Goal: Transaction & Acquisition: Purchase product/service

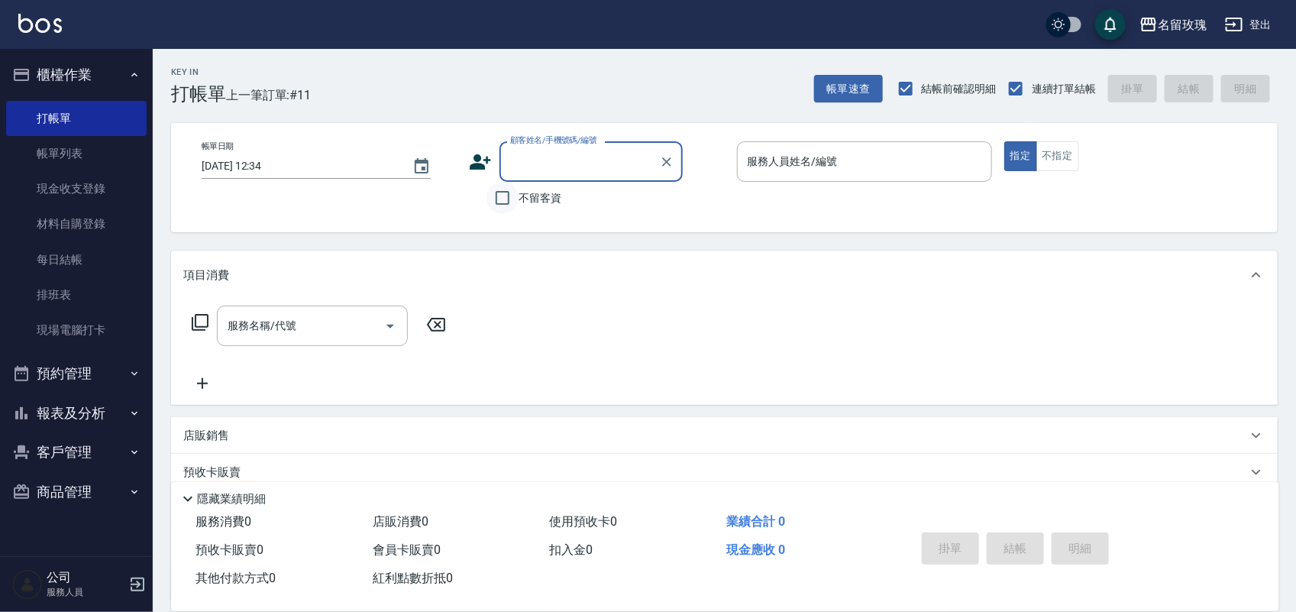
click at [493, 199] on input "不留客資" at bounding box center [502, 198] width 32 height 32
checkbox input "true"
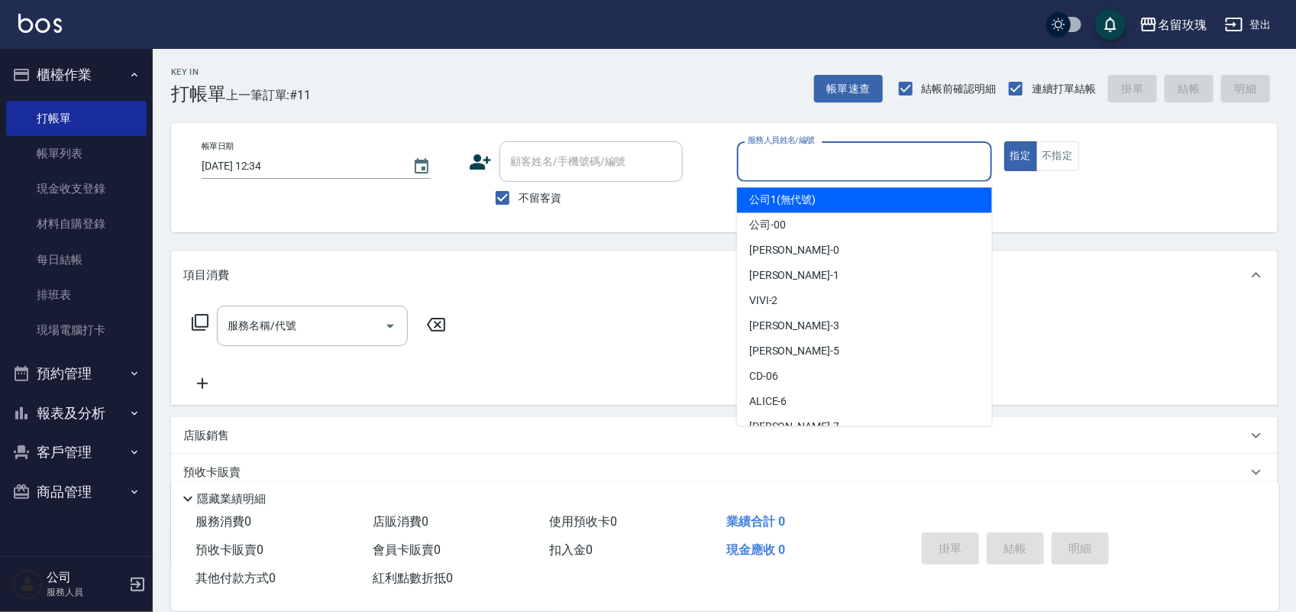
click at [807, 160] on input "服務人員姓名/編號" at bounding box center [864, 161] width 241 height 27
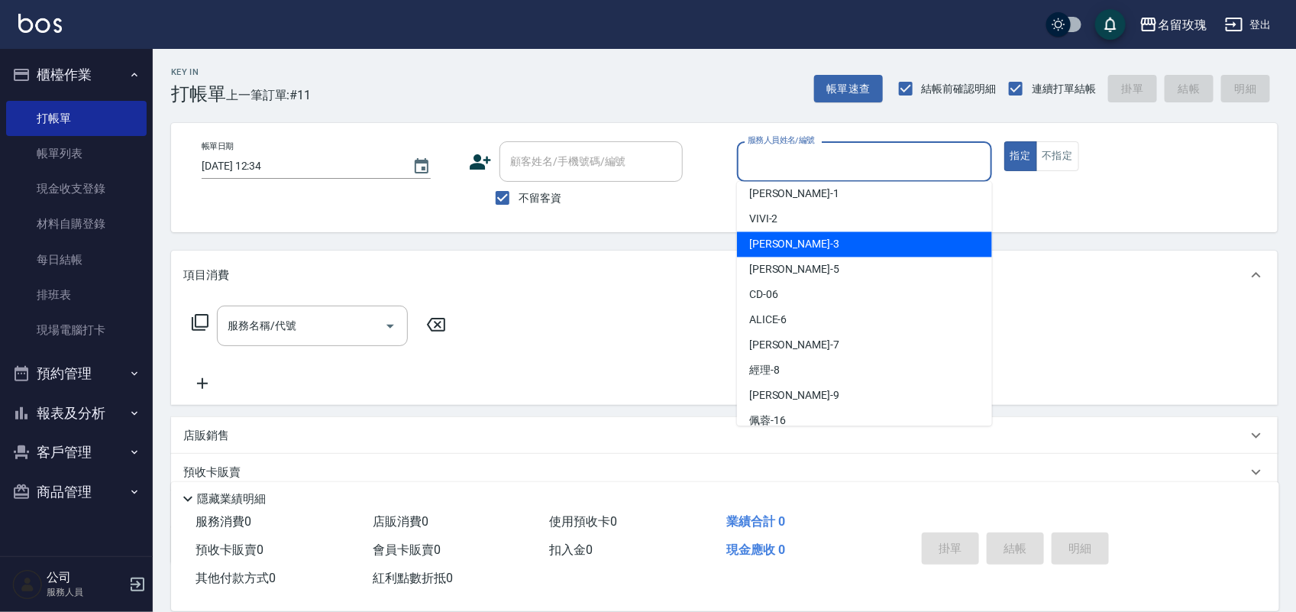
scroll to position [191, 0]
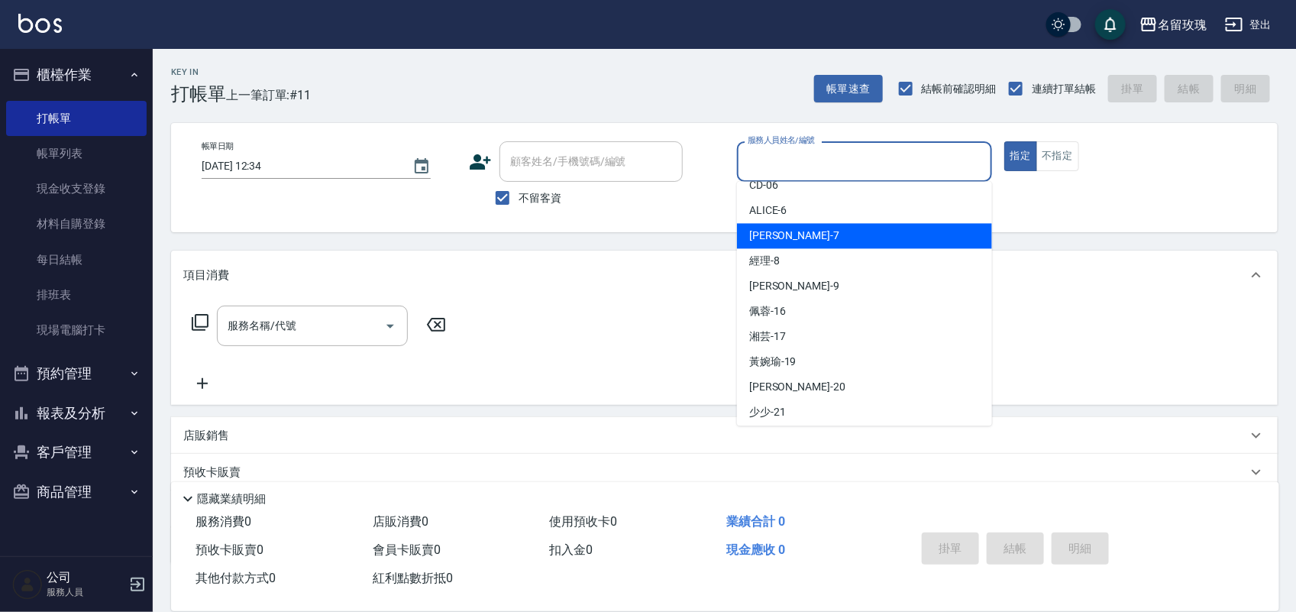
click at [844, 241] on div "[PERSON_NAME] -7" at bounding box center [864, 236] width 255 height 25
type input "[PERSON_NAME]-7"
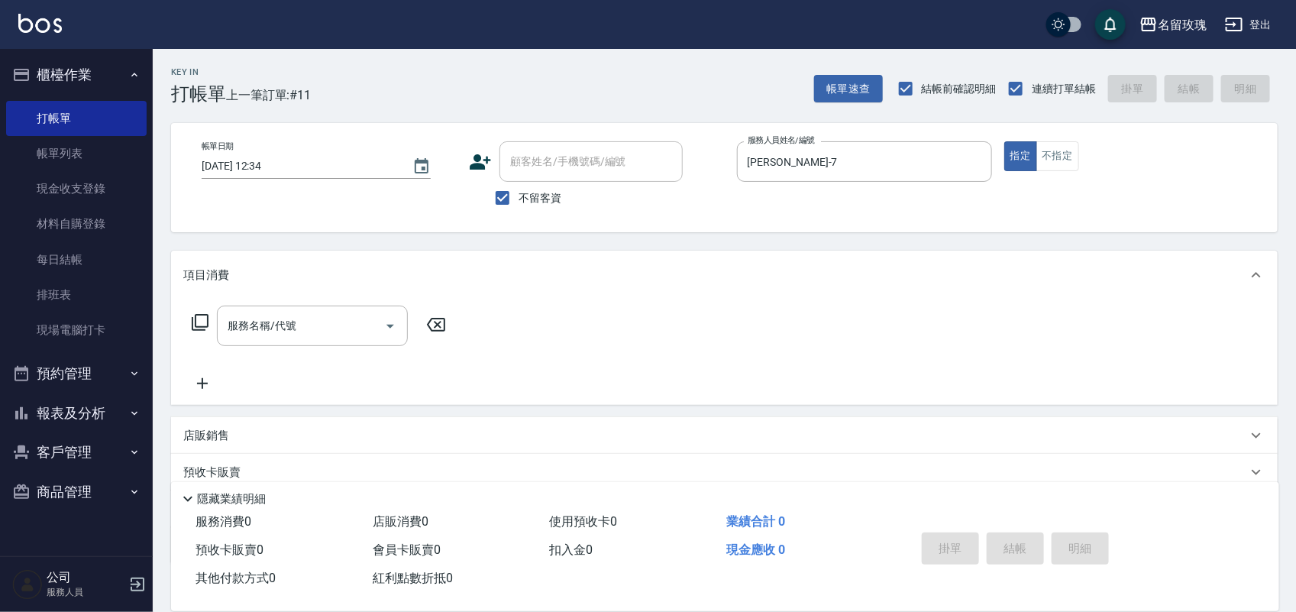
click at [207, 323] on icon at bounding box center [200, 322] width 17 height 17
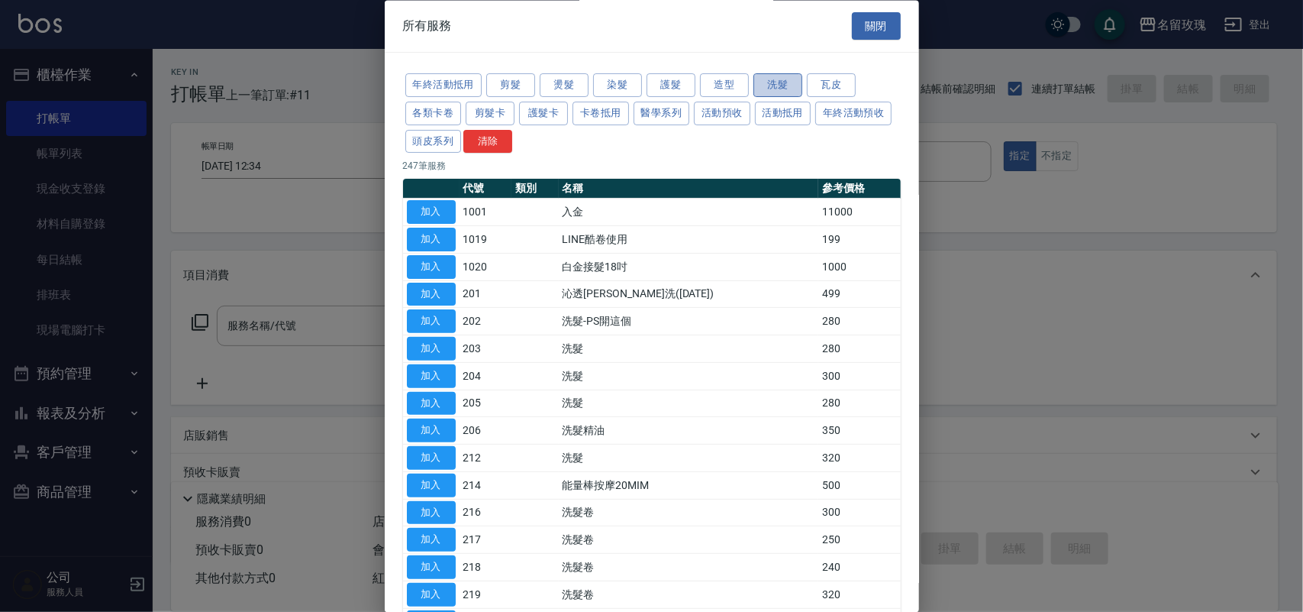
click at [768, 82] on button "洗髮" at bounding box center [778, 86] width 49 height 24
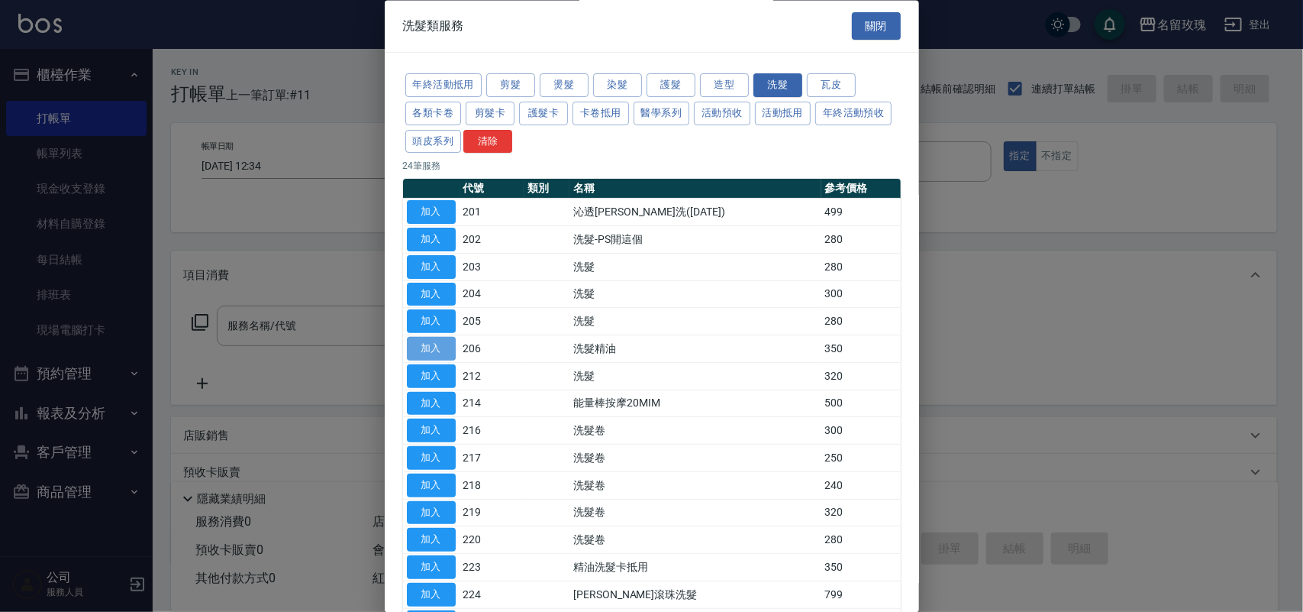
click at [429, 350] on button "加入" at bounding box center [431, 350] width 49 height 24
type input "洗髮精油(206)"
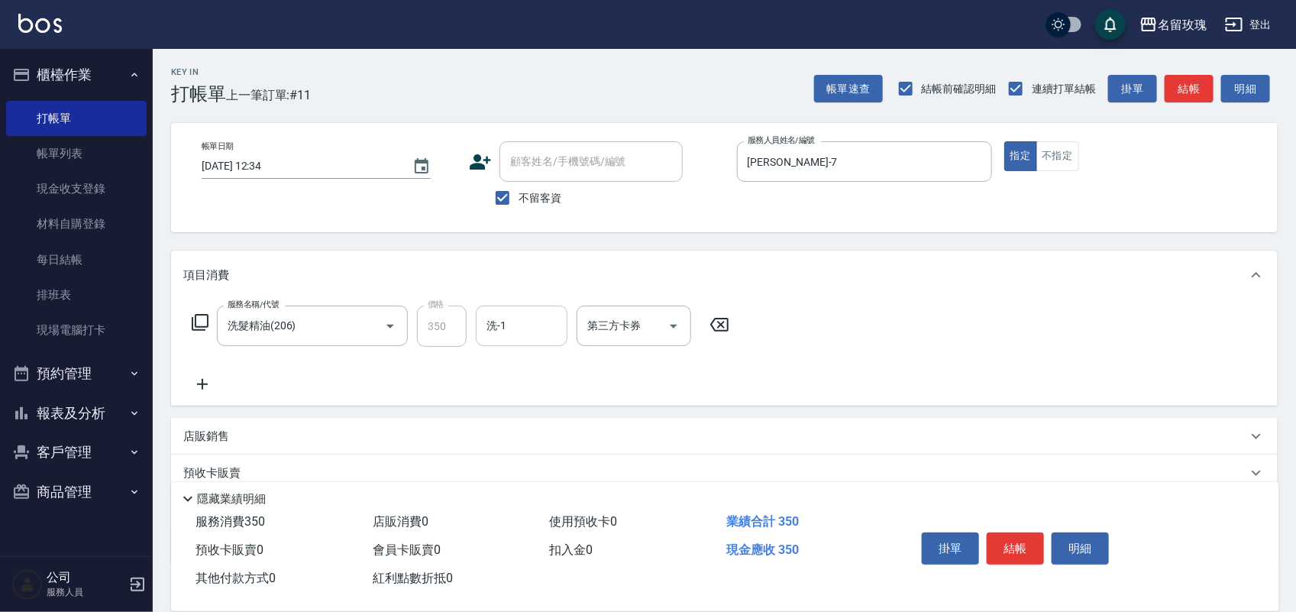
click at [532, 327] on input "洗-1" at bounding box center [522, 325] width 78 height 27
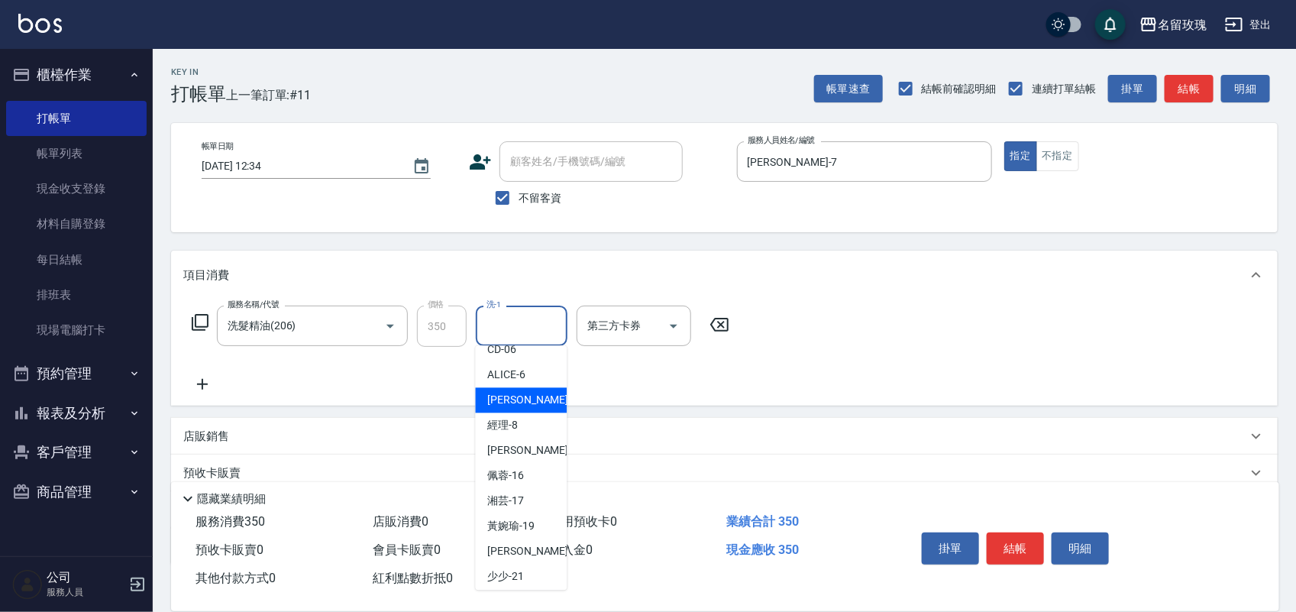
click at [532, 413] on div "[PERSON_NAME] -7" at bounding box center [522, 400] width 92 height 25
type input "[PERSON_NAME]-7"
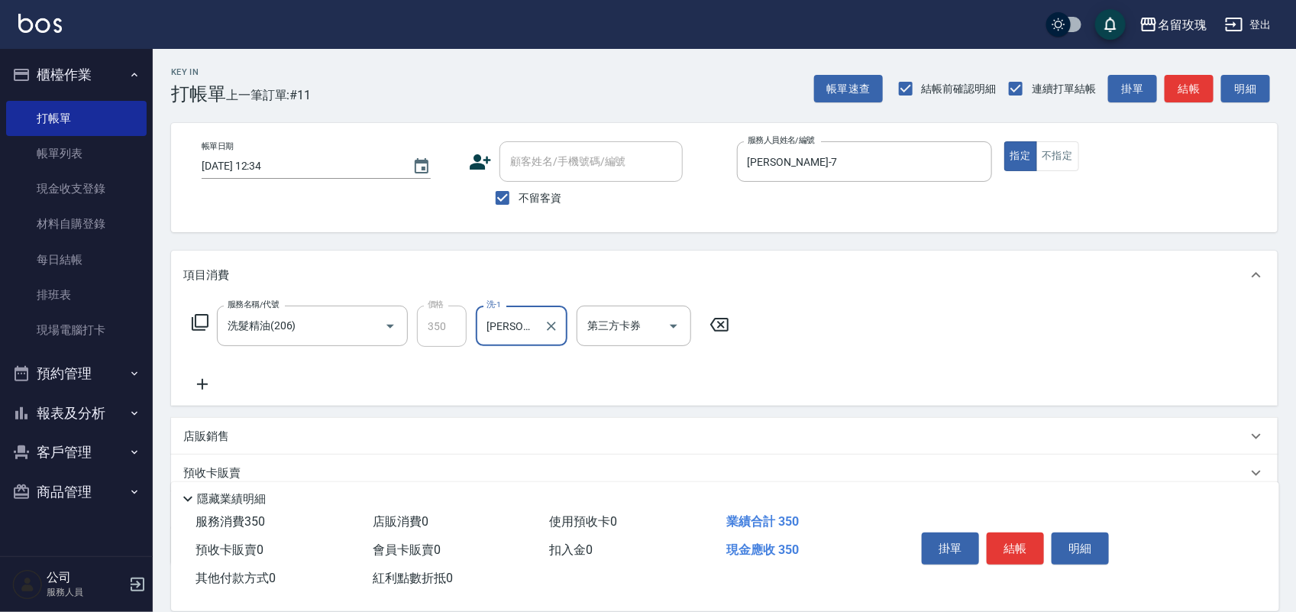
click at [207, 318] on icon at bounding box center [200, 322] width 17 height 17
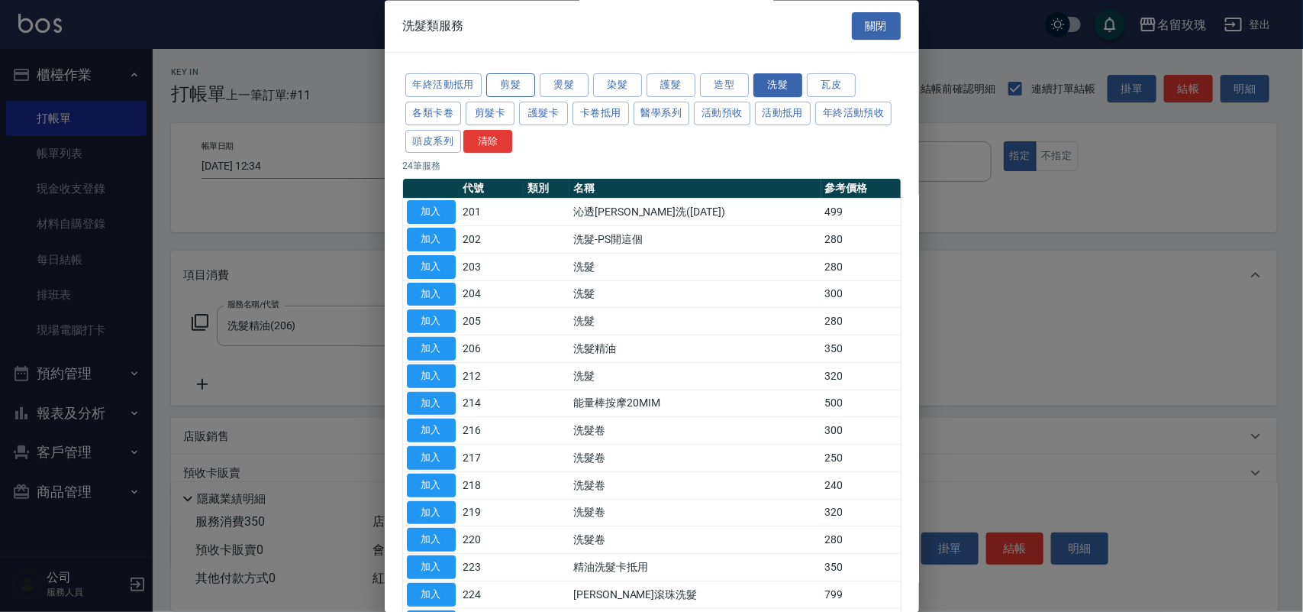
click at [505, 90] on button "剪髮" at bounding box center [510, 86] width 49 height 24
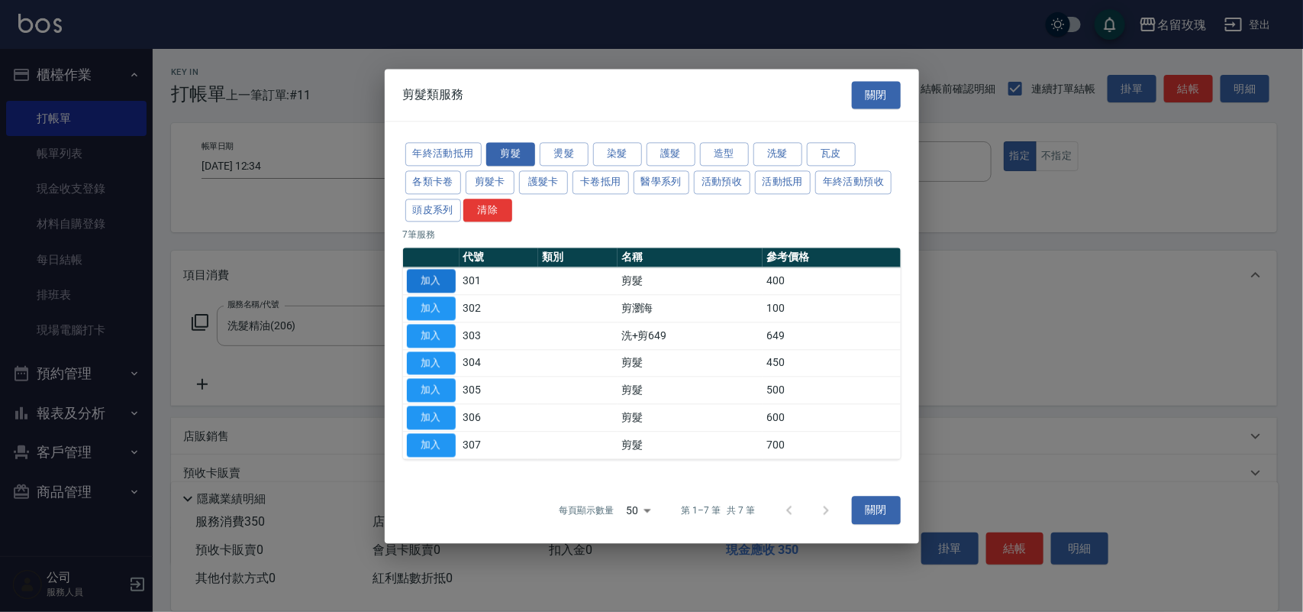
click at [435, 281] on button "加入" at bounding box center [431, 282] width 49 height 24
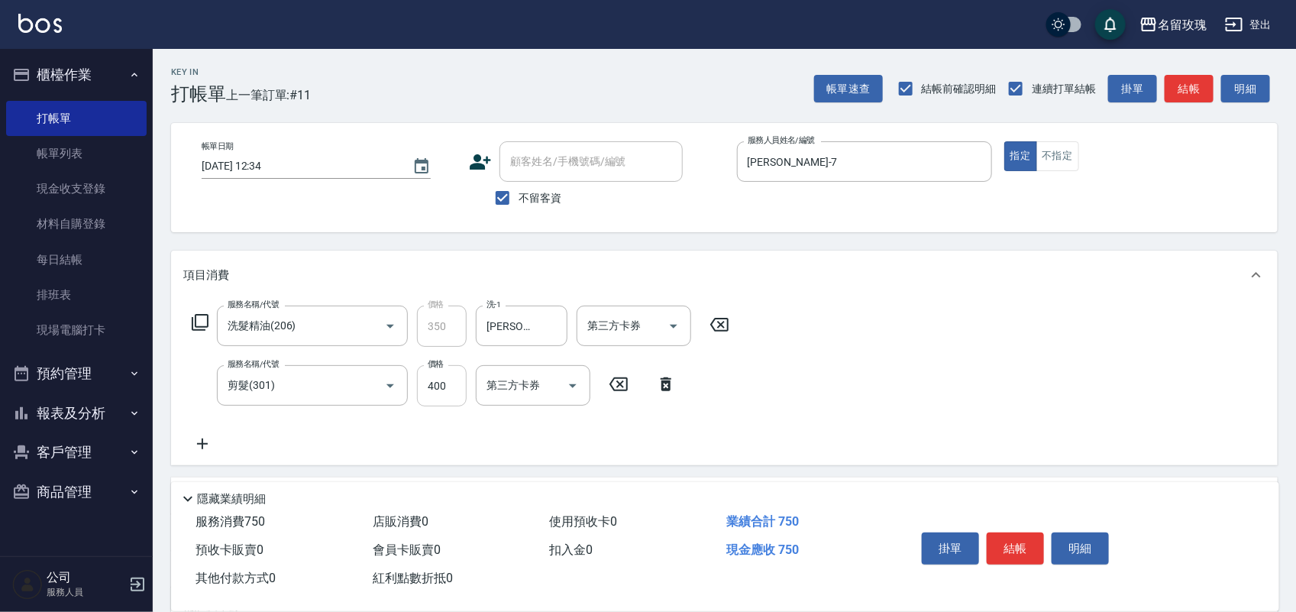
click at [447, 394] on input "400" at bounding box center [442, 385] width 50 height 41
click at [451, 380] on input "400" at bounding box center [442, 385] width 50 height 41
drag, startPoint x: 451, startPoint y: 380, endPoint x: 402, endPoint y: 386, distance: 49.3
click at [417, 387] on input "400" at bounding box center [442, 385] width 50 height 41
type input "800"
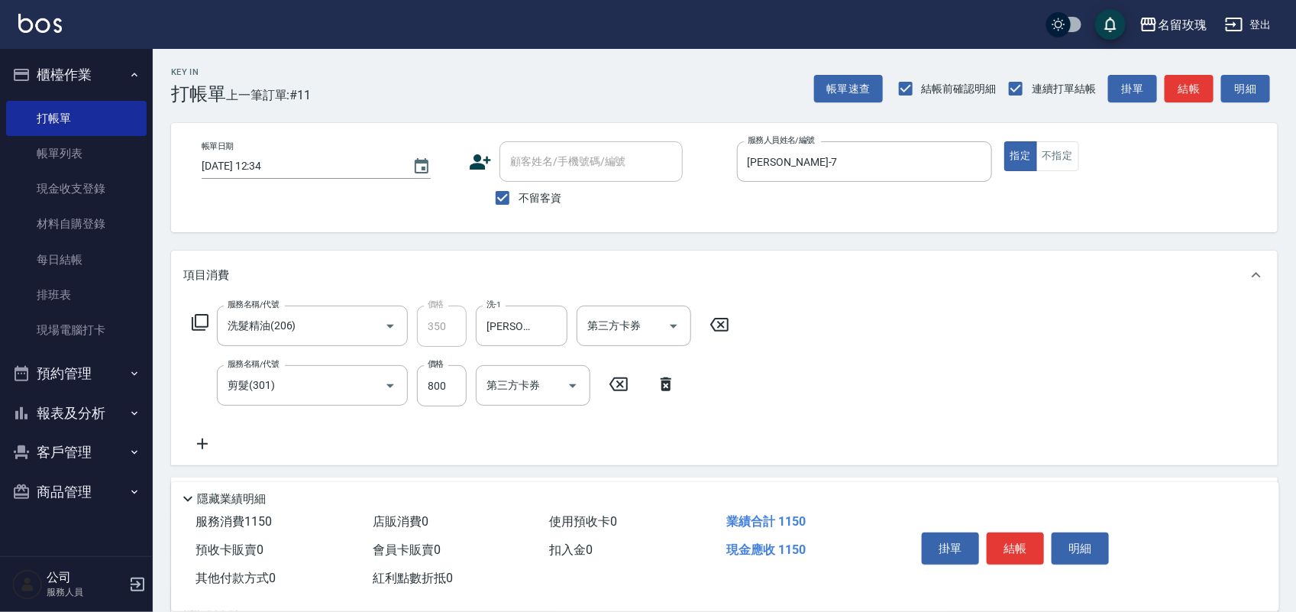
click at [202, 313] on icon at bounding box center [200, 322] width 18 height 18
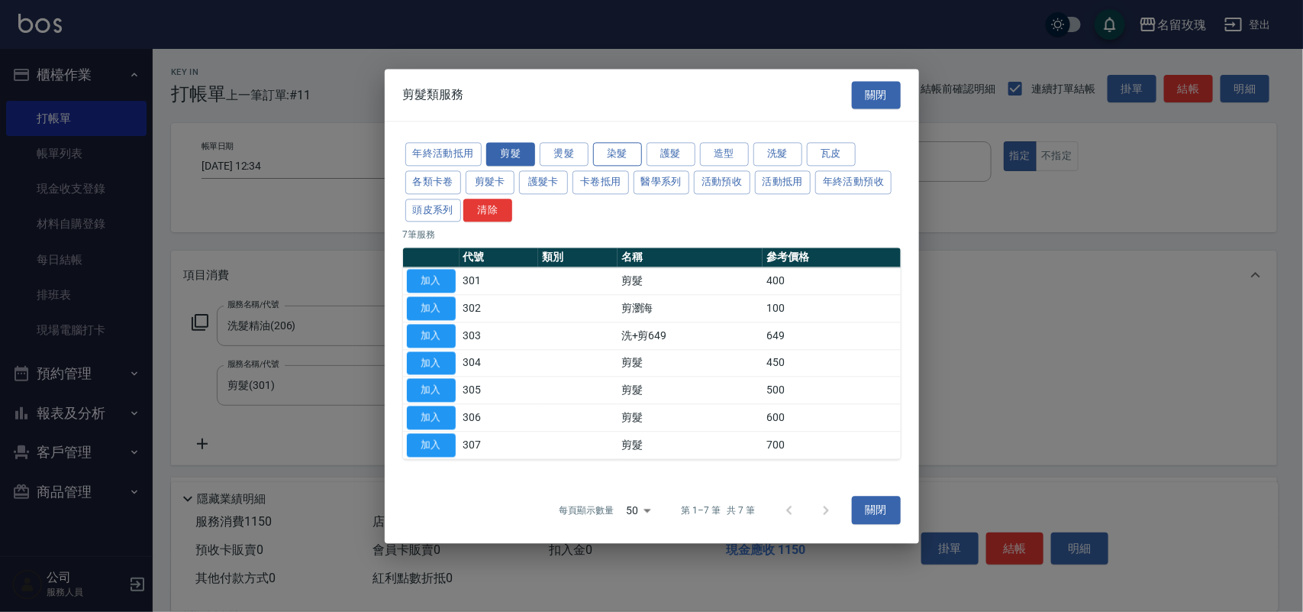
click at [608, 149] on button "染髮" at bounding box center [617, 154] width 49 height 24
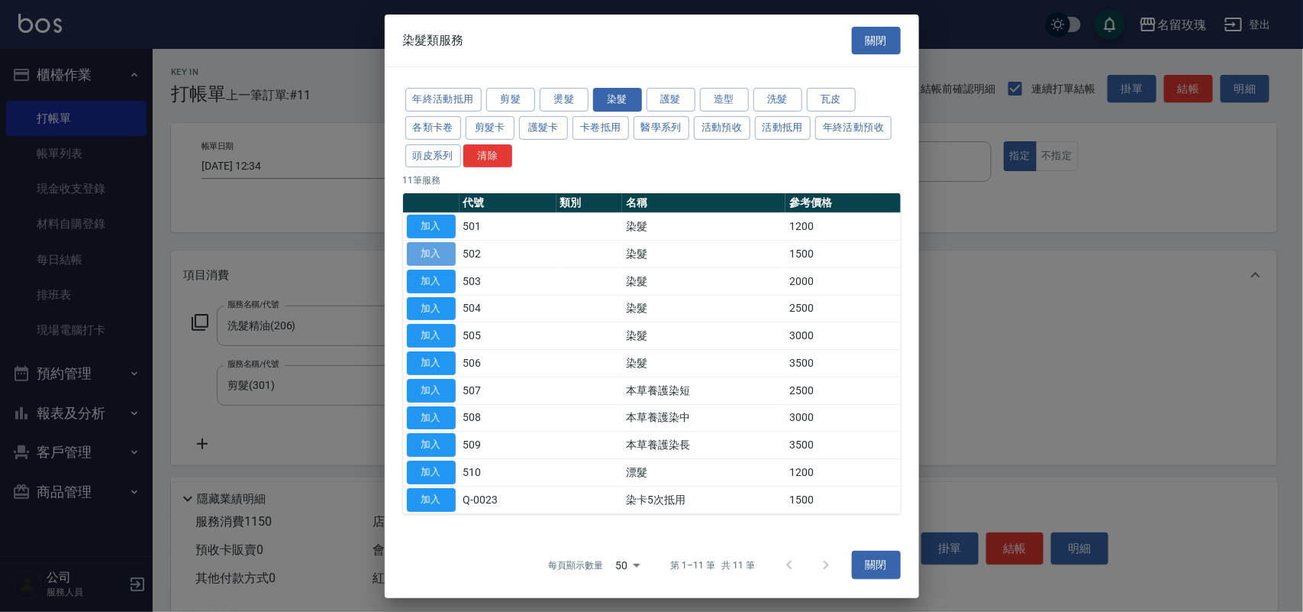
click at [412, 256] on button "加入" at bounding box center [431, 254] width 49 height 24
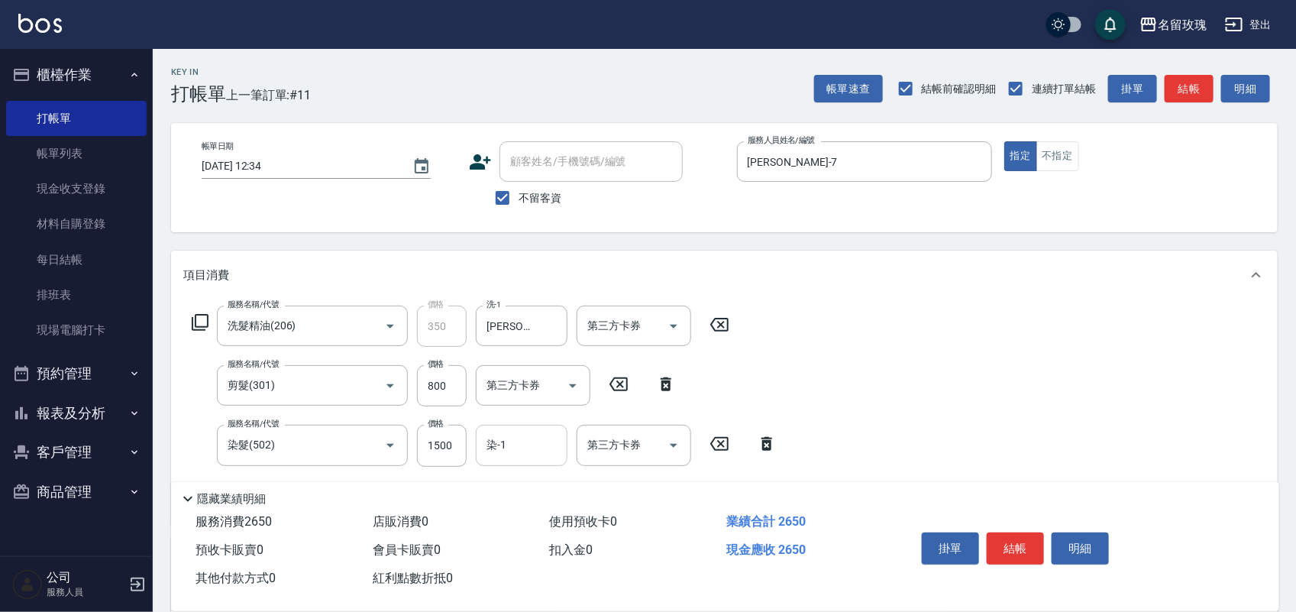
click at [522, 447] on input "染-1" at bounding box center [522, 444] width 78 height 27
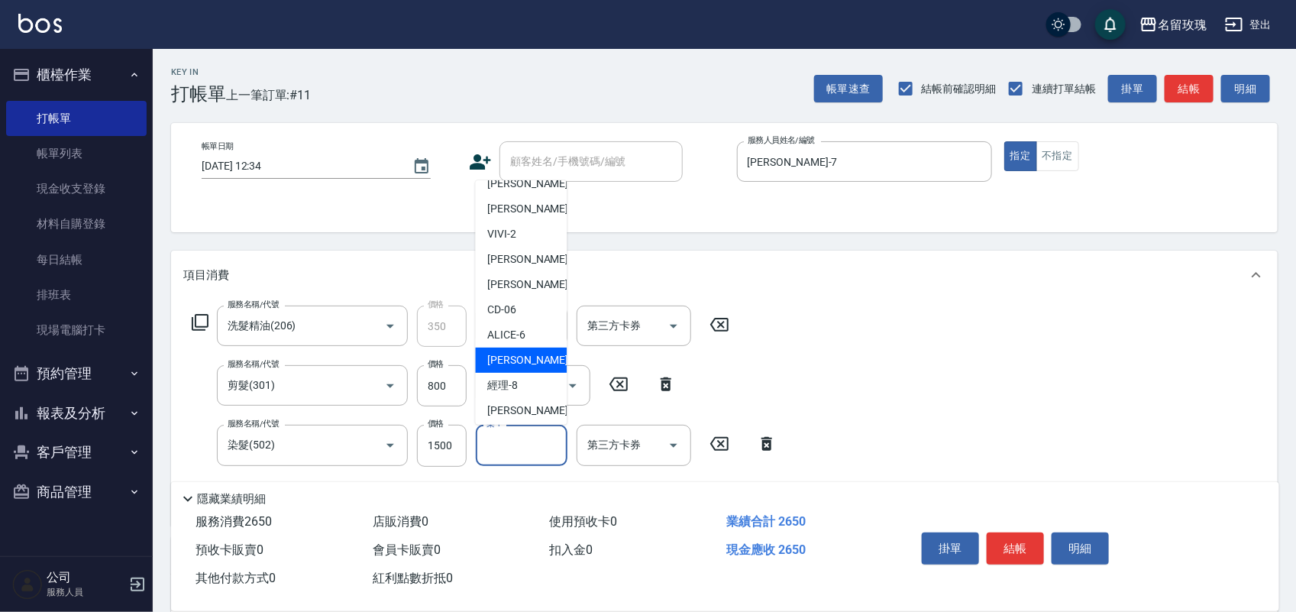
scroll to position [95, 0]
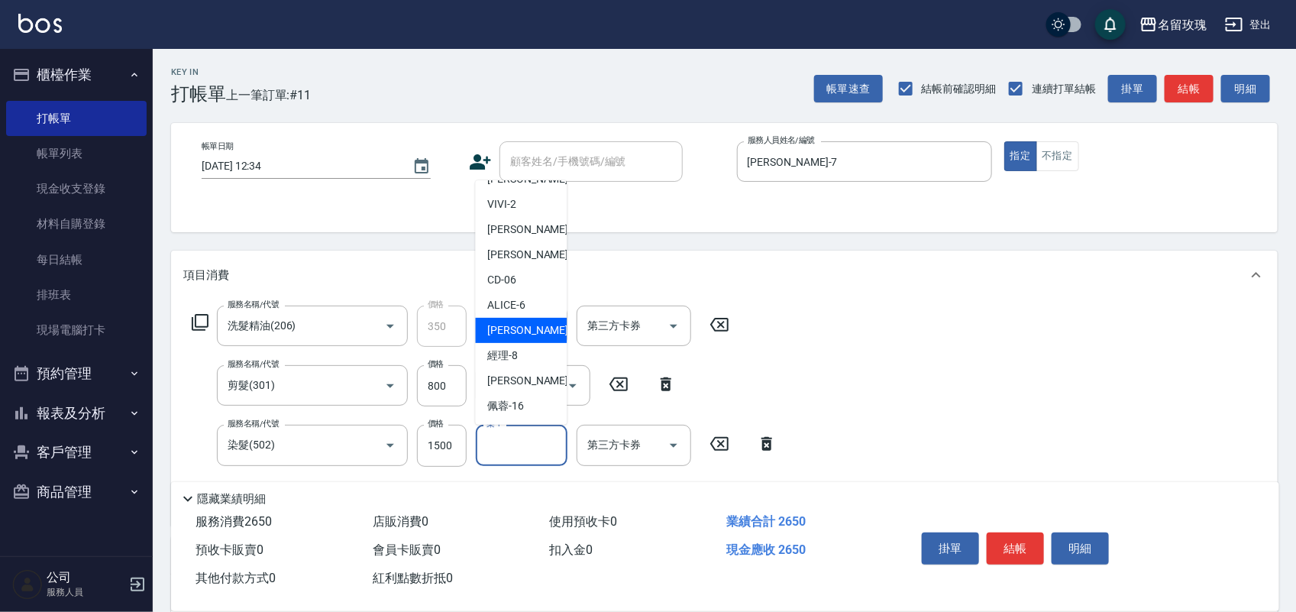
click at [524, 338] on span "[PERSON_NAME] -7" at bounding box center [533, 330] width 90 height 16
type input "[PERSON_NAME]-7"
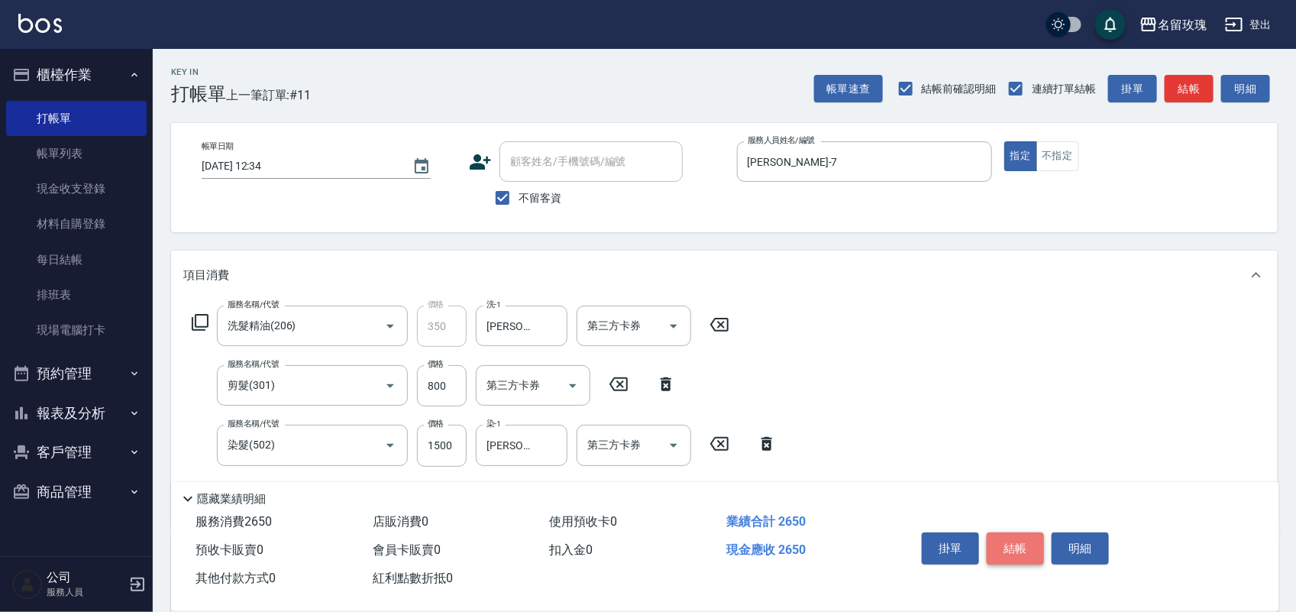
click at [1016, 547] on button "結帳" at bounding box center [1015, 548] width 57 height 32
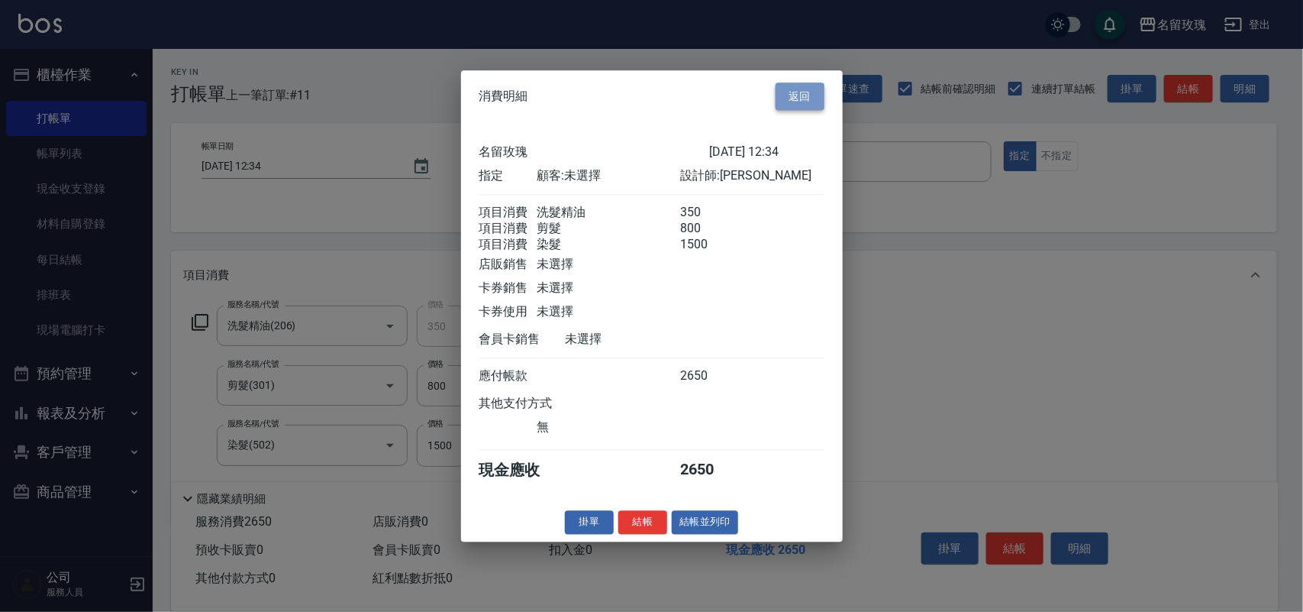
click at [788, 90] on button "返回" at bounding box center [800, 96] width 49 height 28
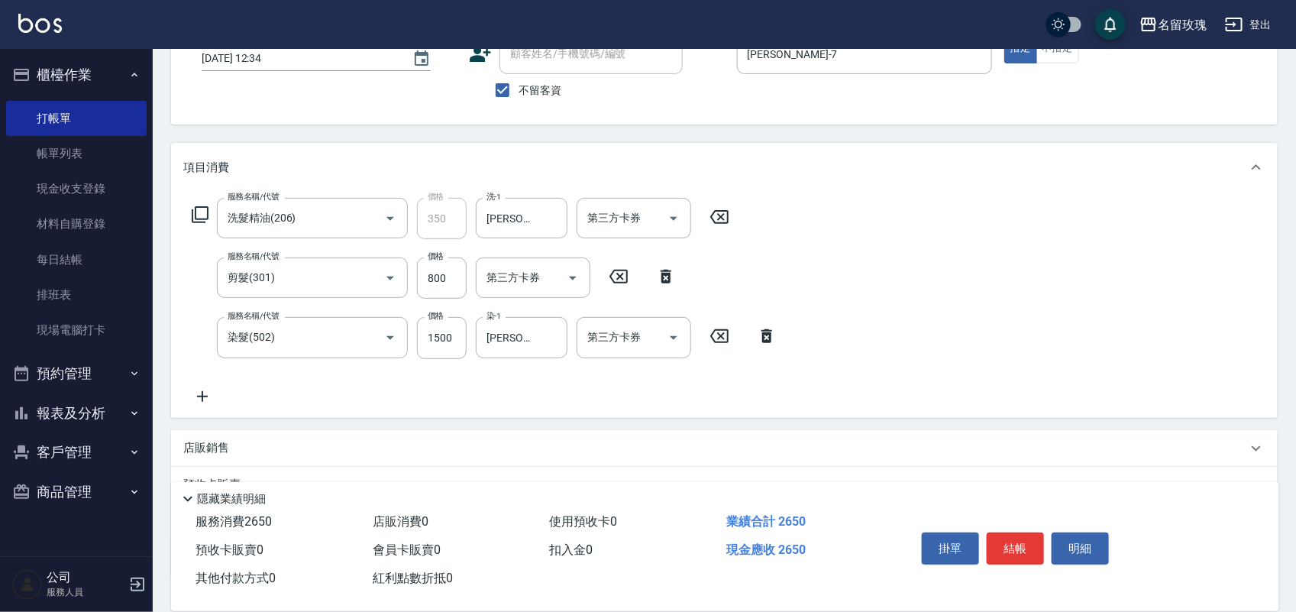
scroll to position [218, 0]
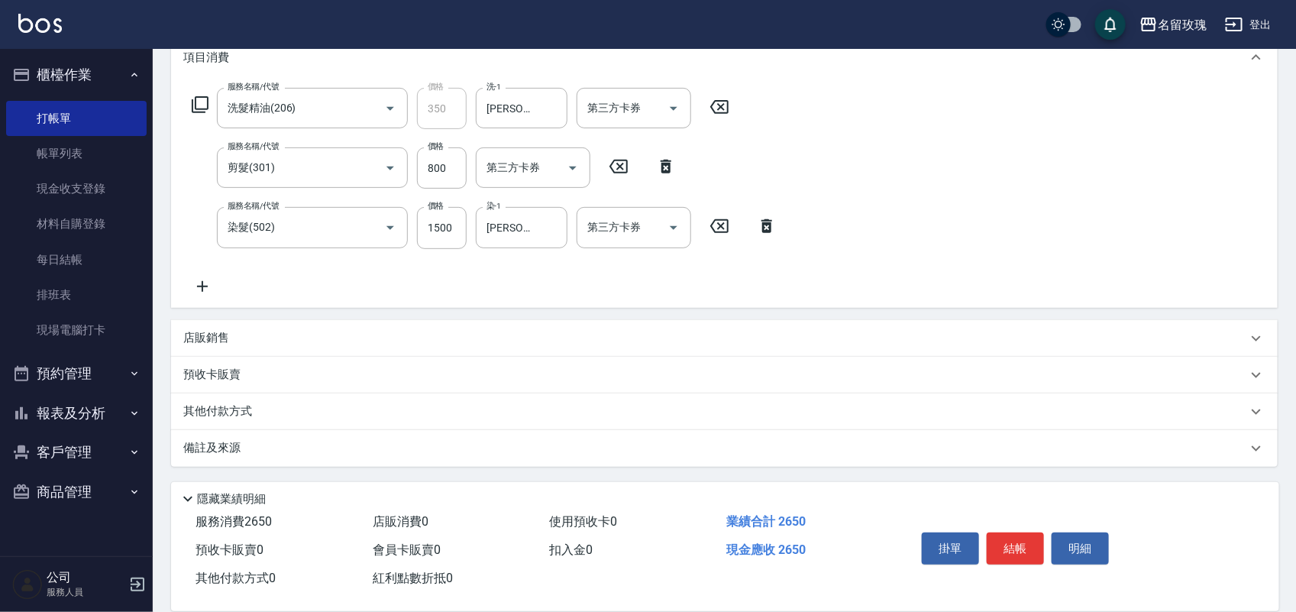
click at [333, 414] on div "其他付款方式" at bounding box center [715, 411] width 1064 height 17
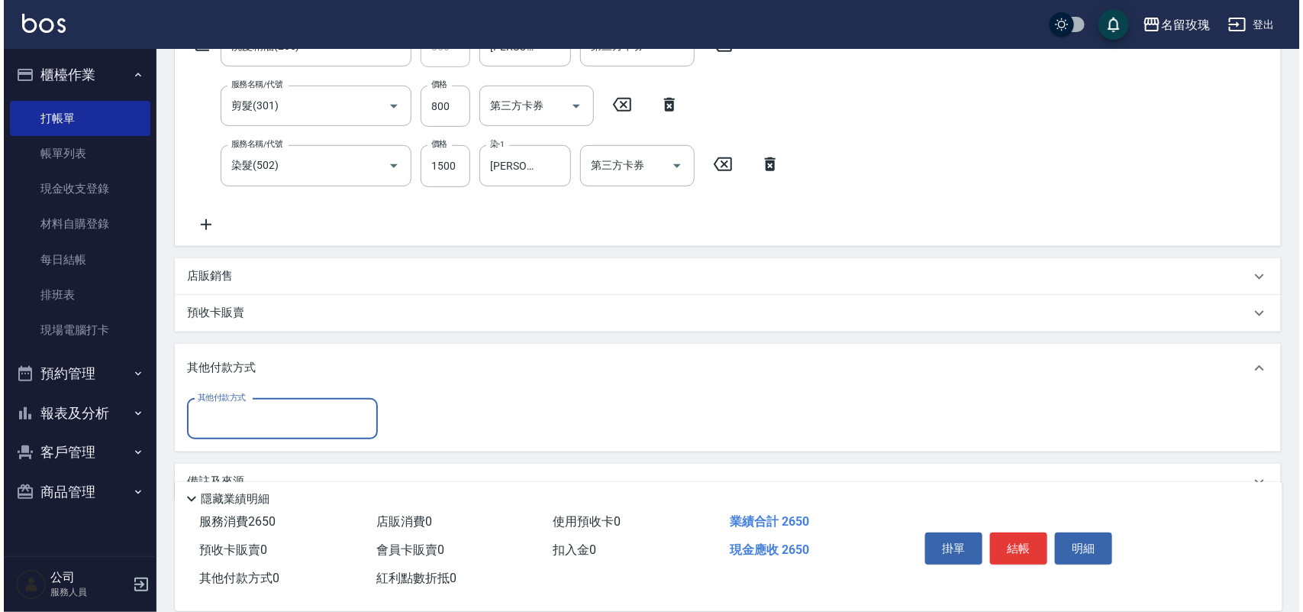
scroll to position [313, 0]
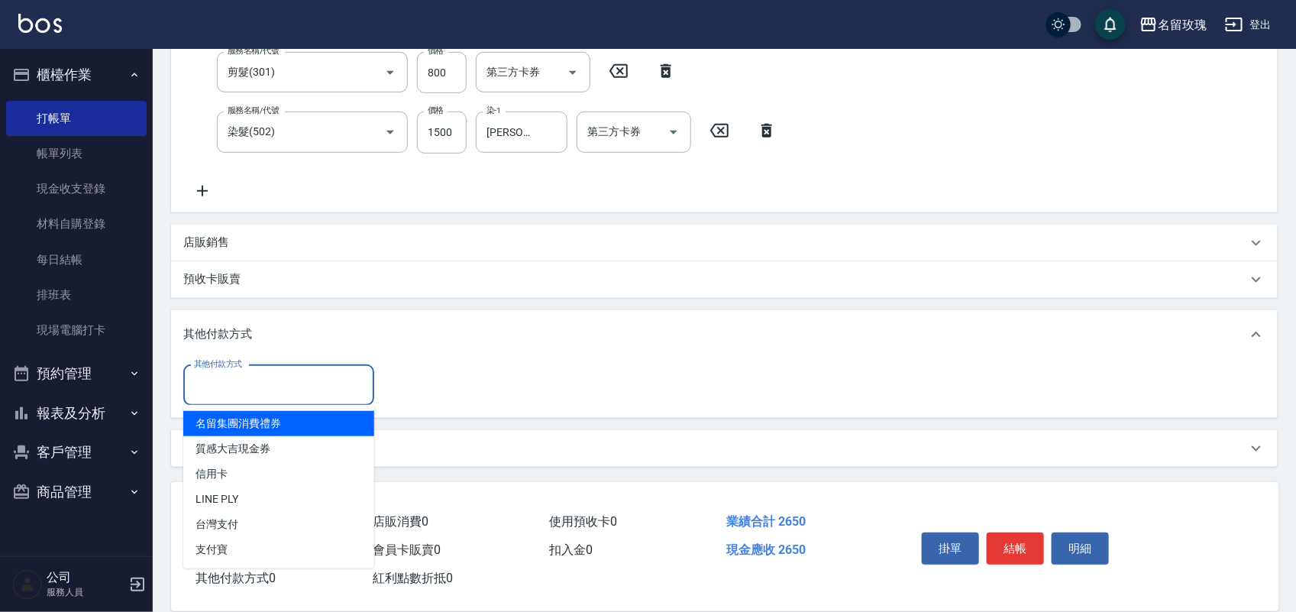
click at [321, 388] on input "其他付款方式" at bounding box center [278, 385] width 177 height 27
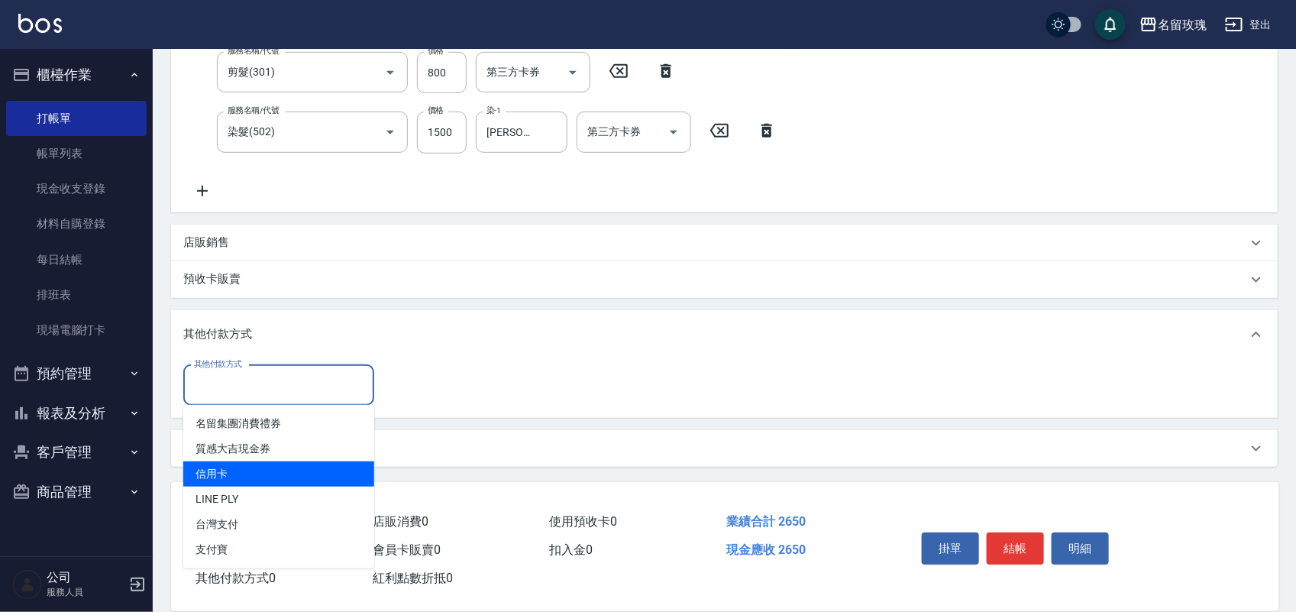
click at [292, 467] on span "信用卡" at bounding box center [278, 473] width 191 height 25
type input "信用卡"
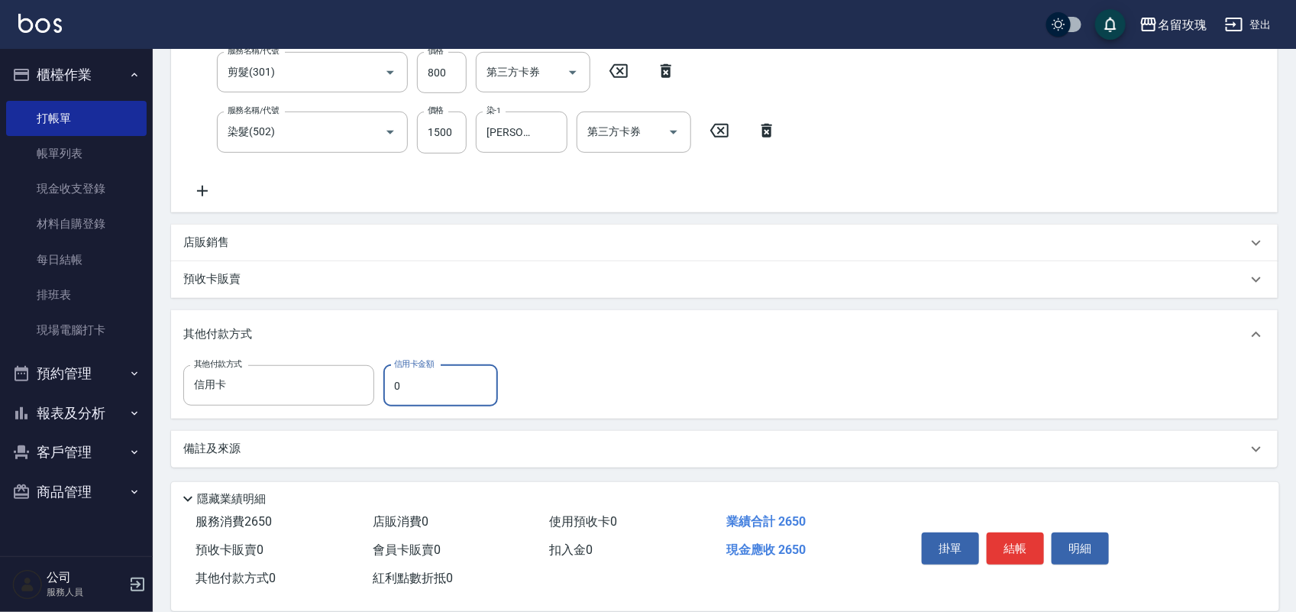
click at [422, 395] on input "0" at bounding box center [440, 385] width 115 height 41
type input "2650"
click at [1021, 540] on button "結帳" at bounding box center [1015, 548] width 57 height 32
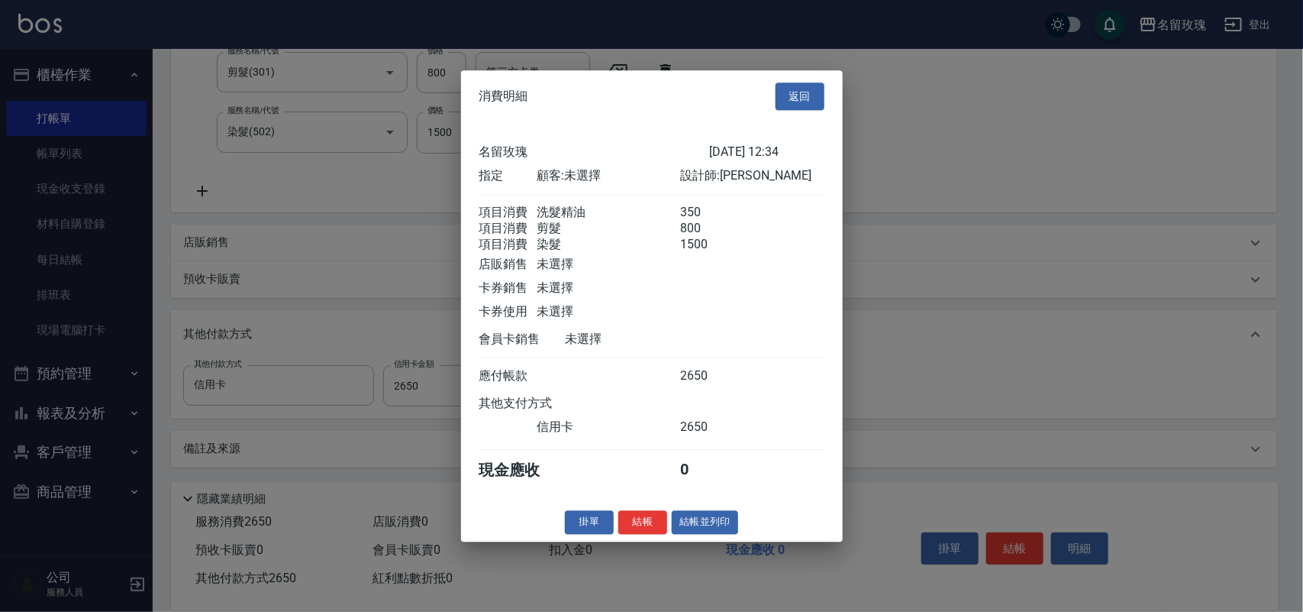
click at [651, 534] on button "結帳" at bounding box center [643, 522] width 49 height 24
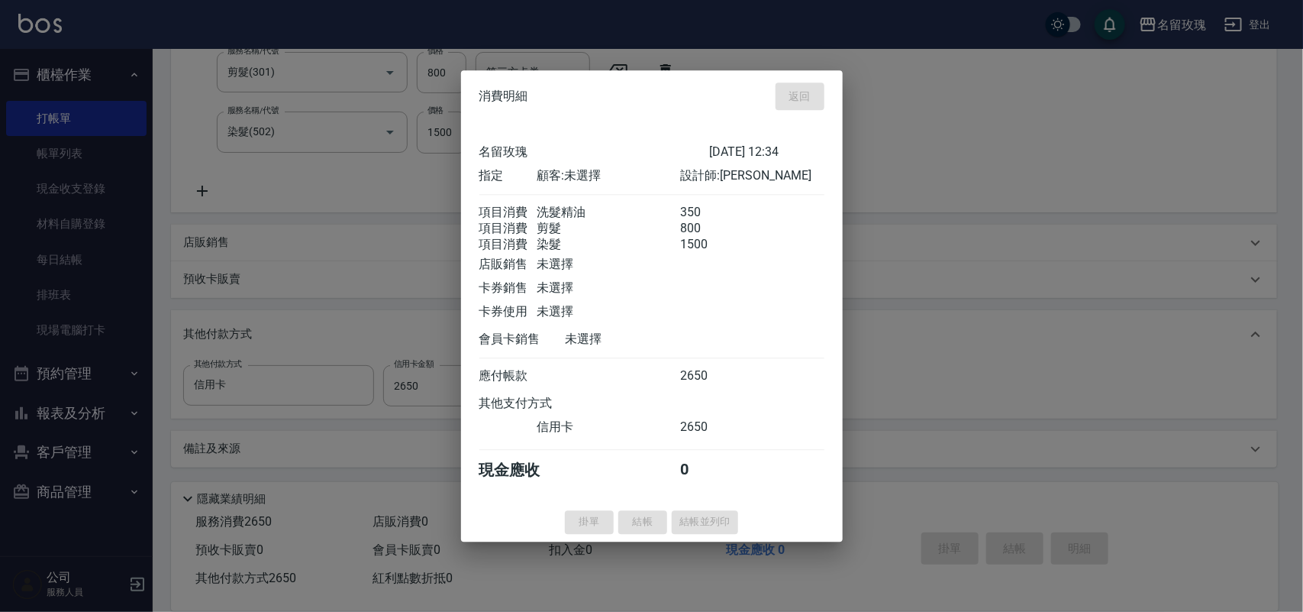
type input "[DATE] 13:20"
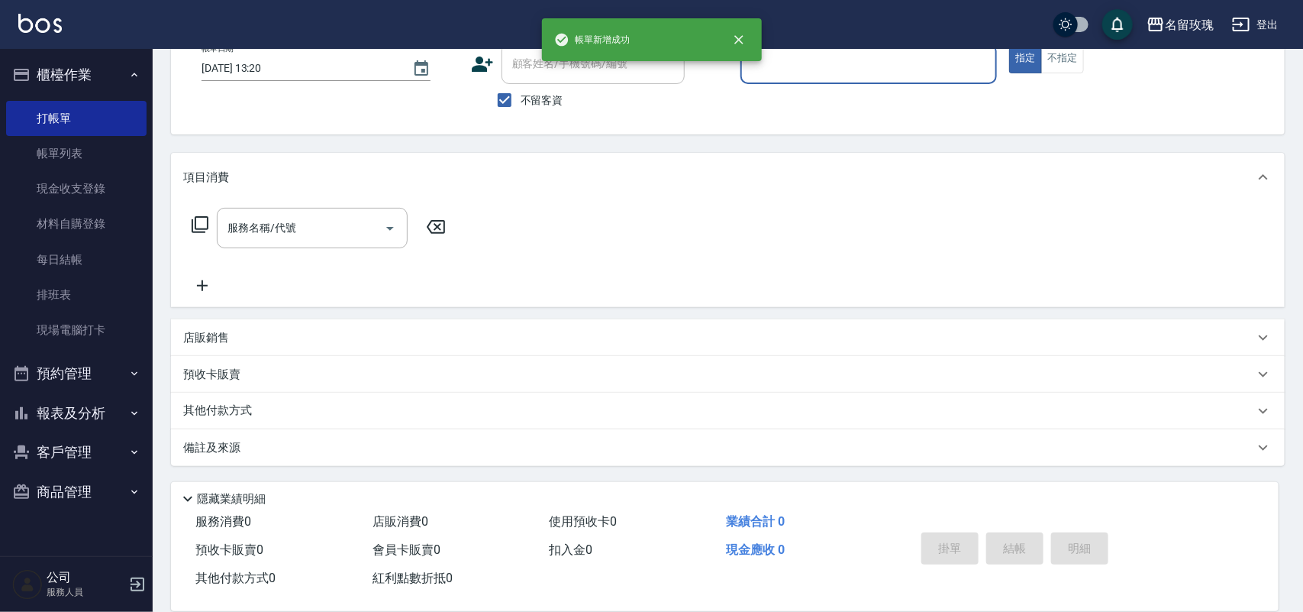
scroll to position [0, 0]
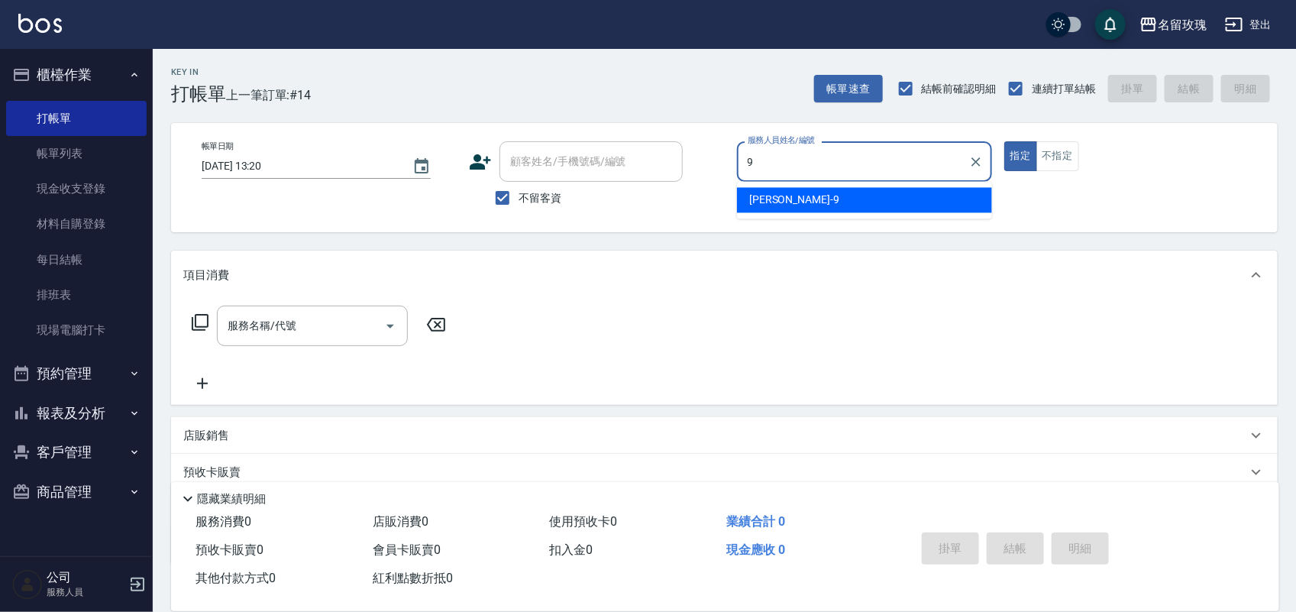
type input "[PERSON_NAME]老師-9"
type button "true"
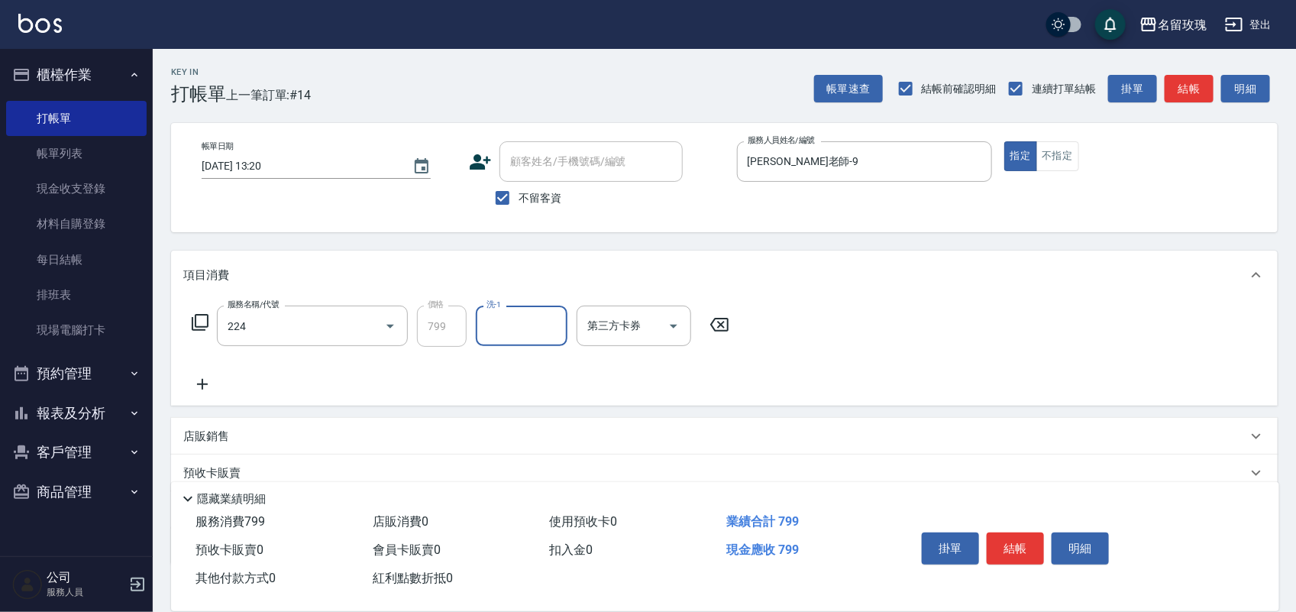
type input "[PERSON_NAME]滾珠洗髮(224)"
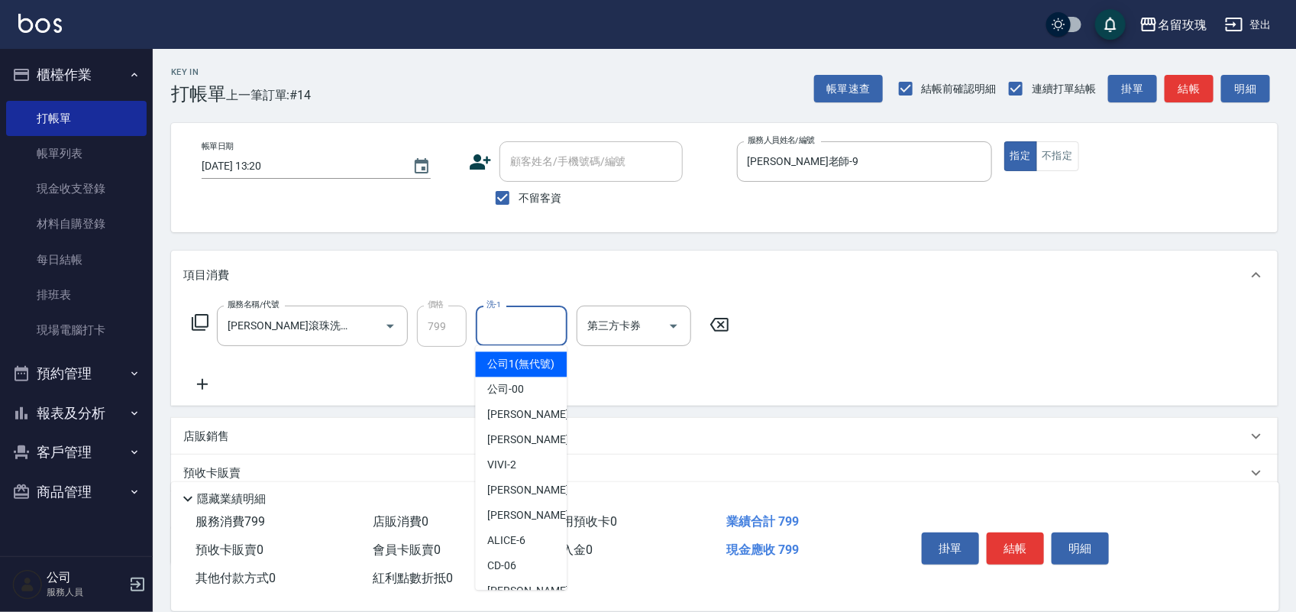
click at [539, 315] on input "洗-1" at bounding box center [522, 325] width 78 height 27
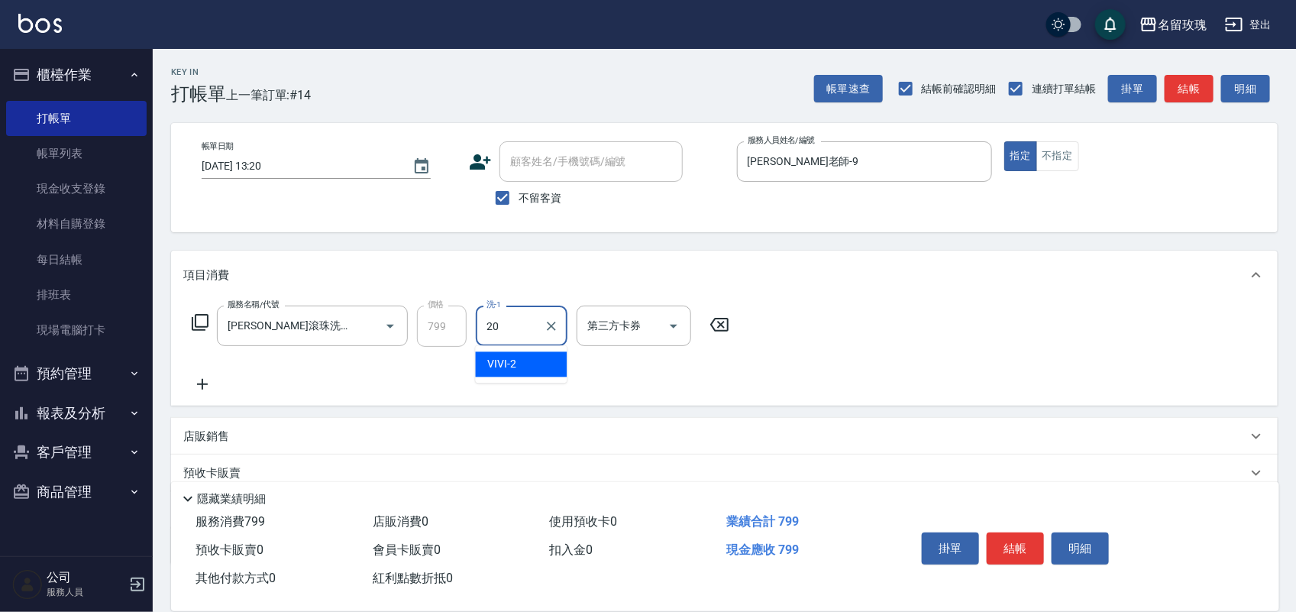
type input "[PERSON_NAME]-20"
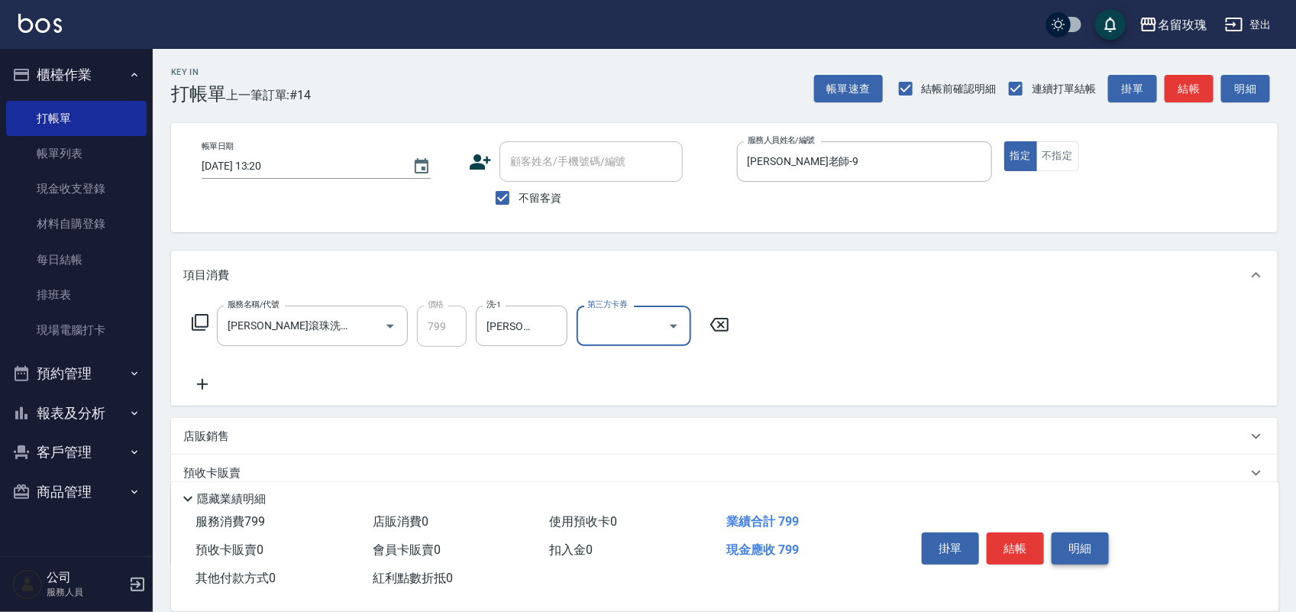
click at [1075, 539] on button "明細" at bounding box center [1079, 548] width 57 height 32
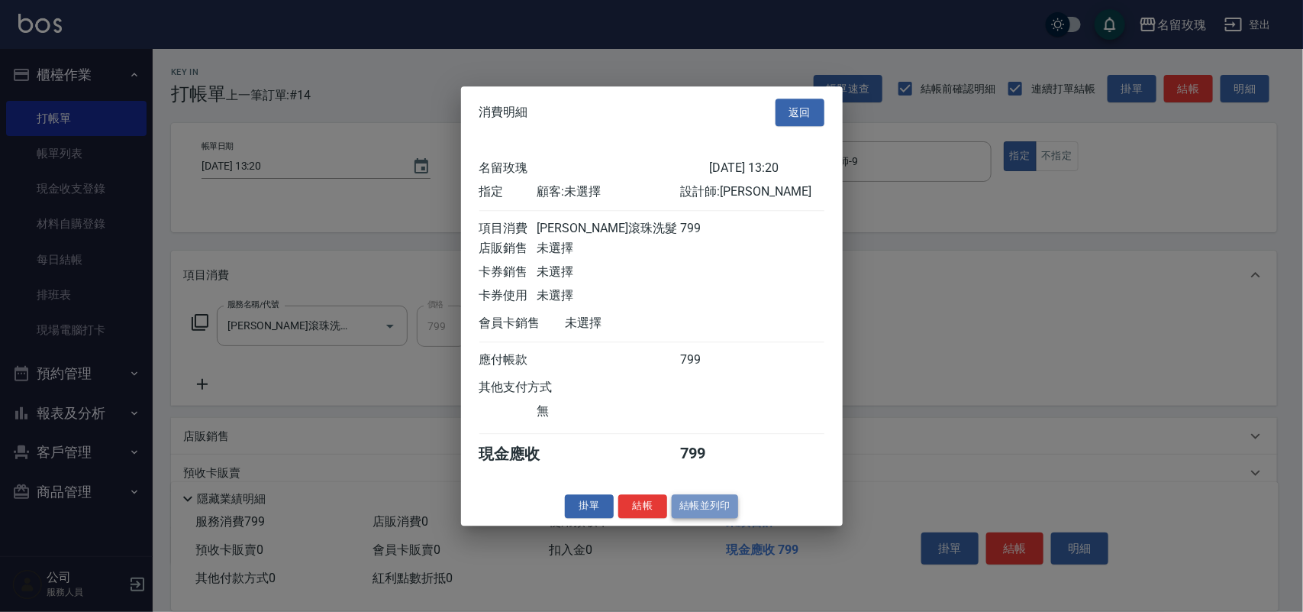
click at [724, 518] on button "結帳並列印" at bounding box center [705, 506] width 66 height 24
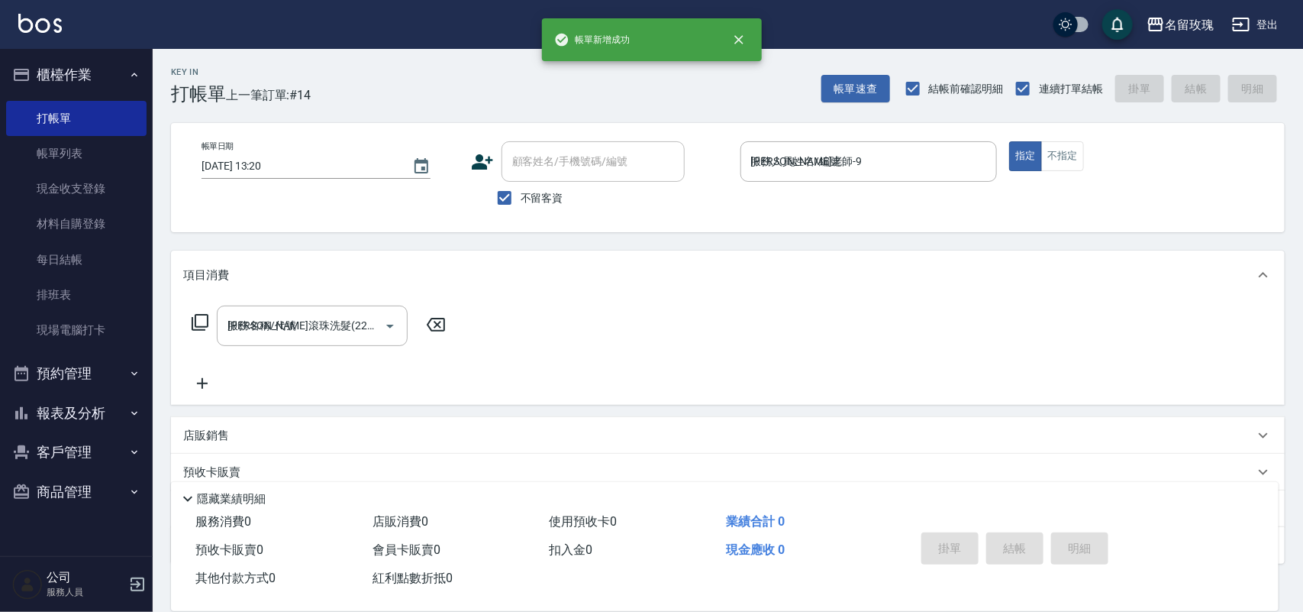
type input "[DATE] 13:48"
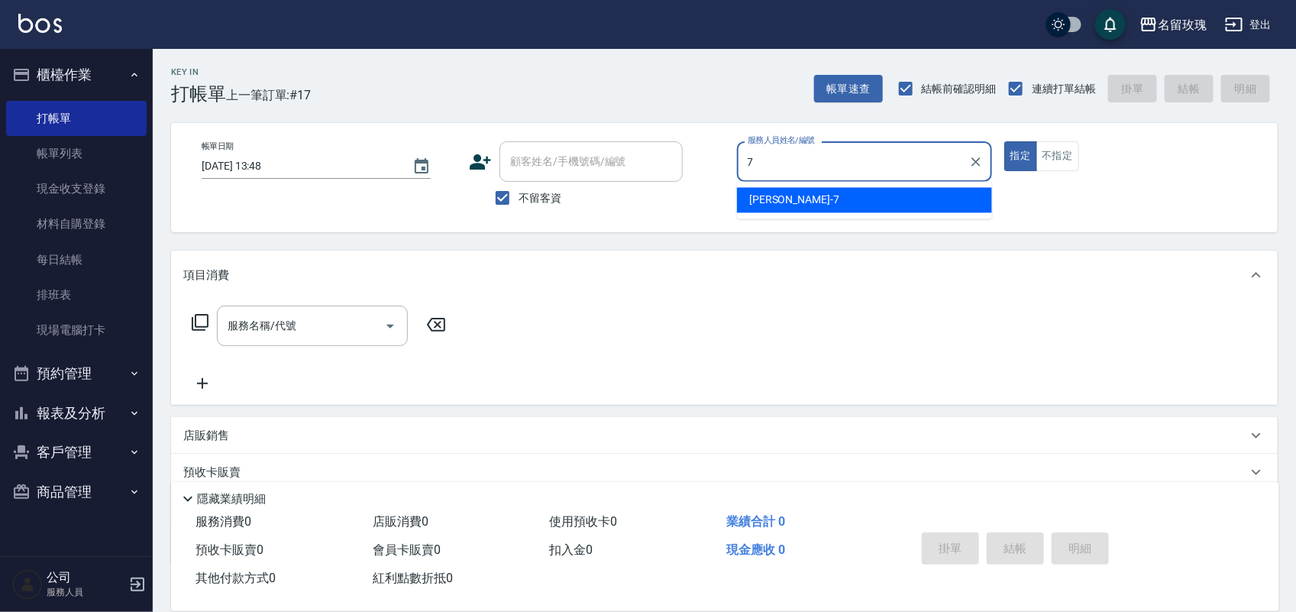
click at [935, 186] on ul "[PERSON_NAME] -7" at bounding box center [864, 200] width 255 height 37
click at [935, 206] on div "[PERSON_NAME] -7" at bounding box center [864, 200] width 255 height 25
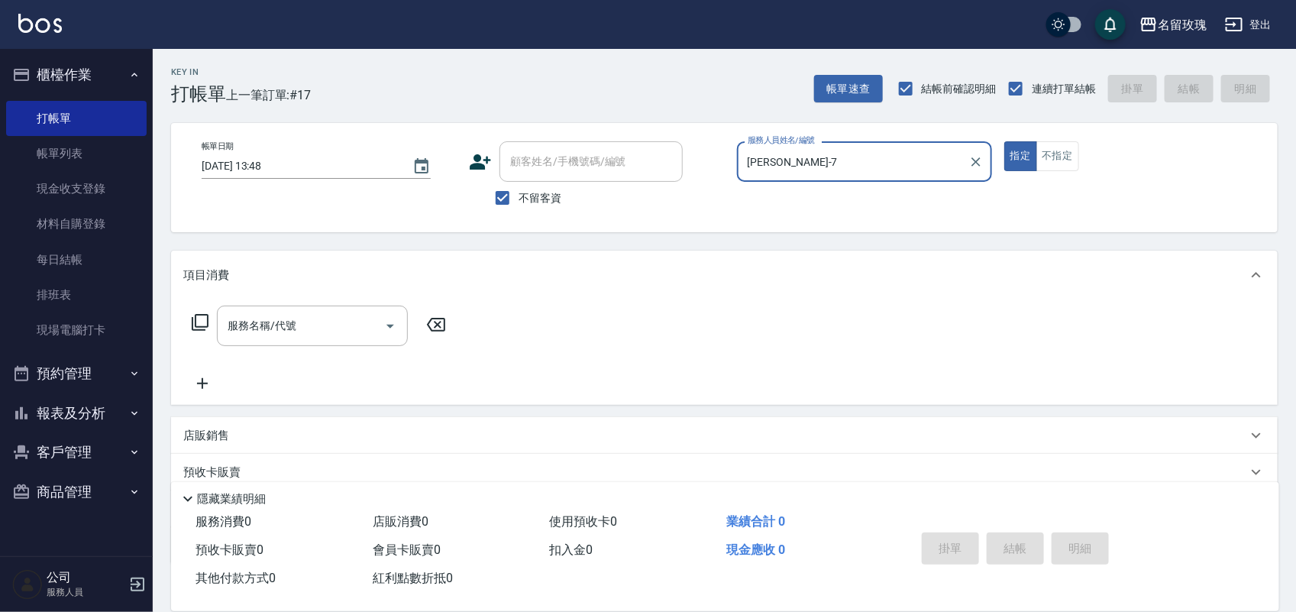
type input "[PERSON_NAME]-7"
click at [192, 317] on icon at bounding box center [200, 322] width 17 height 17
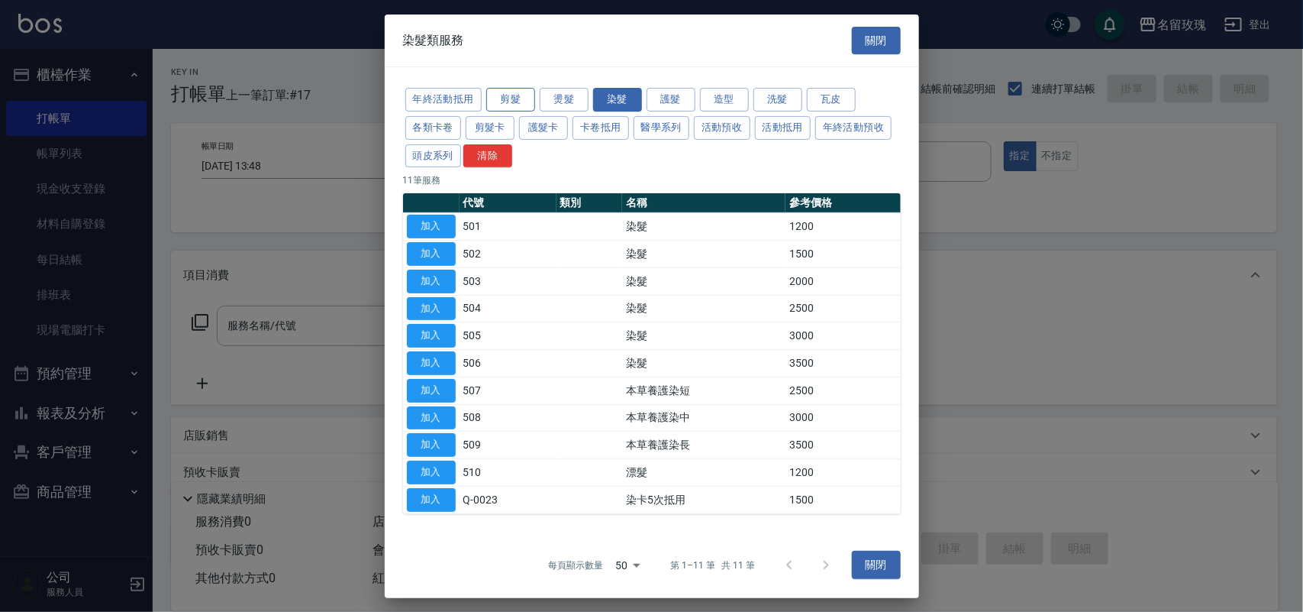
click at [521, 102] on button "剪髮" at bounding box center [510, 100] width 49 height 24
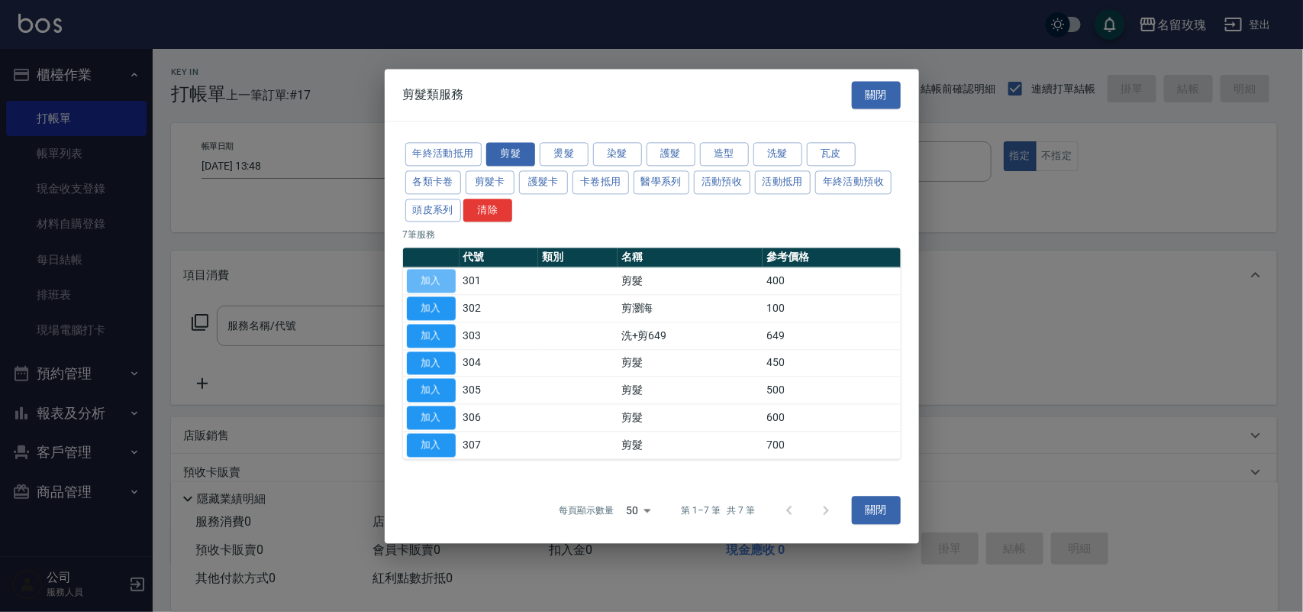
click at [416, 276] on button "加入" at bounding box center [431, 282] width 49 height 24
type input "剪髮(301)"
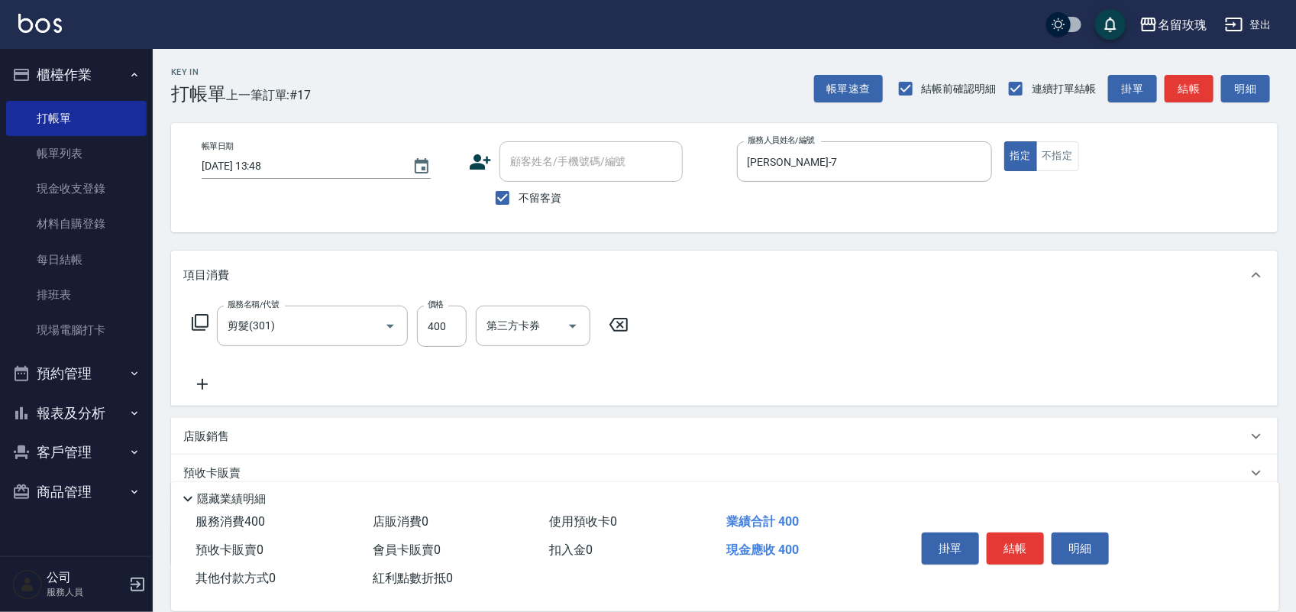
click at [468, 310] on div "服務名稱/代號 剪髮(301) 服務名稱/代號 價格 400 價格 第三方卡券 第三方卡券" at bounding box center [410, 325] width 454 height 41
click at [449, 312] on input "400" at bounding box center [442, 325] width 50 height 41
type input "350"
click at [1001, 542] on button "結帳" at bounding box center [1015, 548] width 57 height 32
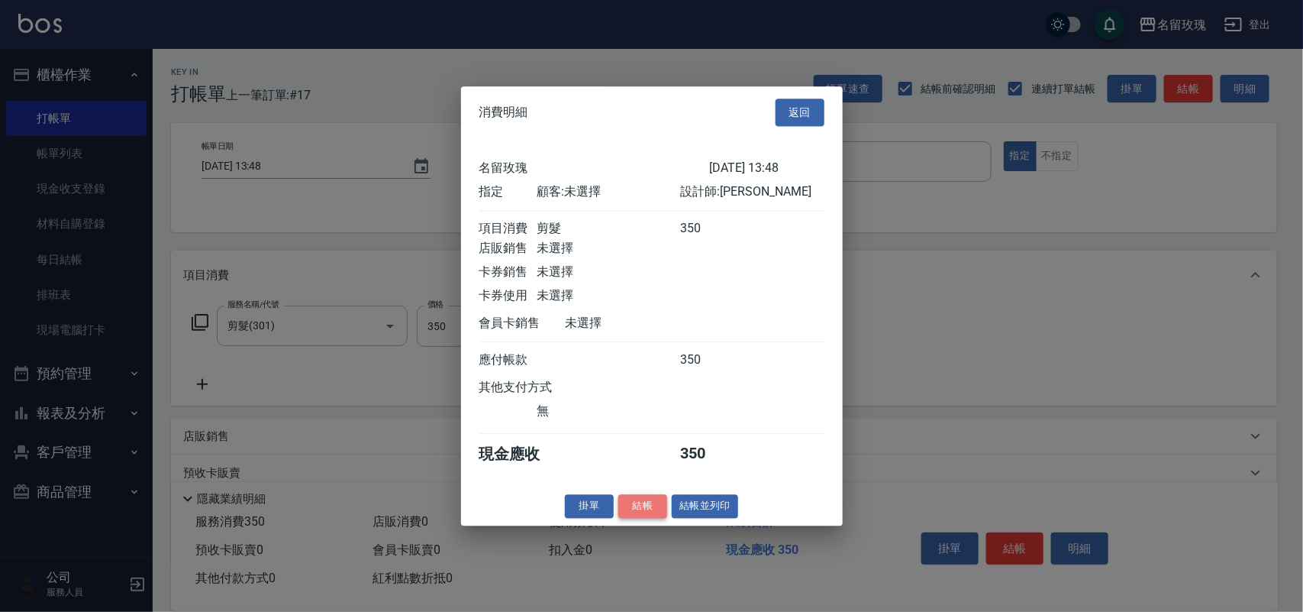
click at [645, 506] on button "結帳" at bounding box center [643, 506] width 49 height 24
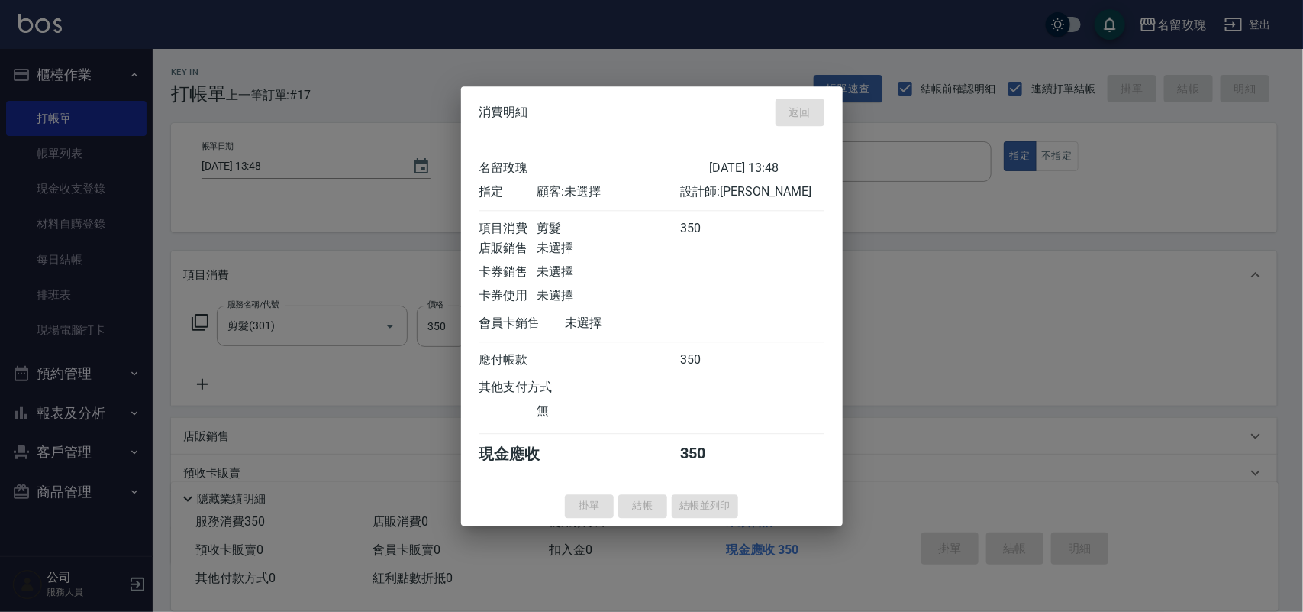
type input "[DATE] 13:53"
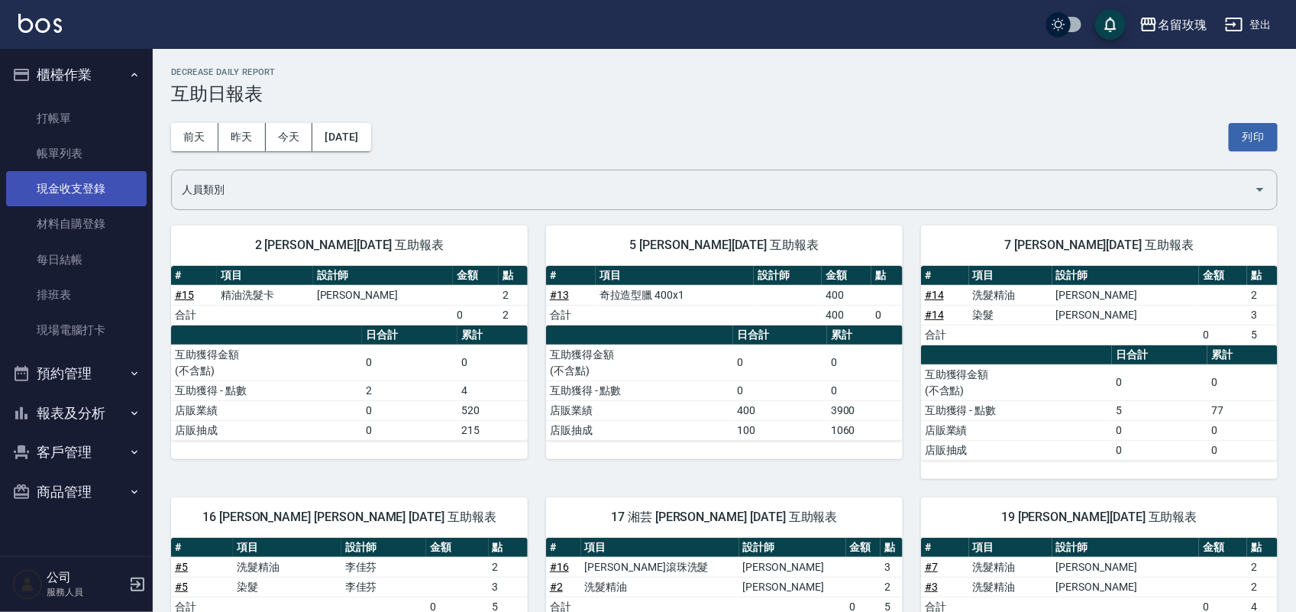
click at [82, 188] on link "現金收支登錄" at bounding box center [76, 188] width 141 height 35
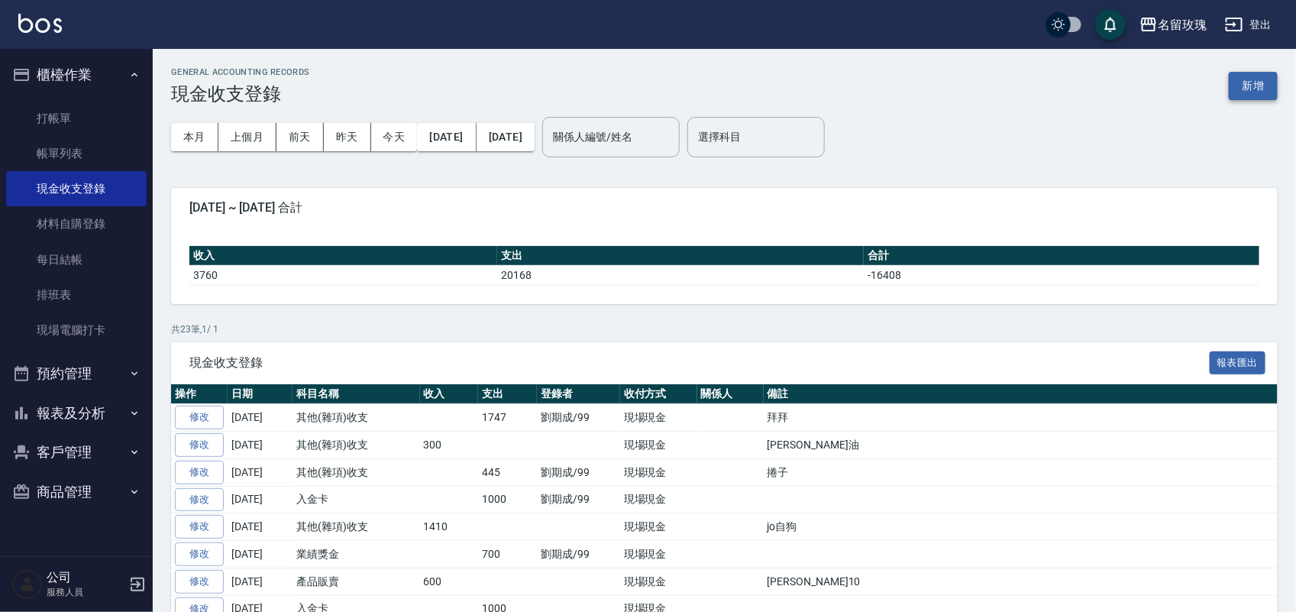
click at [1257, 90] on button "新增" at bounding box center [1253, 86] width 49 height 28
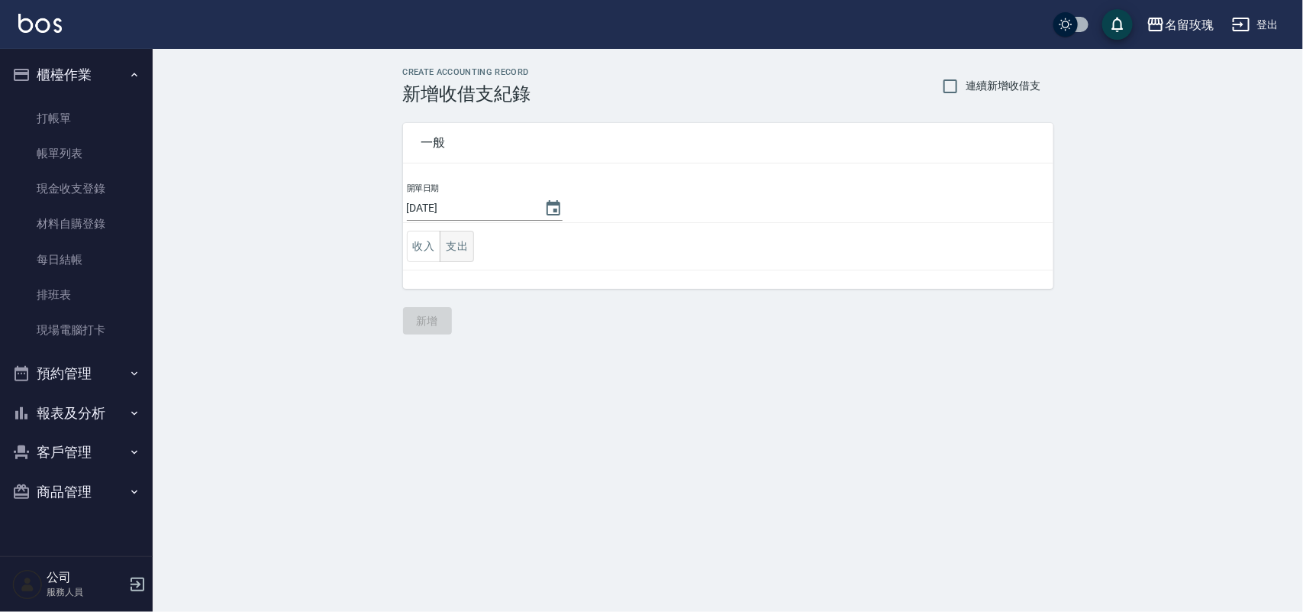
click at [460, 254] on button "支出" at bounding box center [457, 246] width 34 height 31
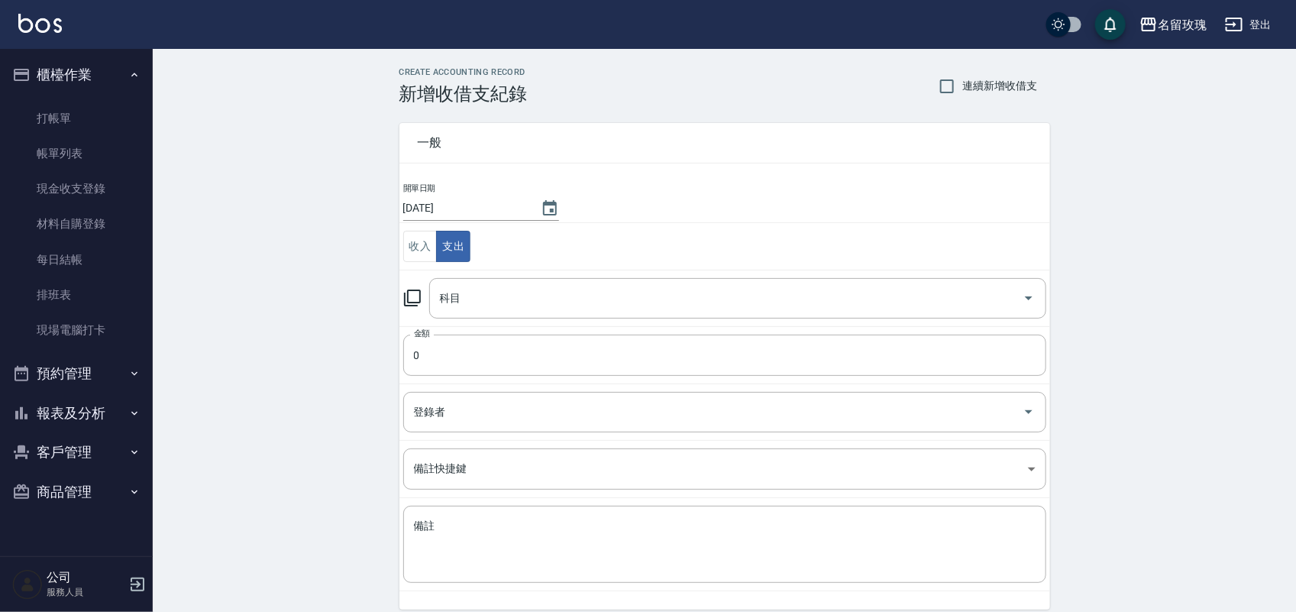
click at [409, 302] on icon at bounding box center [412, 298] width 18 height 18
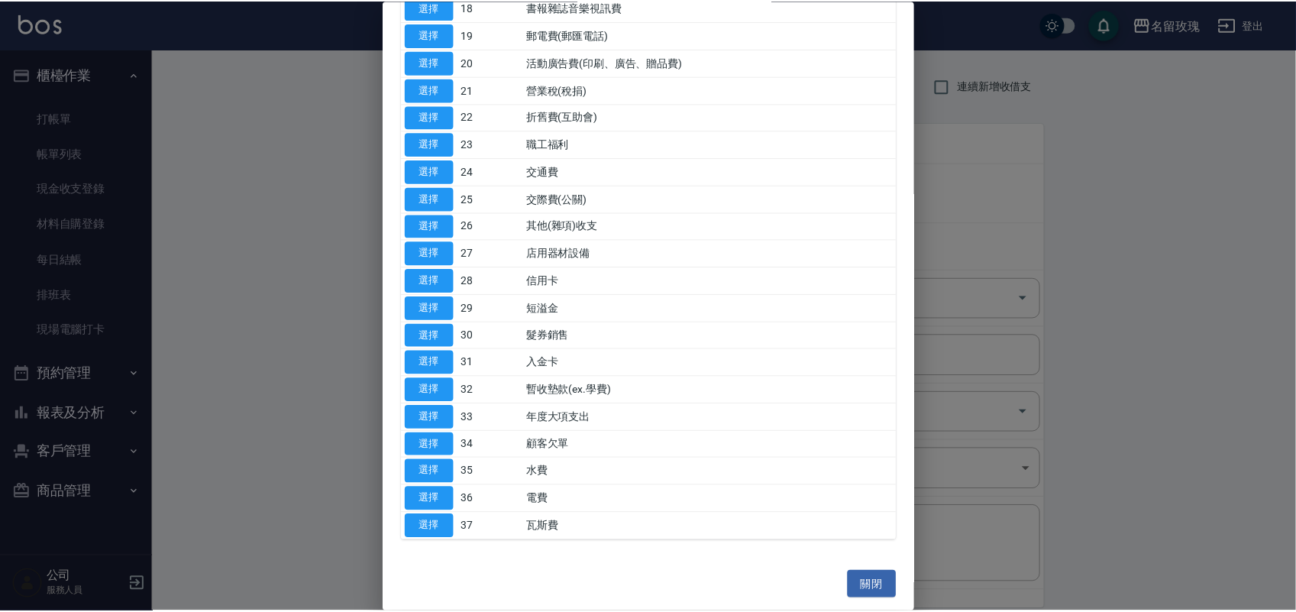
scroll to position [593, 0]
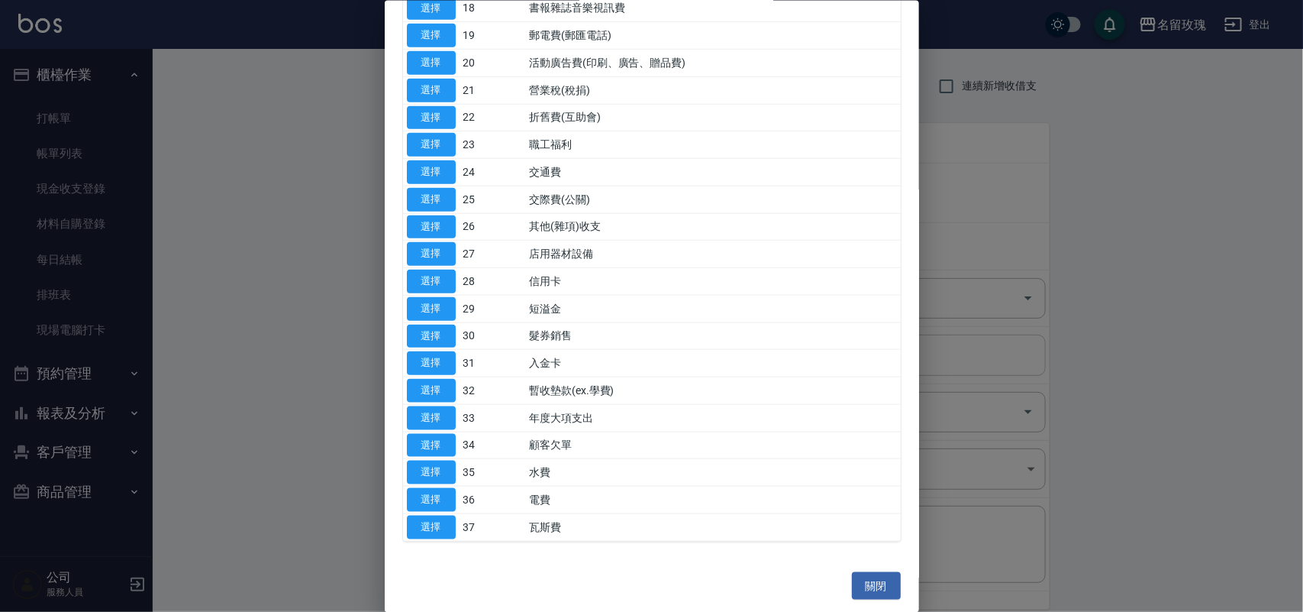
click at [428, 364] on button "選擇" at bounding box center [431, 363] width 49 height 24
type input "31 入金卡"
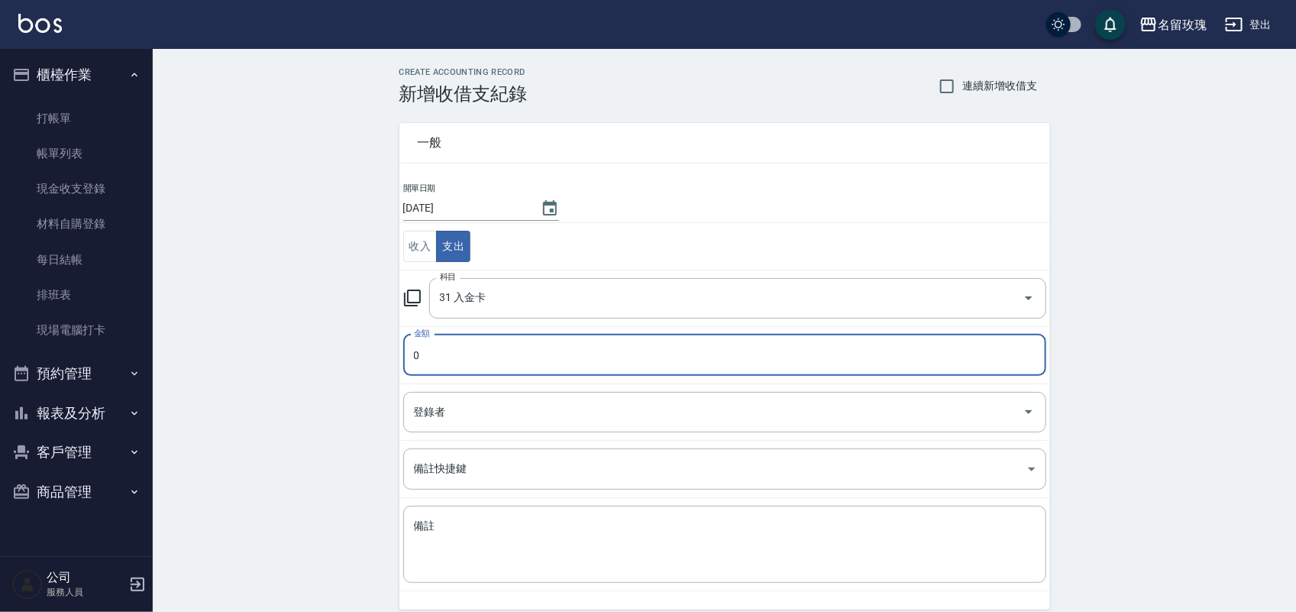
click at [459, 353] on input "0" at bounding box center [724, 354] width 643 height 41
type input "1000"
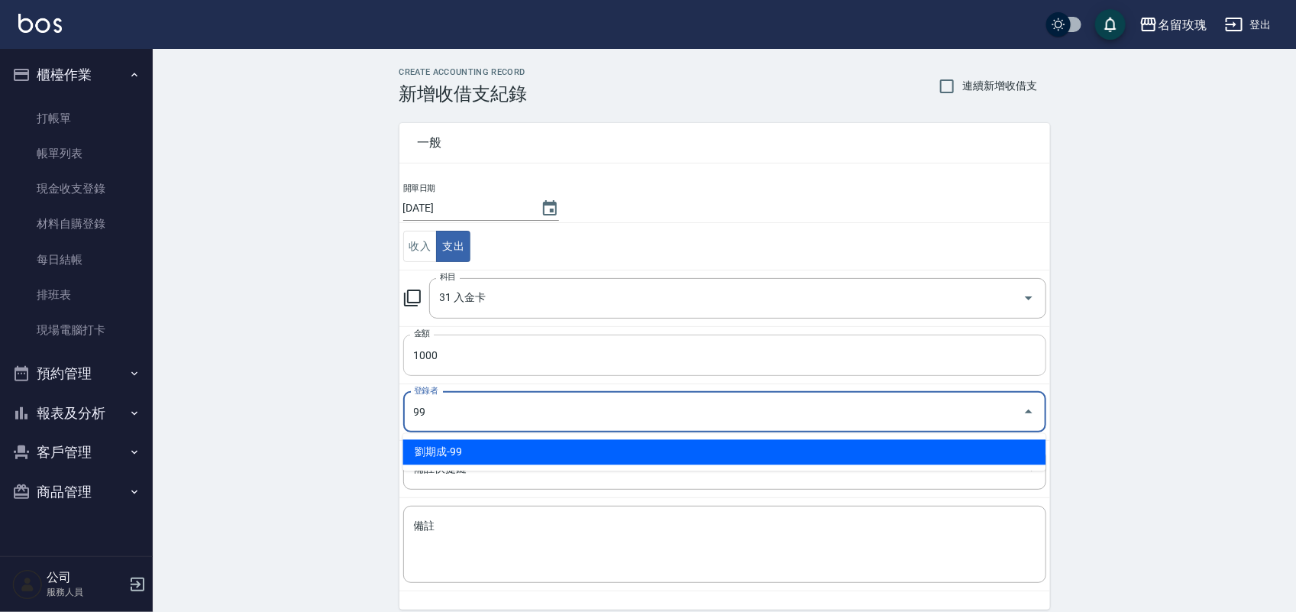
type input "劉期成-99"
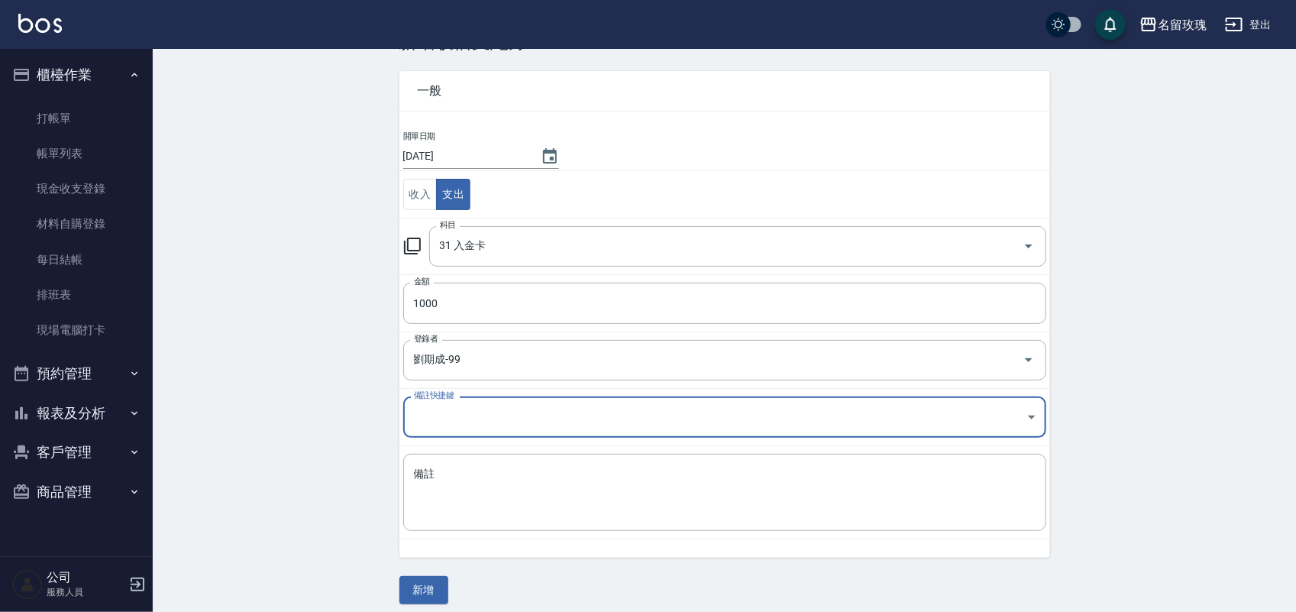
scroll to position [63, 0]
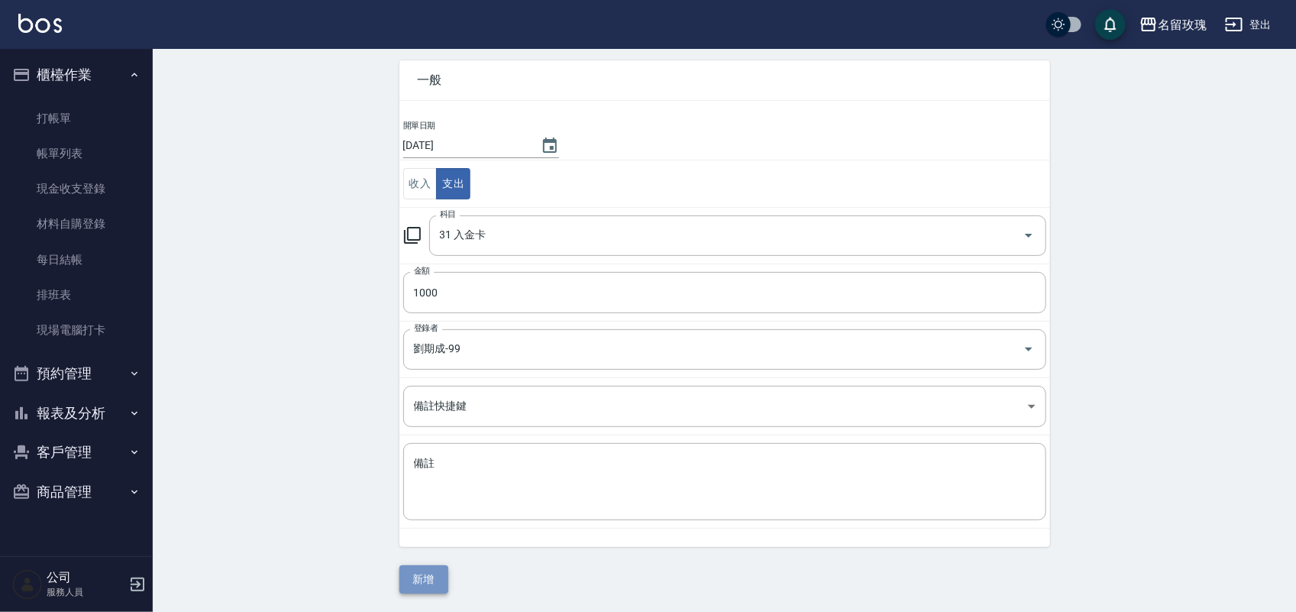
drag, startPoint x: 425, startPoint y: 580, endPoint x: 392, endPoint y: 570, distance: 34.5
click at [425, 579] on button "新增" at bounding box center [423, 579] width 49 height 28
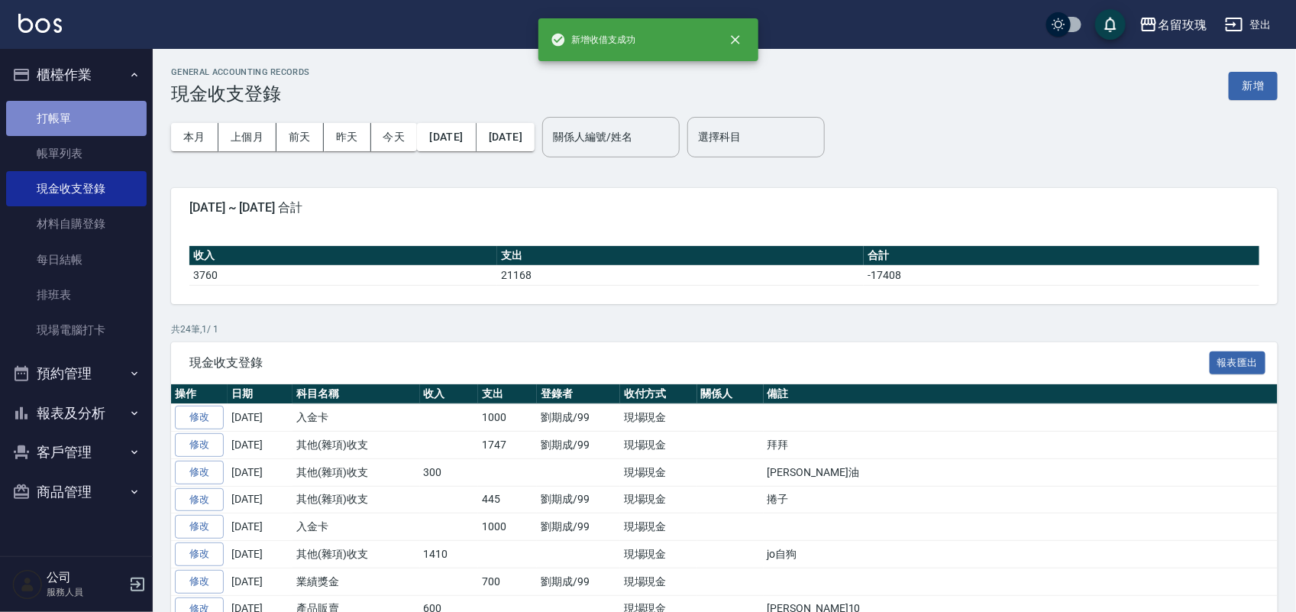
click at [71, 121] on link "打帳單" at bounding box center [76, 118] width 141 height 35
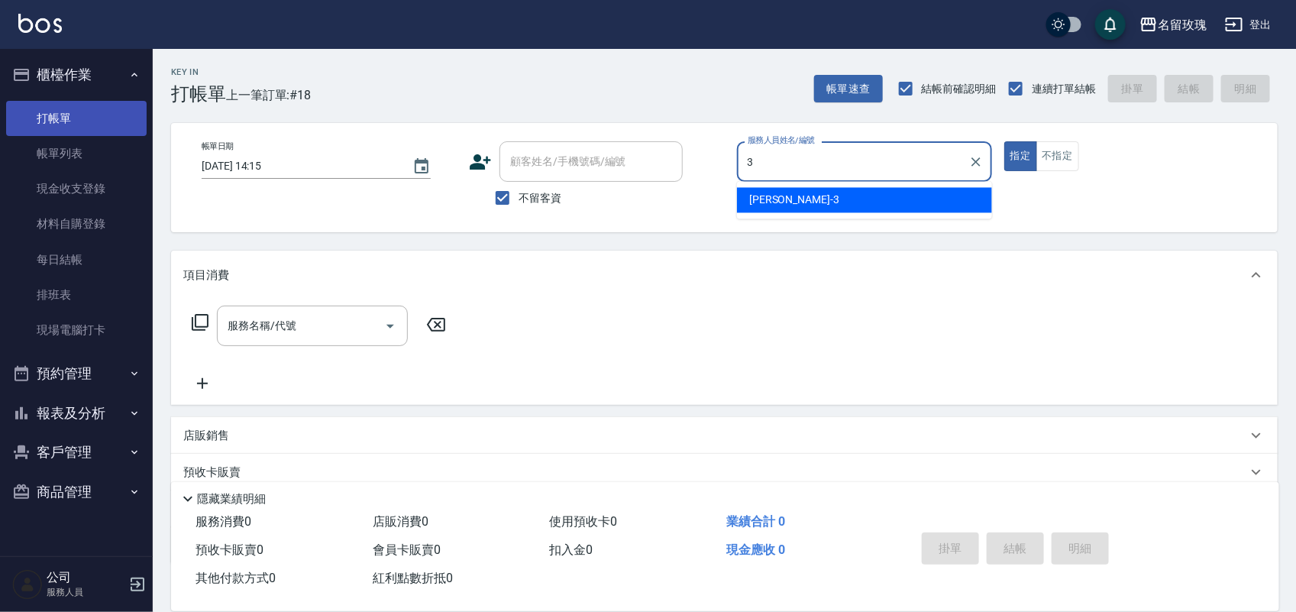
type input "[PERSON_NAME]-3"
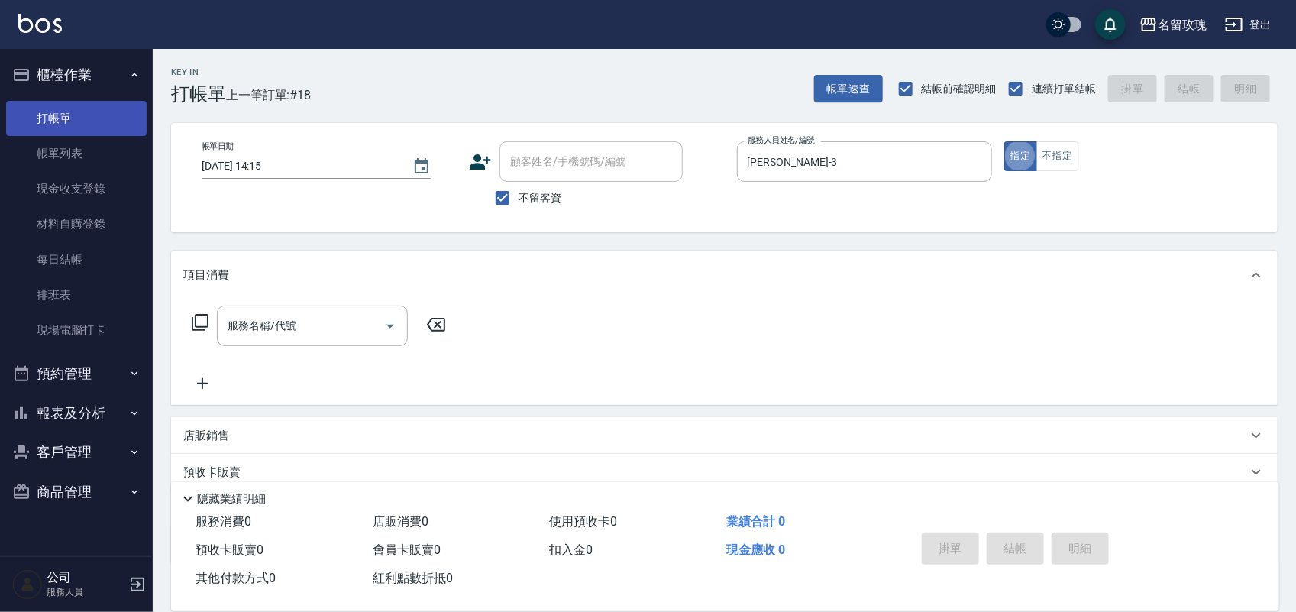
type button "true"
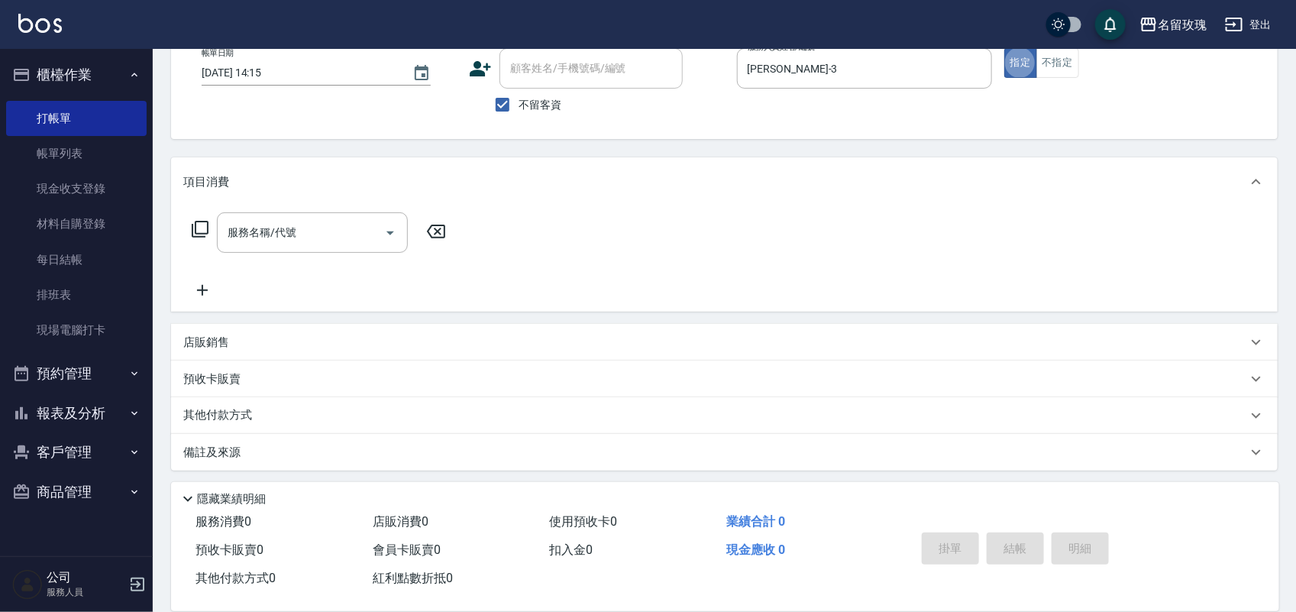
scroll to position [97, 0]
click at [112, 409] on button "報表及分析" at bounding box center [76, 413] width 141 height 40
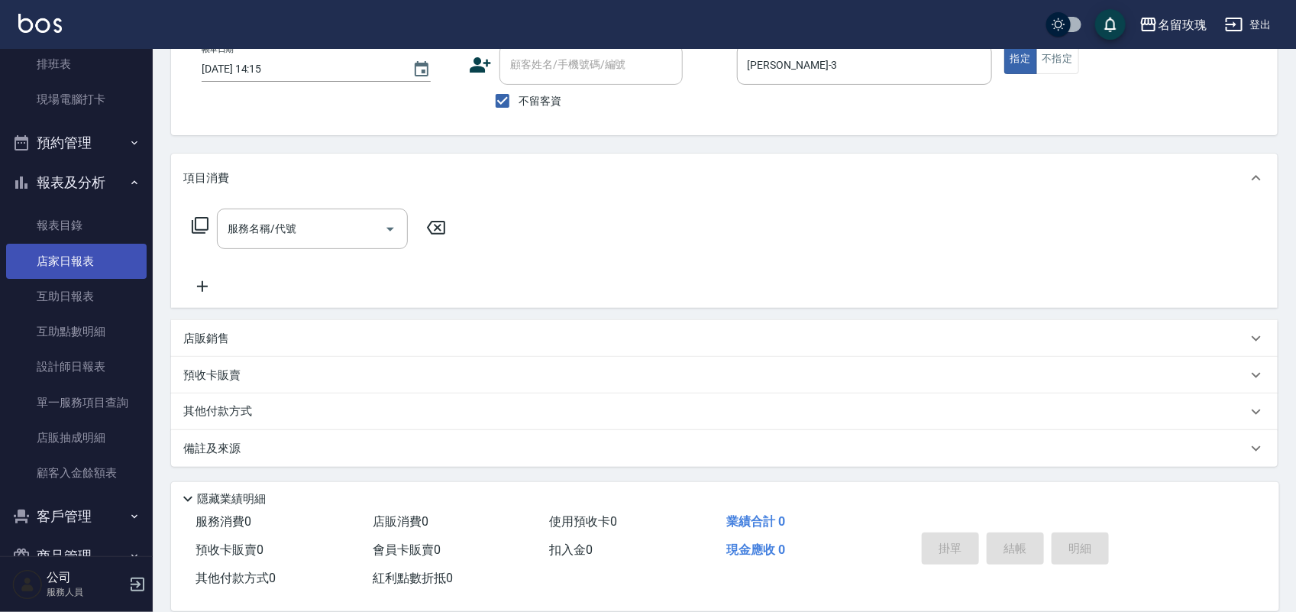
scroll to position [260, 0]
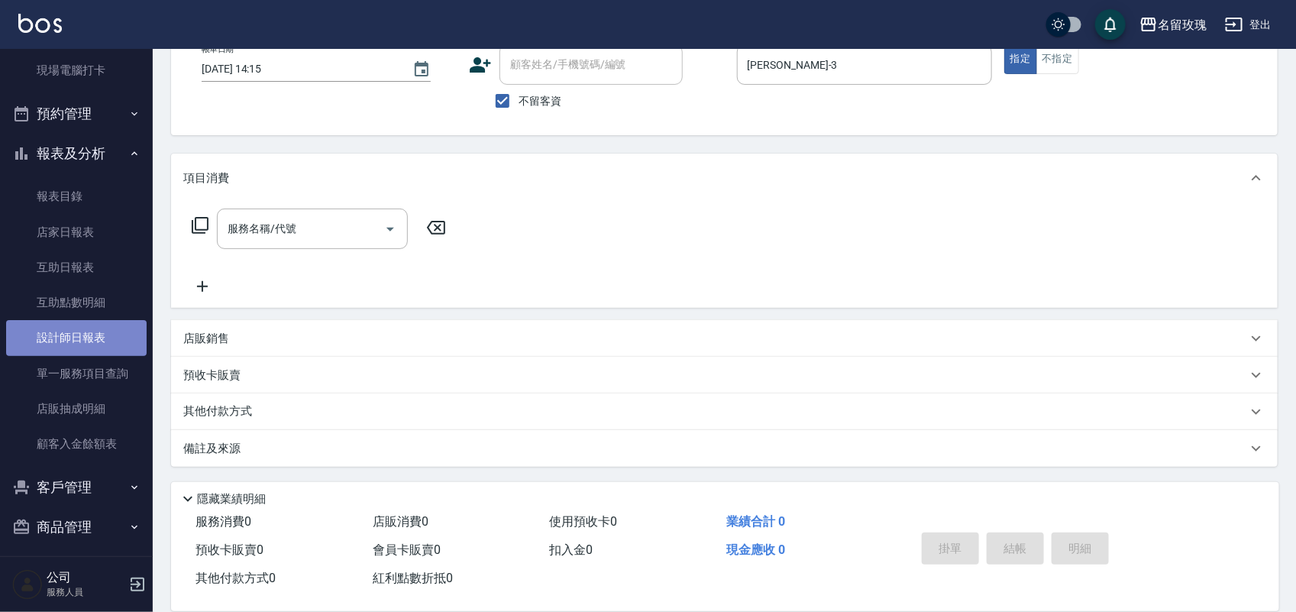
click at [88, 327] on link "設計師日報表" at bounding box center [76, 337] width 141 height 35
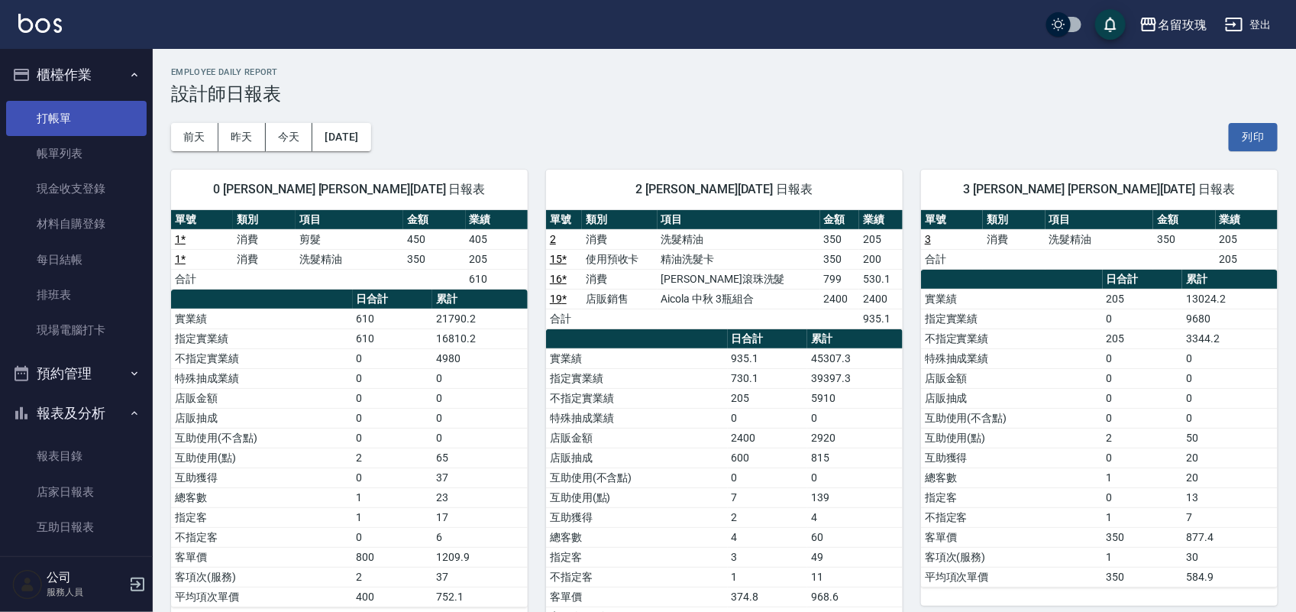
click at [80, 108] on link "打帳單" at bounding box center [76, 118] width 141 height 35
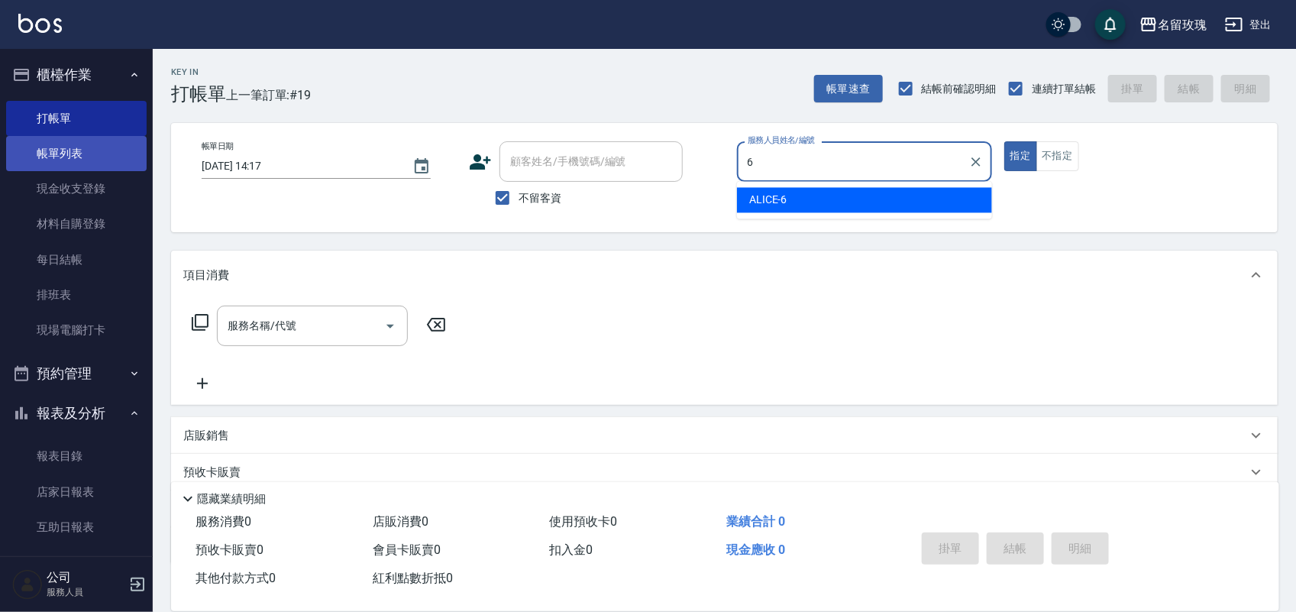
type input "ALICE-6"
type button "true"
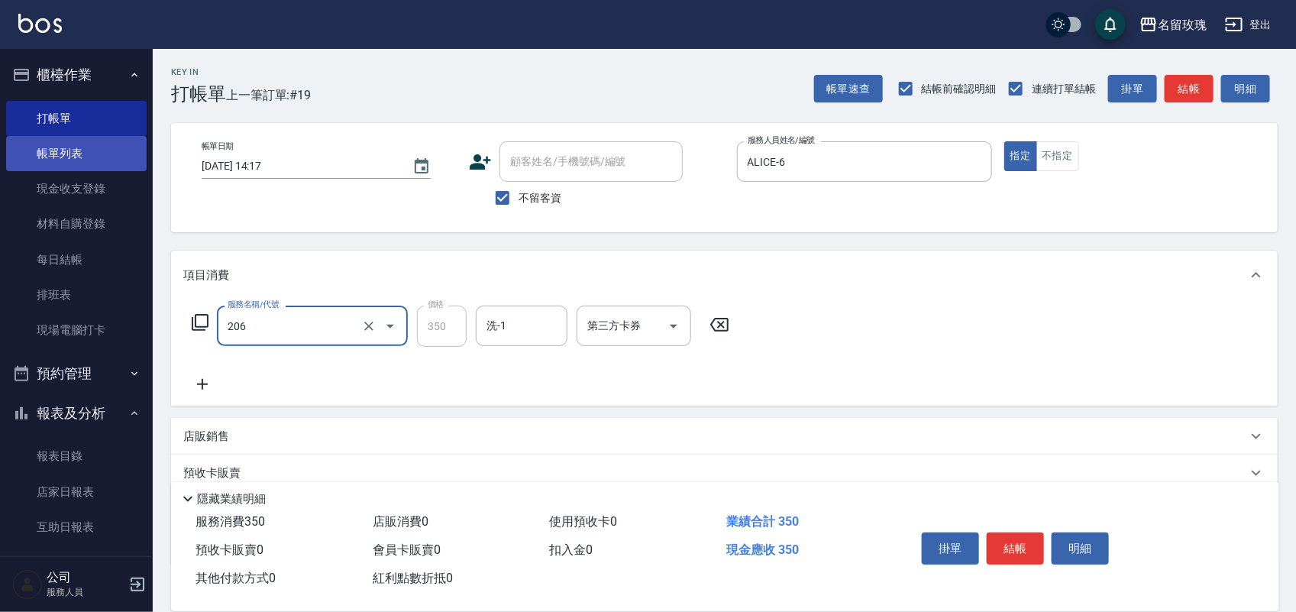
type input "洗髮精油(206)"
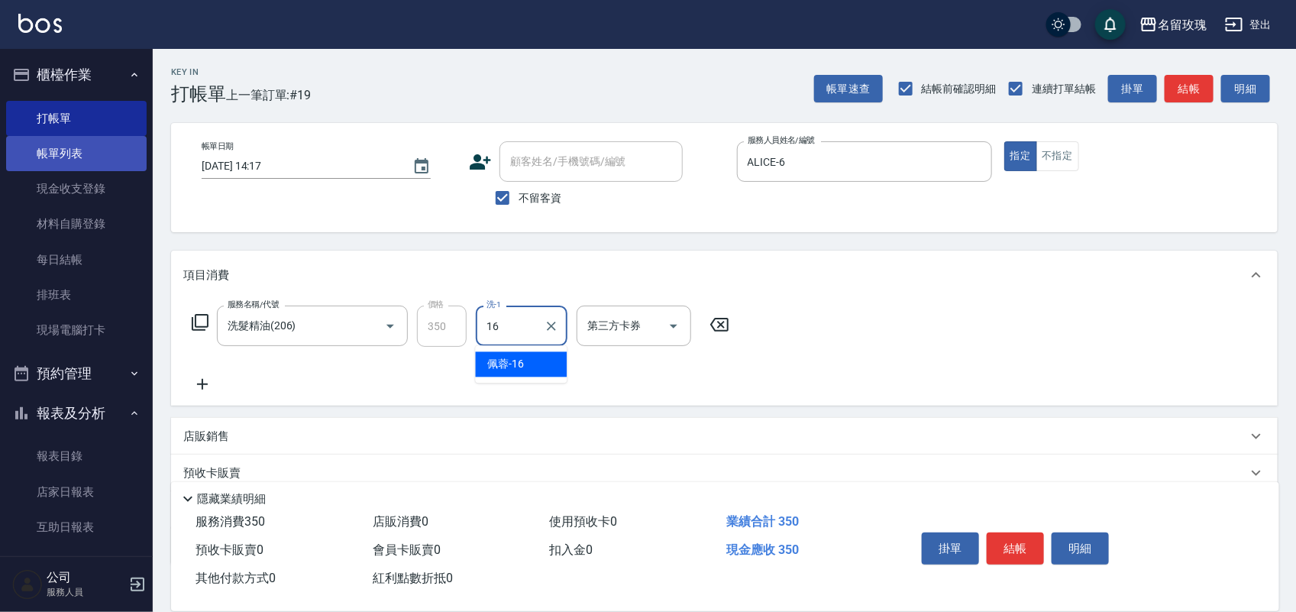
type input "[PERSON_NAME]-16"
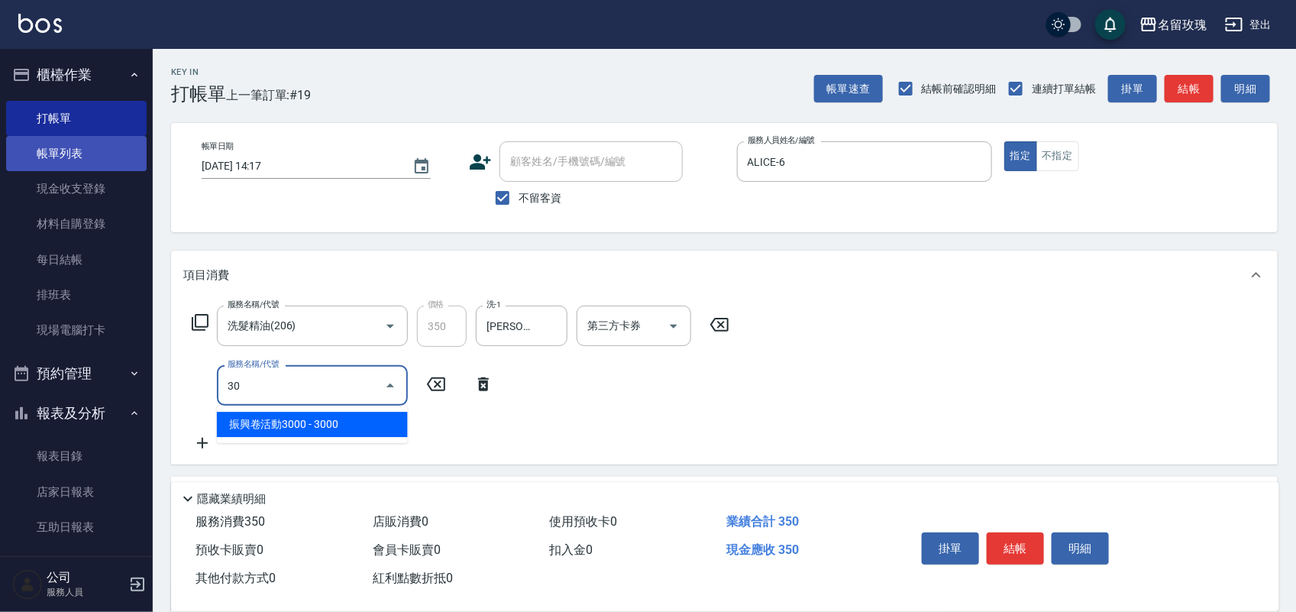
type input "3"
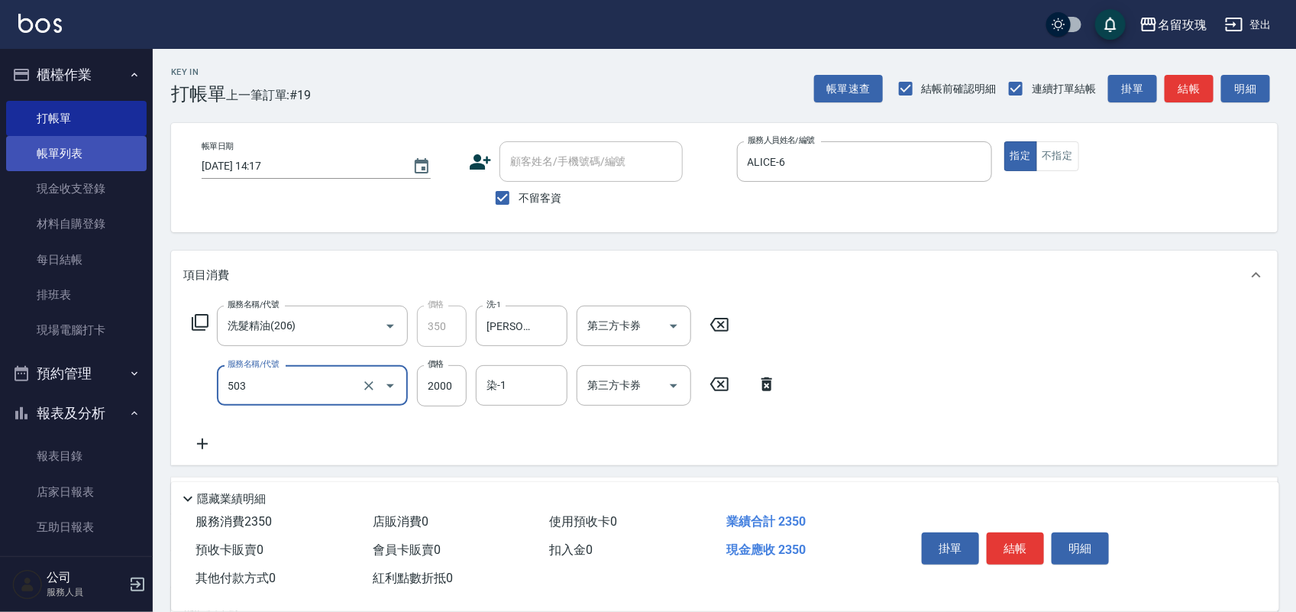
type input "染髮(503)"
type input "2500"
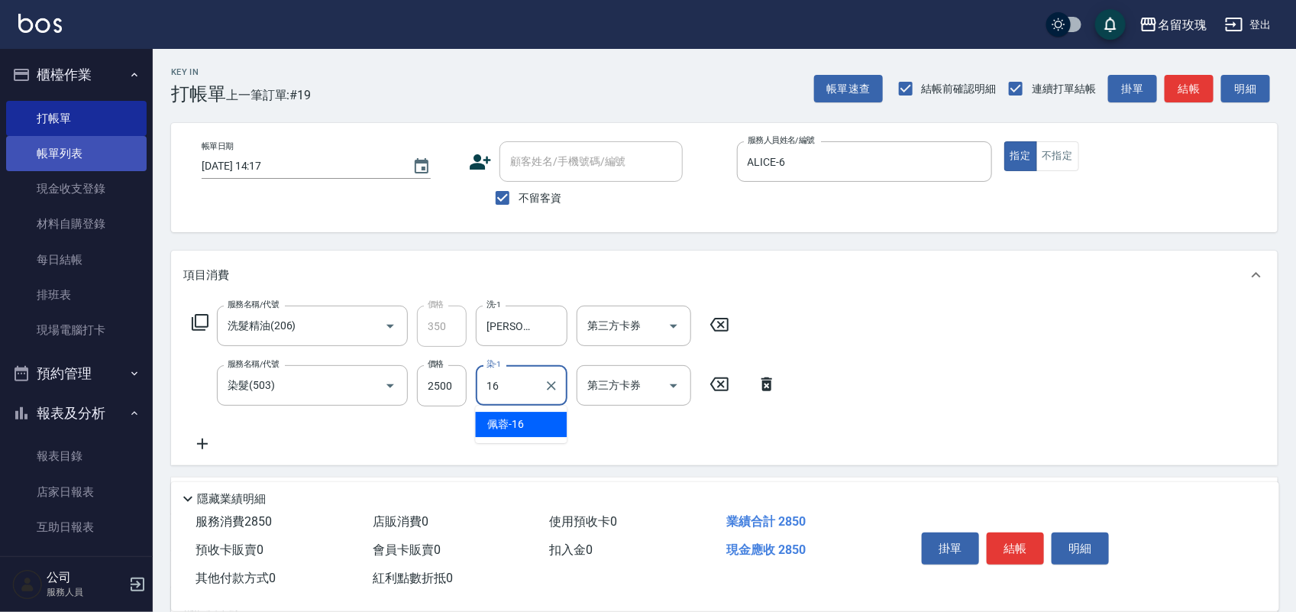
type input "[PERSON_NAME]-16"
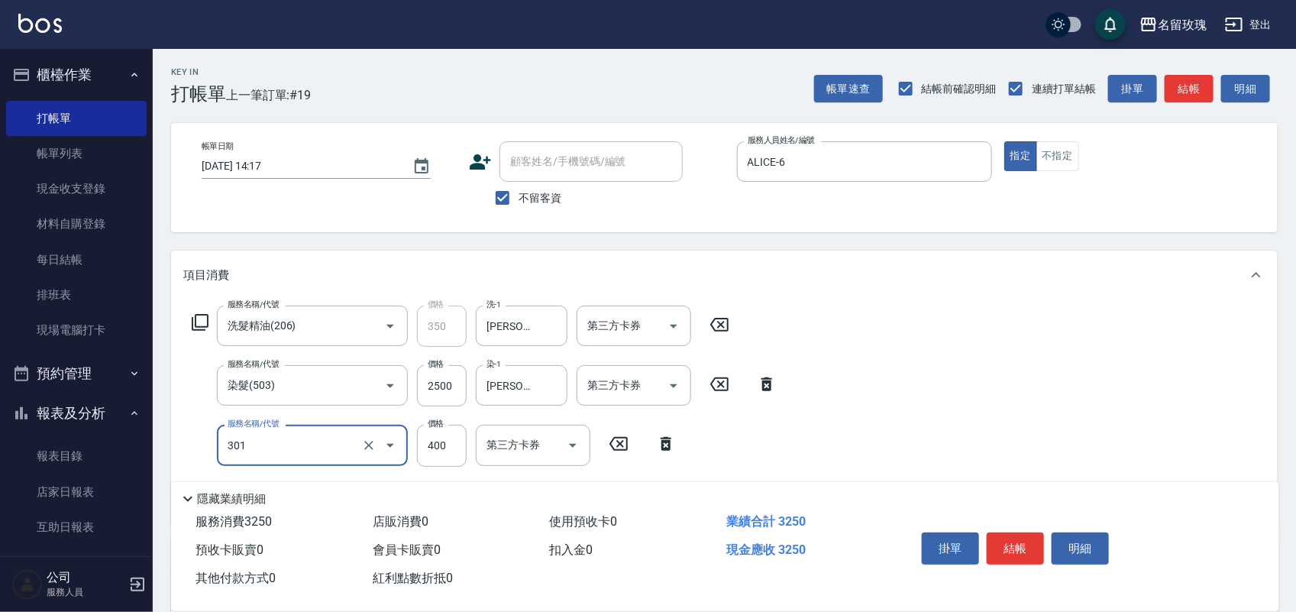
type input "剪髮(301)"
type input "450"
click at [1084, 533] on button "明細" at bounding box center [1079, 548] width 57 height 32
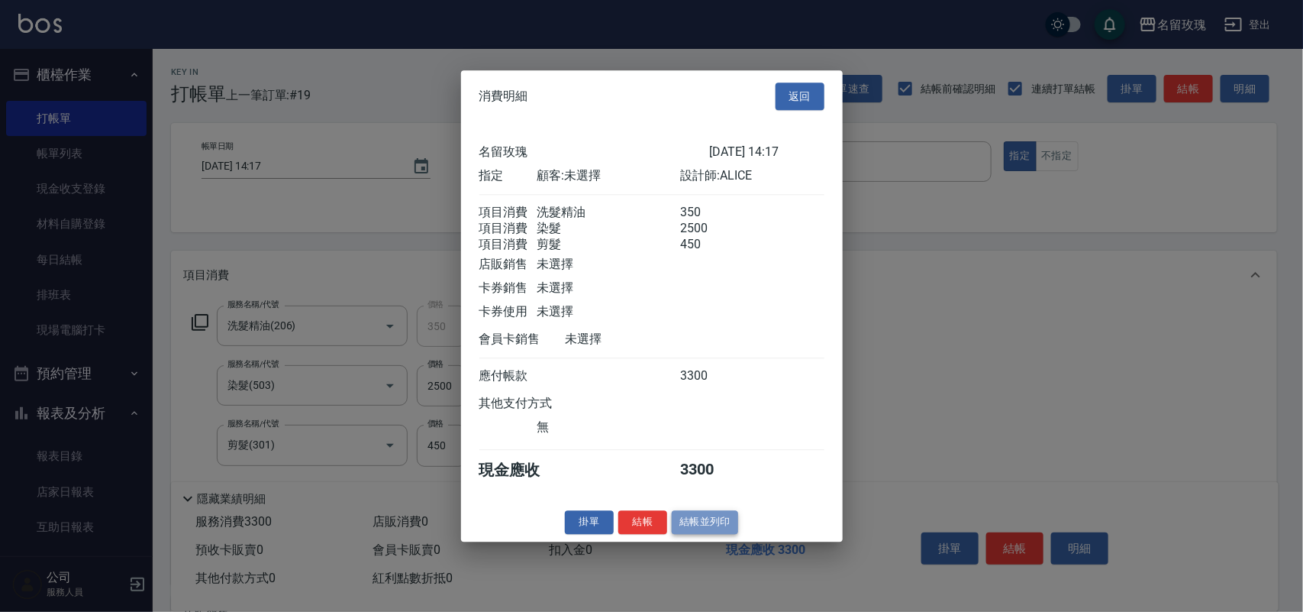
click at [684, 534] on button "結帳並列印" at bounding box center [705, 522] width 66 height 24
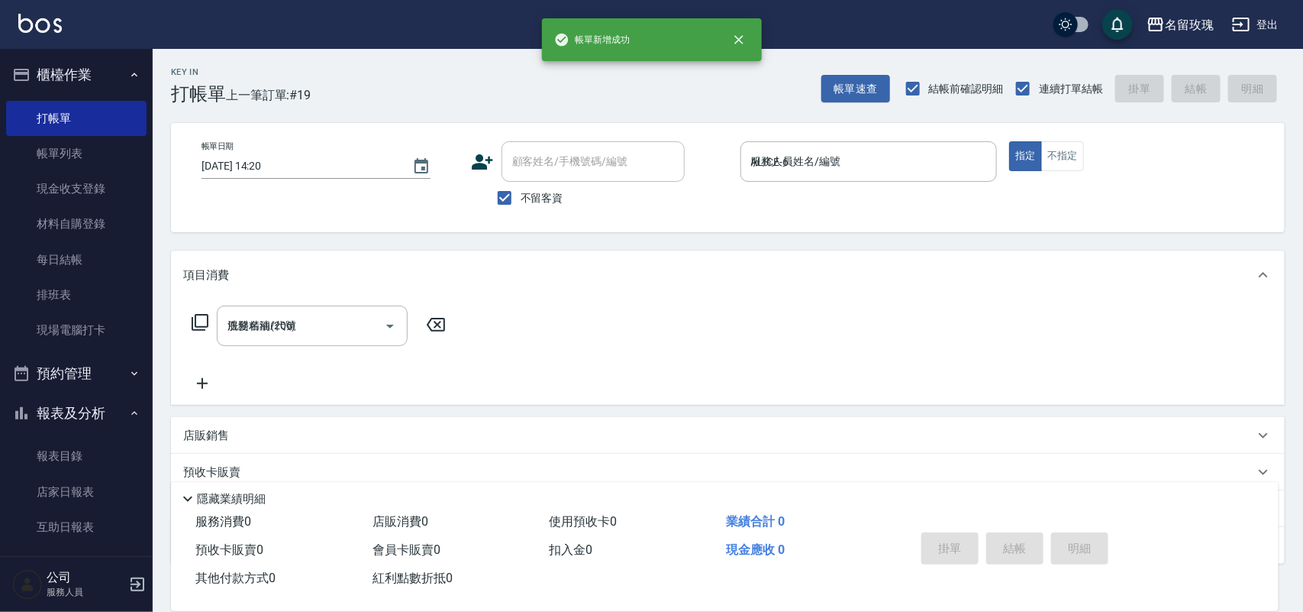
type input "[DATE] 14:20"
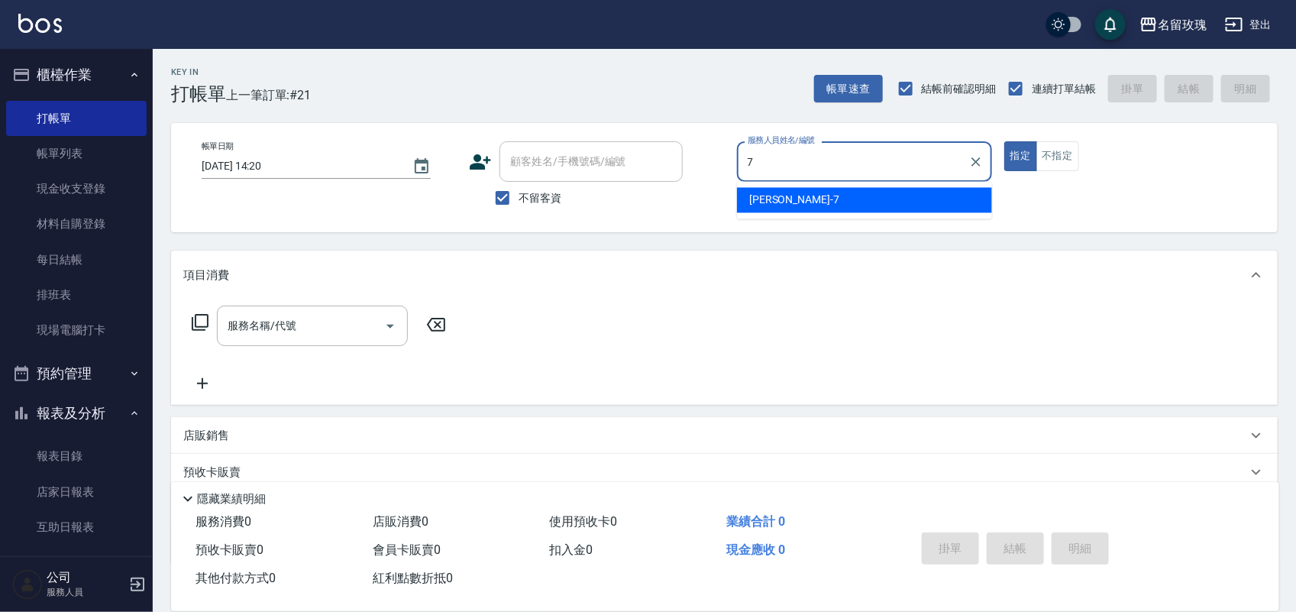
click at [816, 195] on div "[PERSON_NAME] -7" at bounding box center [864, 200] width 255 height 25
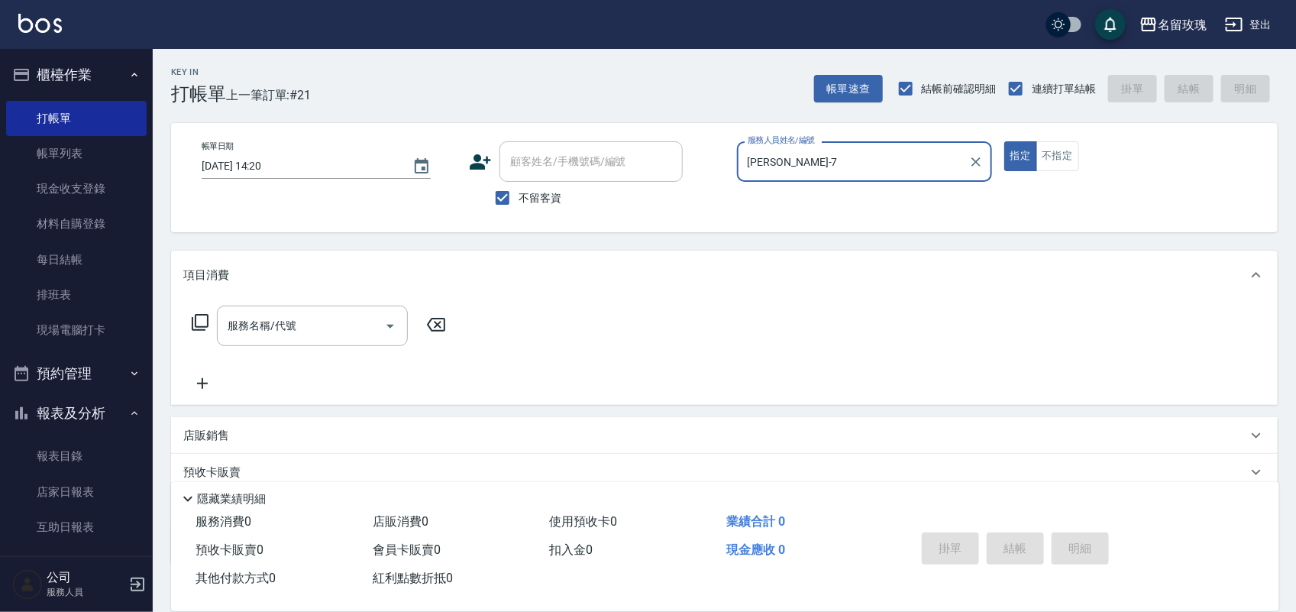
type input "[PERSON_NAME]-7"
click at [199, 321] on icon at bounding box center [200, 322] width 18 height 18
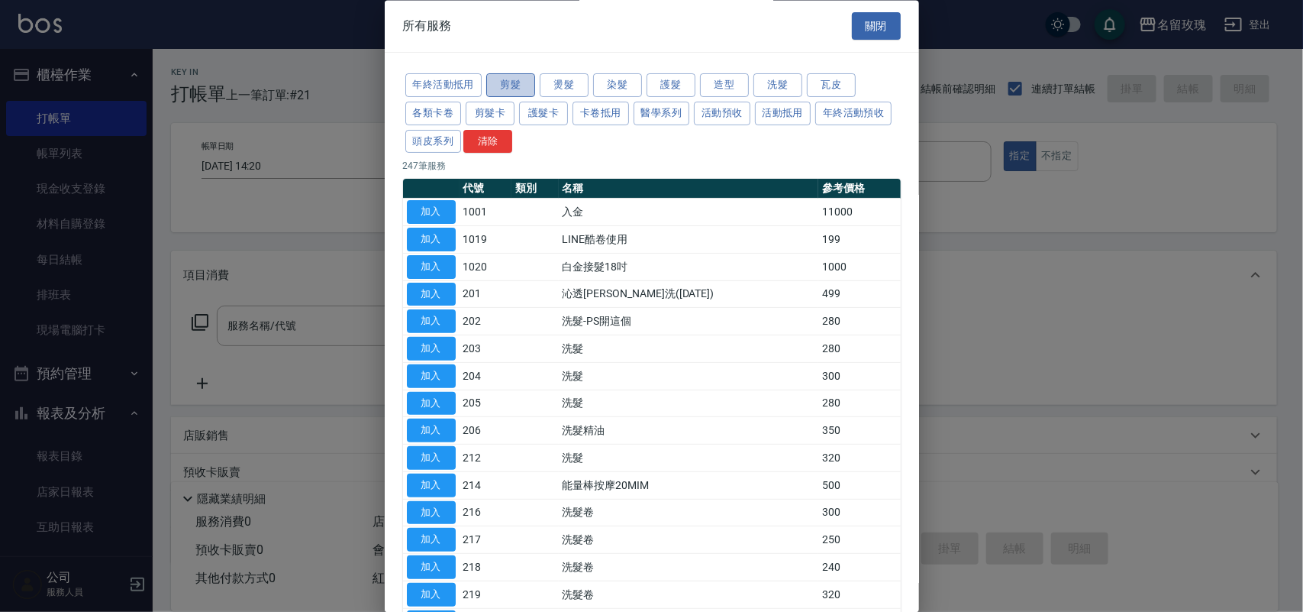
click at [502, 80] on button "剪髮" at bounding box center [510, 86] width 49 height 24
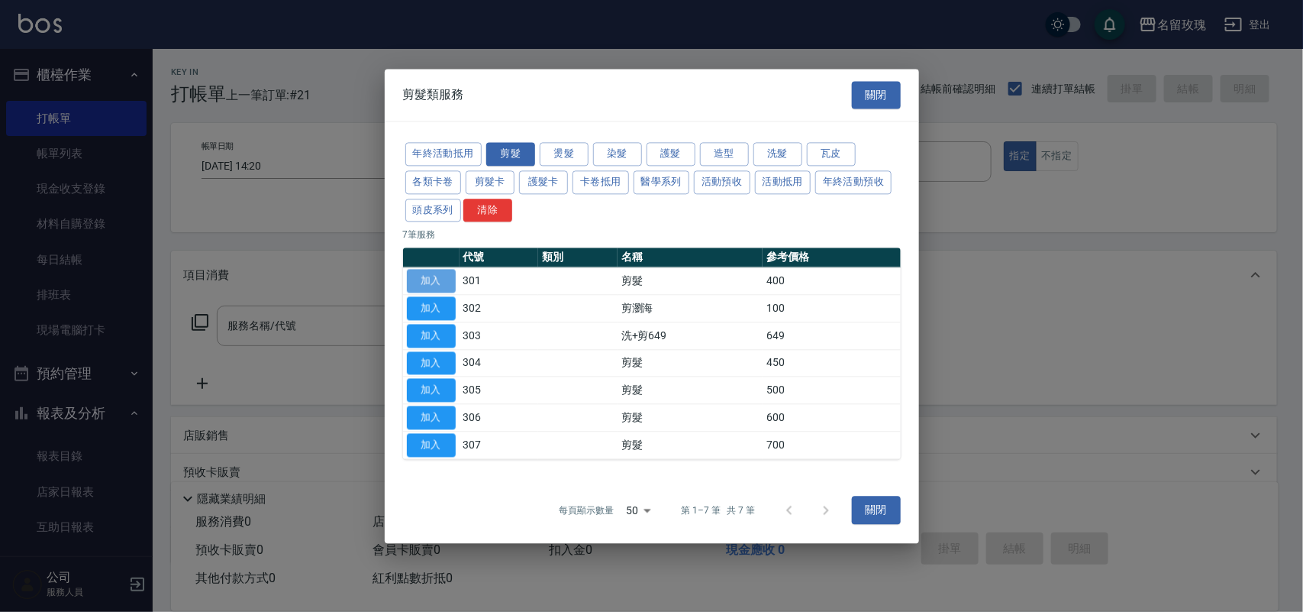
click at [444, 281] on button "加入" at bounding box center [431, 282] width 49 height 24
type input "剪髮(301)"
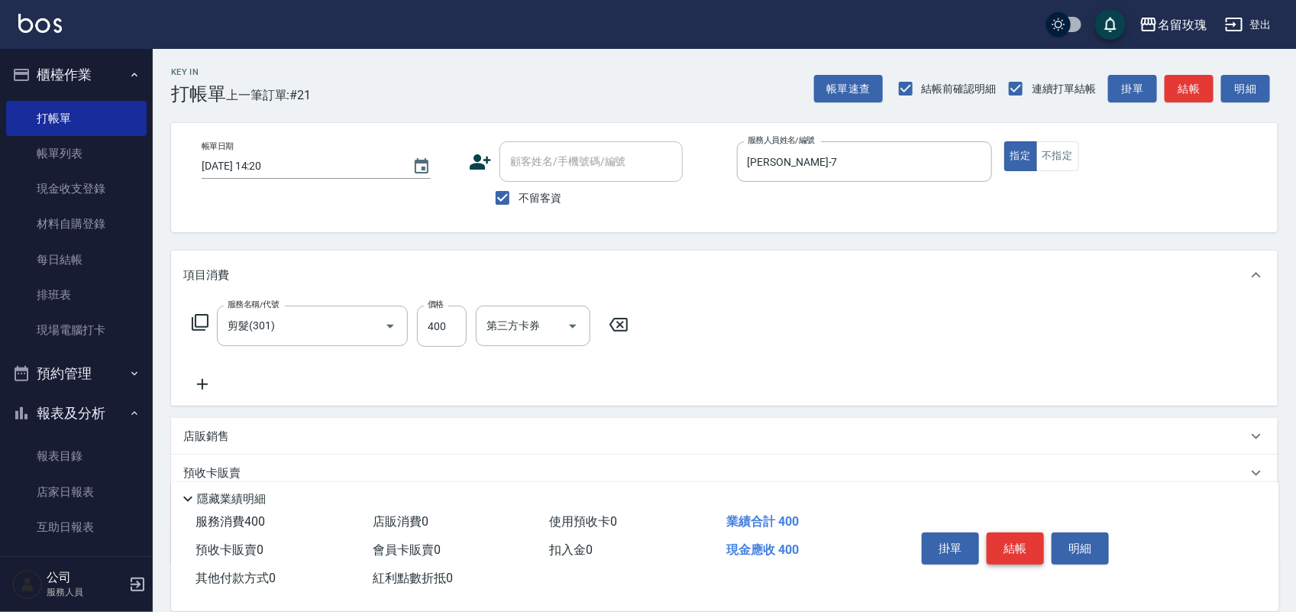
click at [1016, 541] on button "結帳" at bounding box center [1015, 548] width 57 height 32
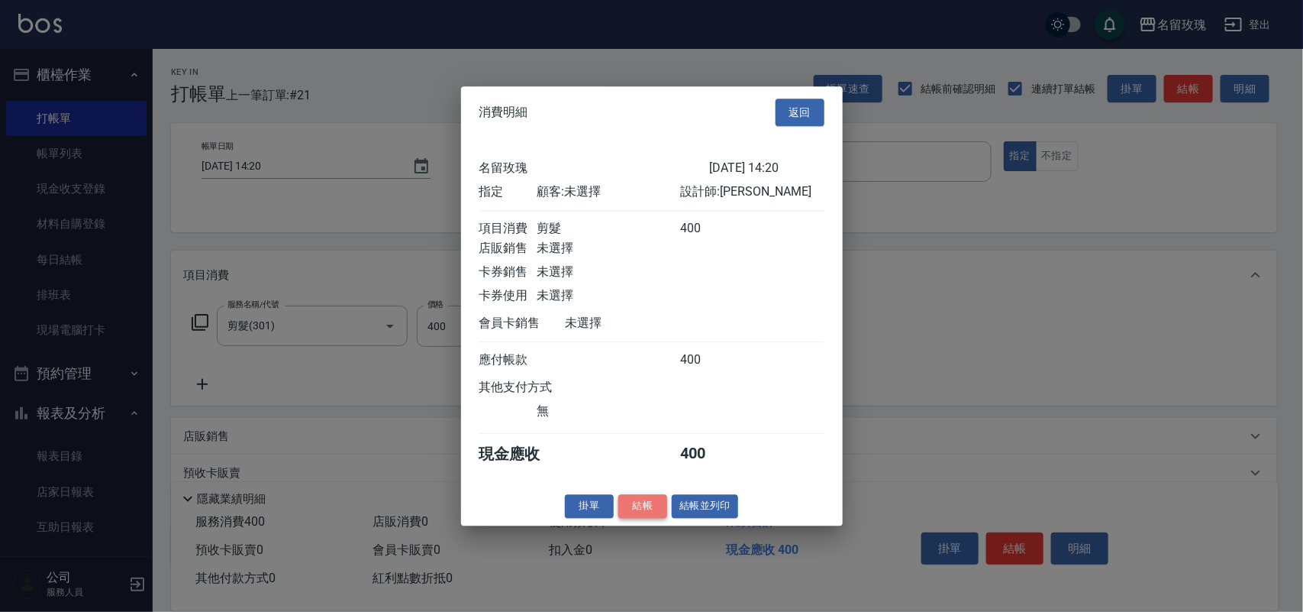
click at [657, 517] on button "結帳" at bounding box center [643, 506] width 49 height 24
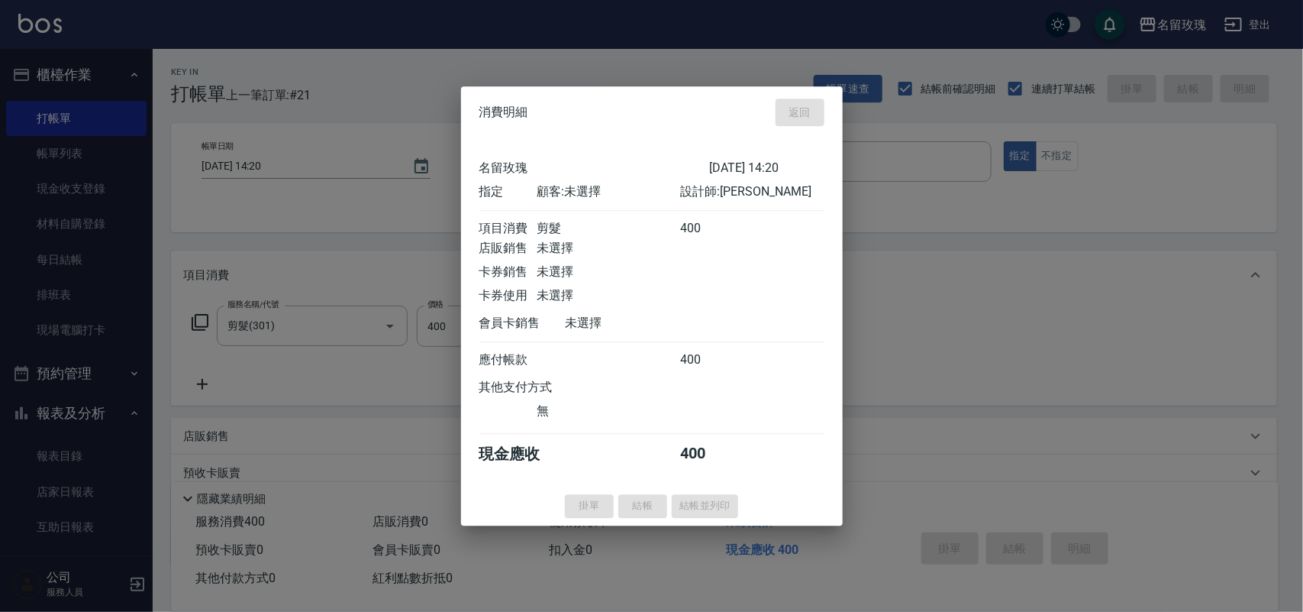
type input "[DATE] 14:42"
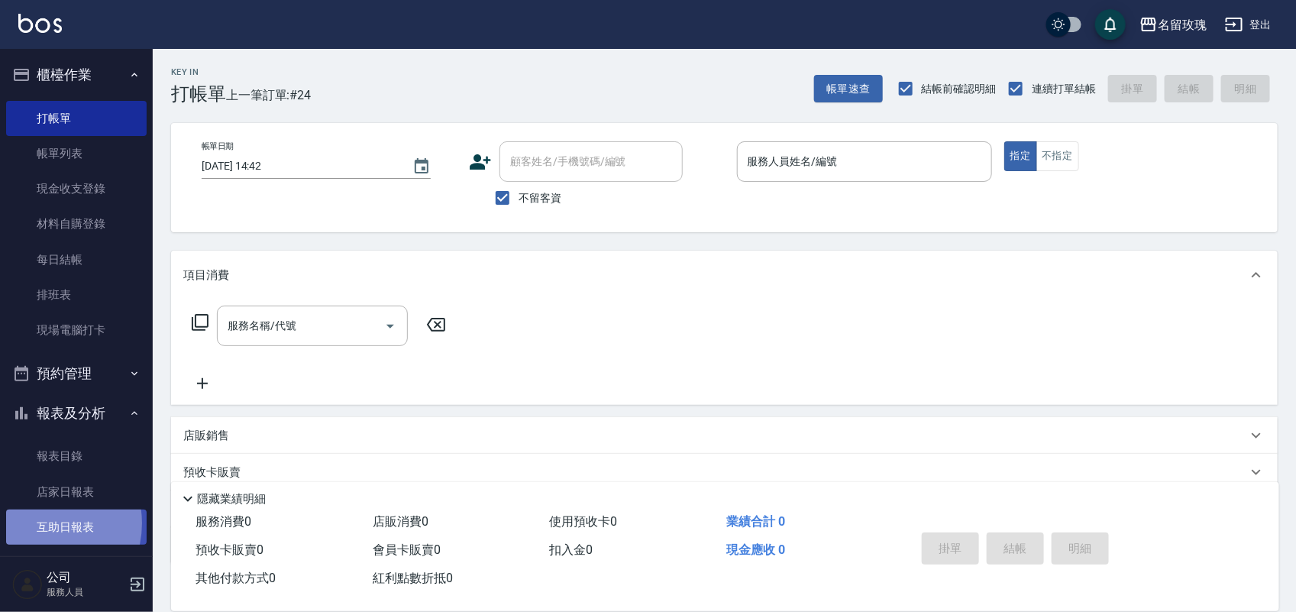
click at [39, 523] on link "互助日報表" at bounding box center [76, 526] width 141 height 35
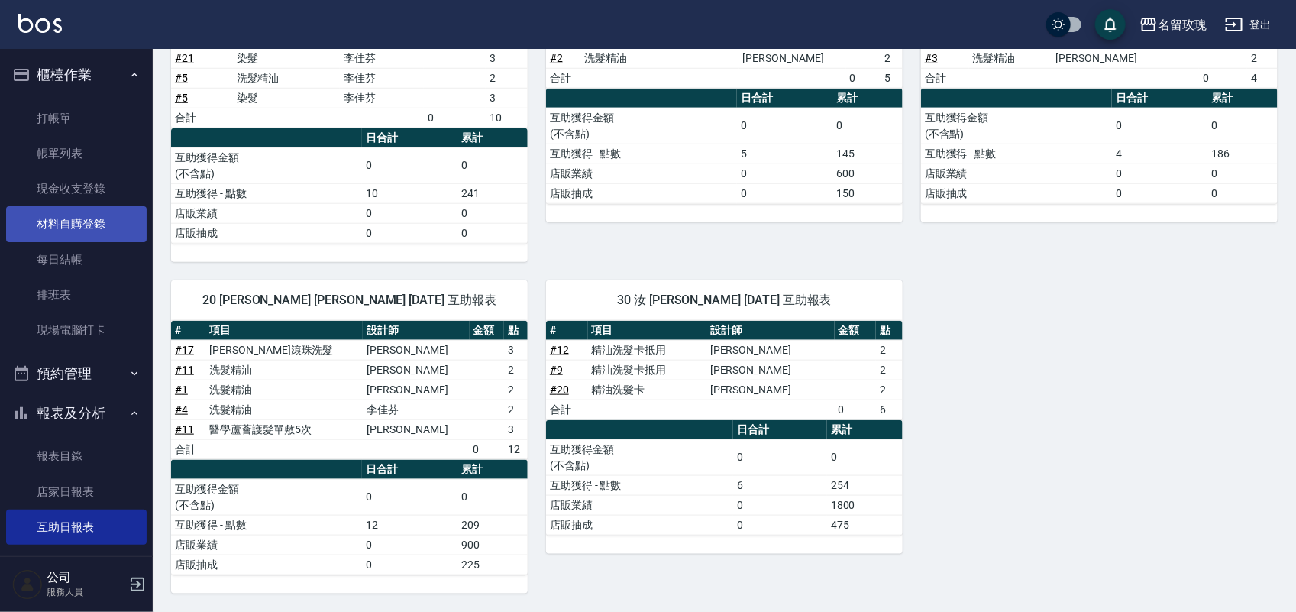
scroll to position [172, 0]
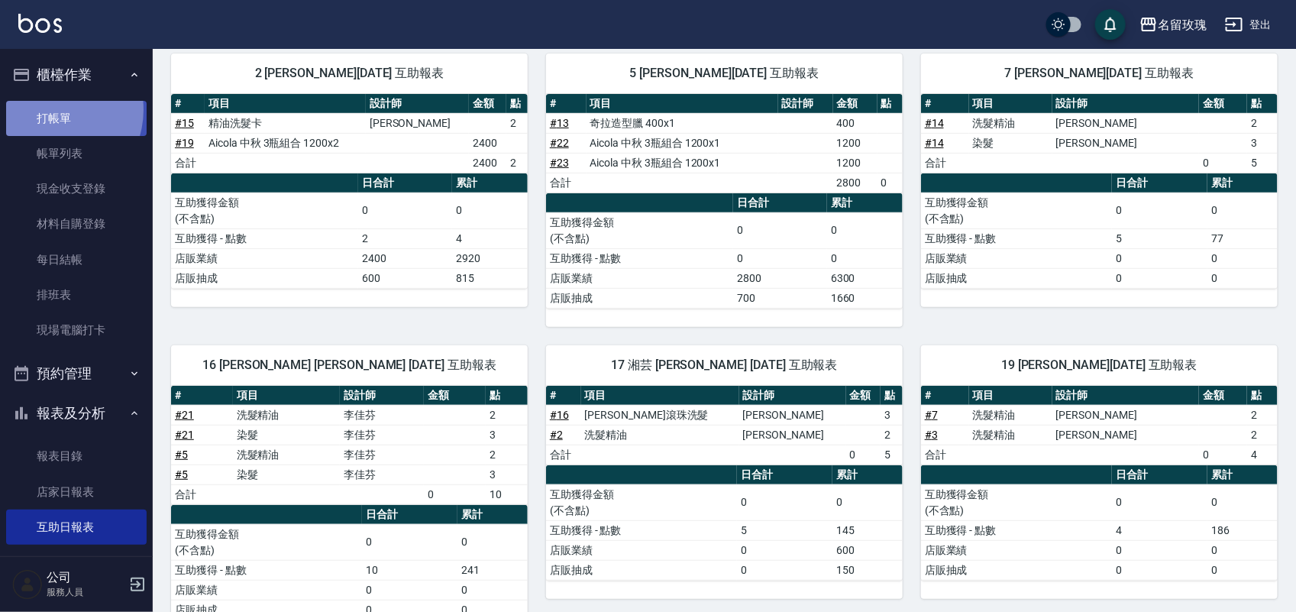
click at [51, 109] on link "打帳單" at bounding box center [76, 118] width 141 height 35
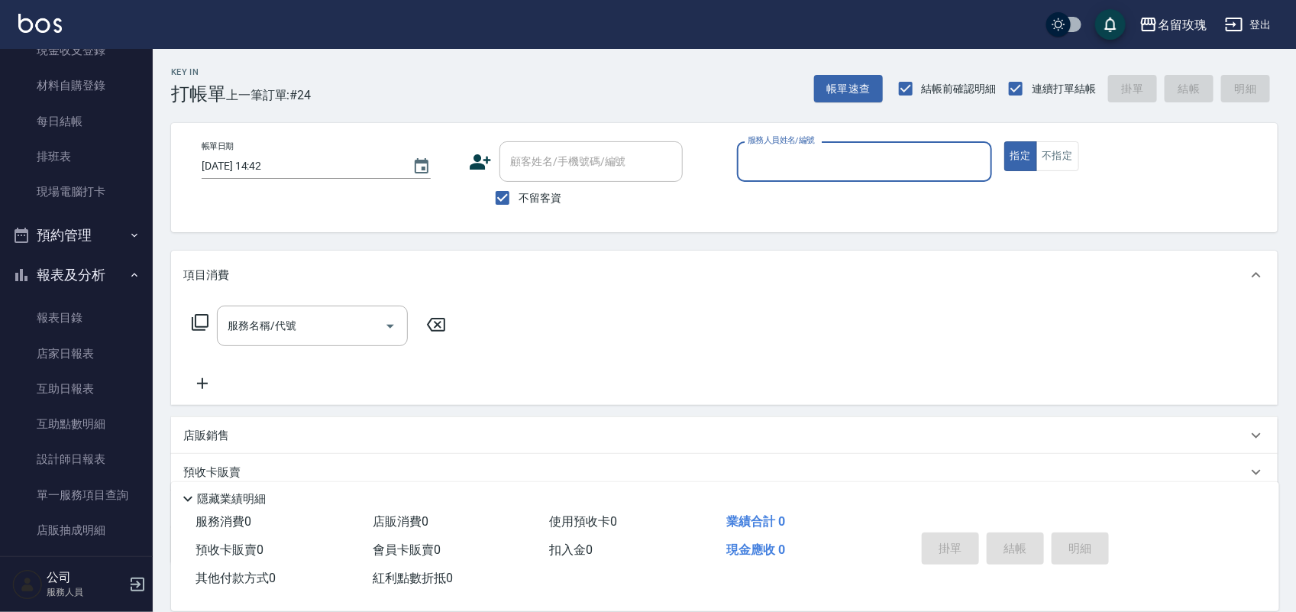
scroll to position [268, 0]
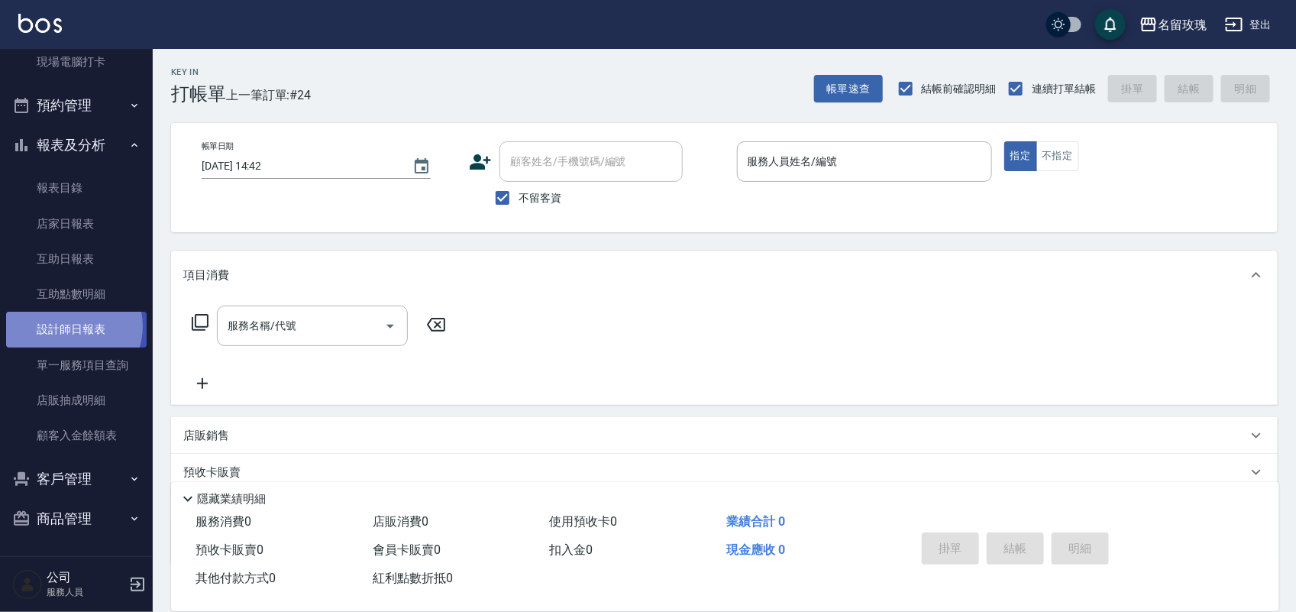
click at [69, 326] on link "設計師日報表" at bounding box center [76, 329] width 141 height 35
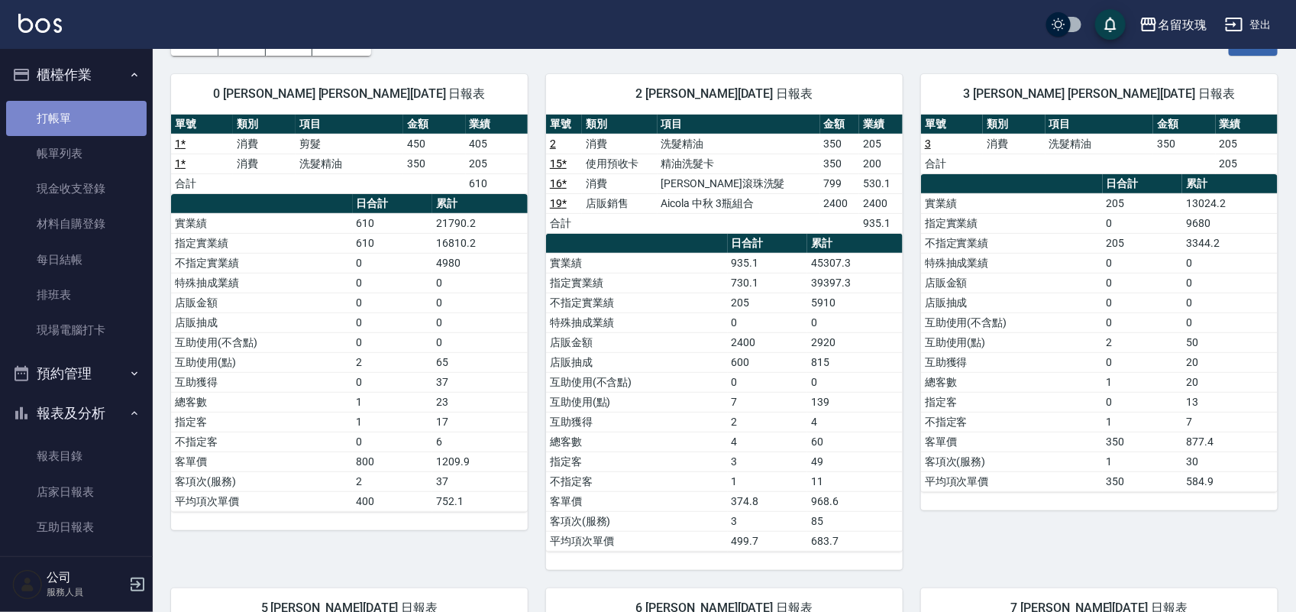
click at [102, 108] on link "打帳單" at bounding box center [76, 118] width 141 height 35
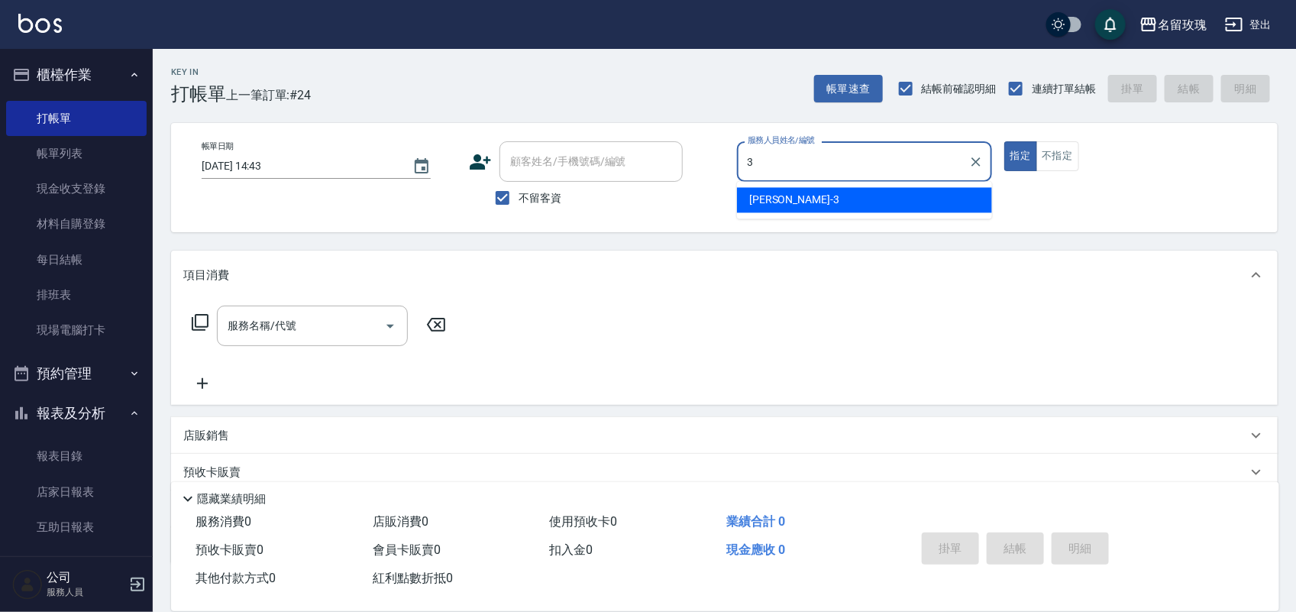
type input "[PERSON_NAME]-3"
type button "true"
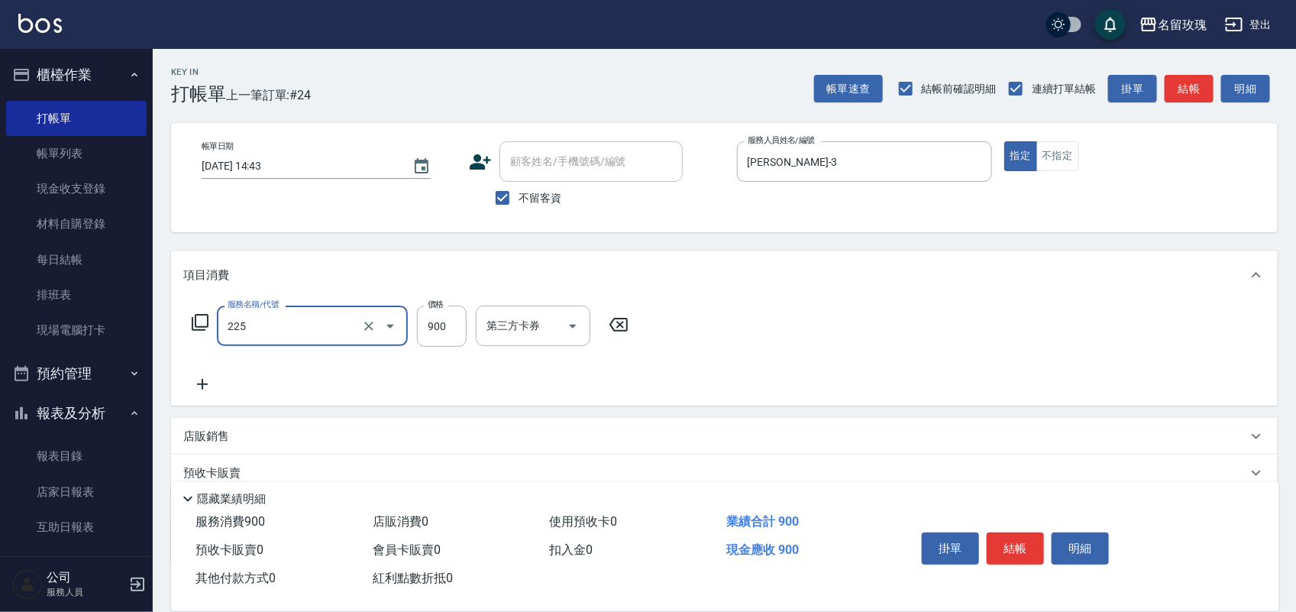
type input "淋巴按摩洗髮(225)"
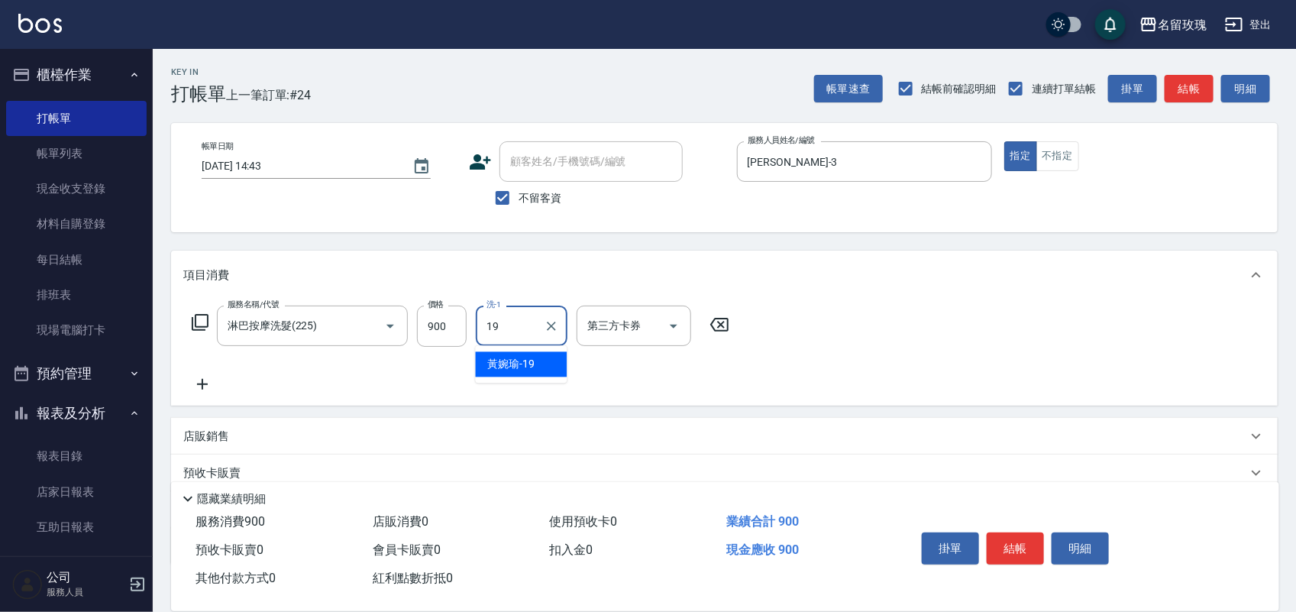
type input "[PERSON_NAME]-19"
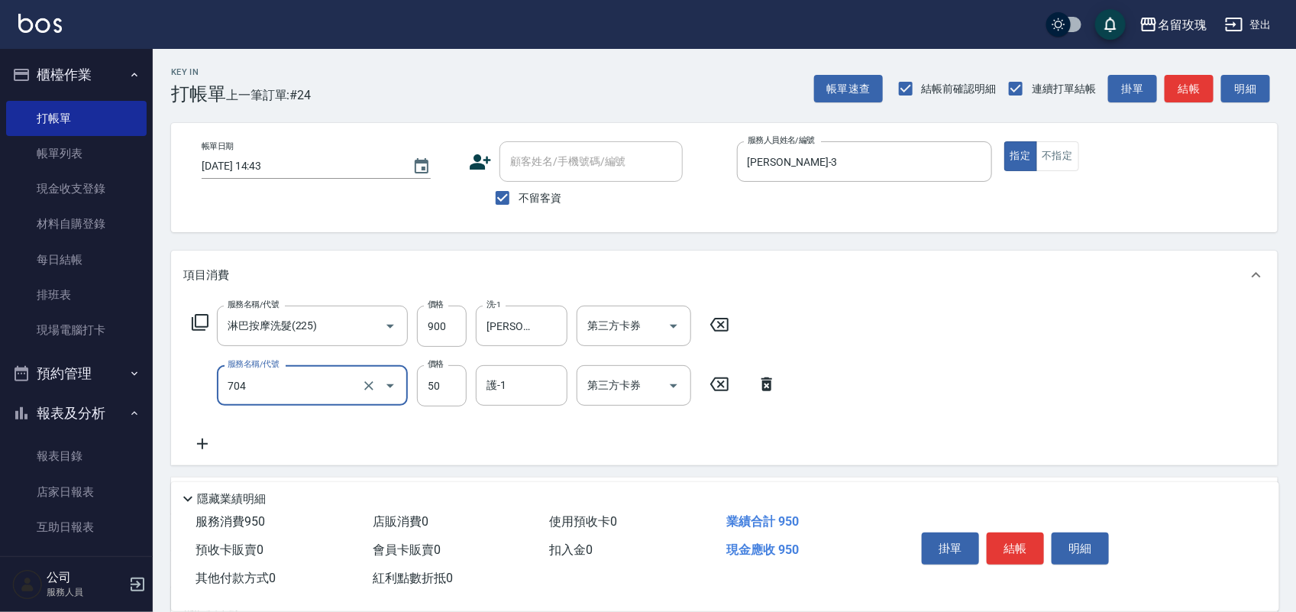
type input "補燙(704)"
type input "300"
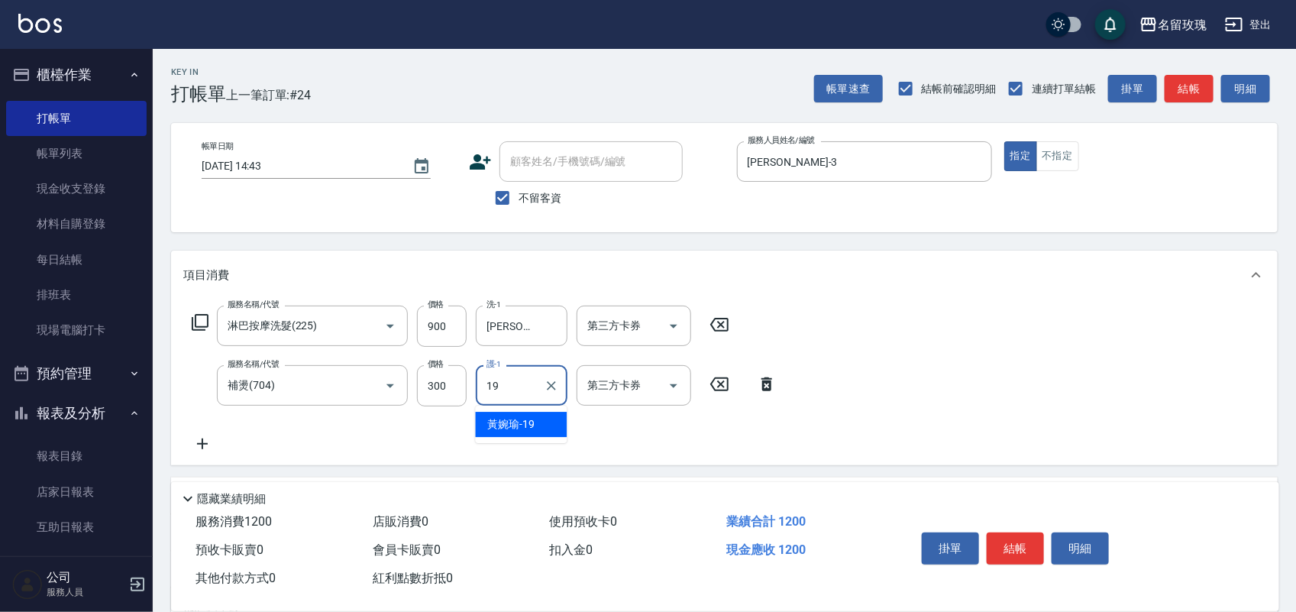
type input "[PERSON_NAME]-19"
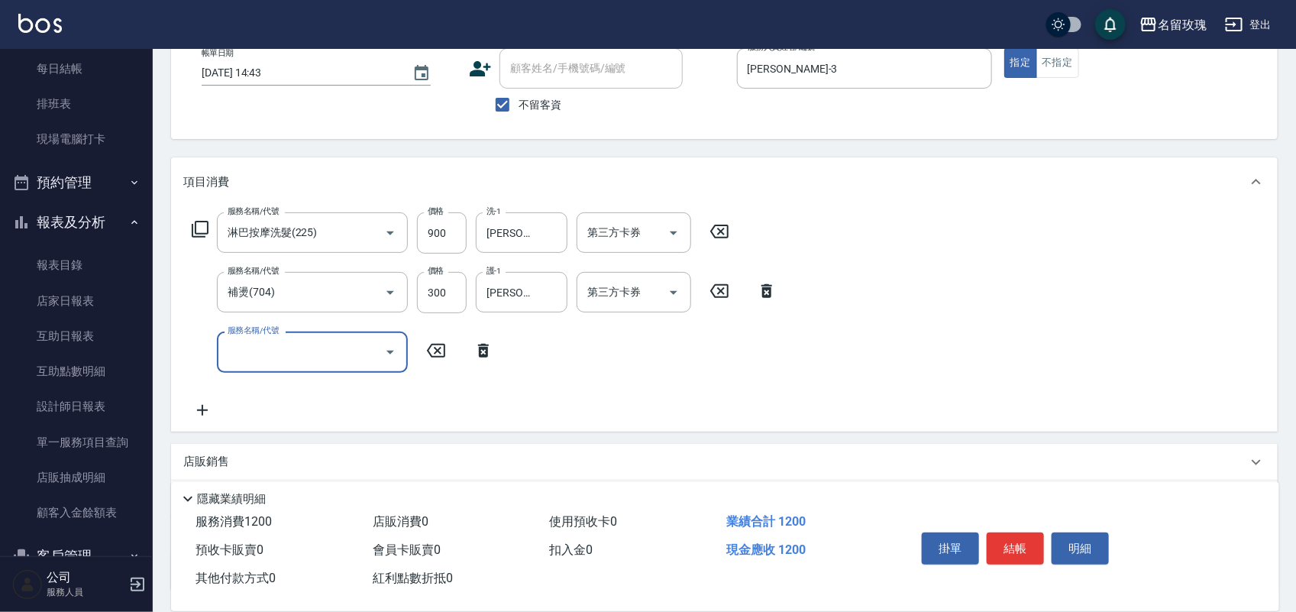
scroll to position [191, 0]
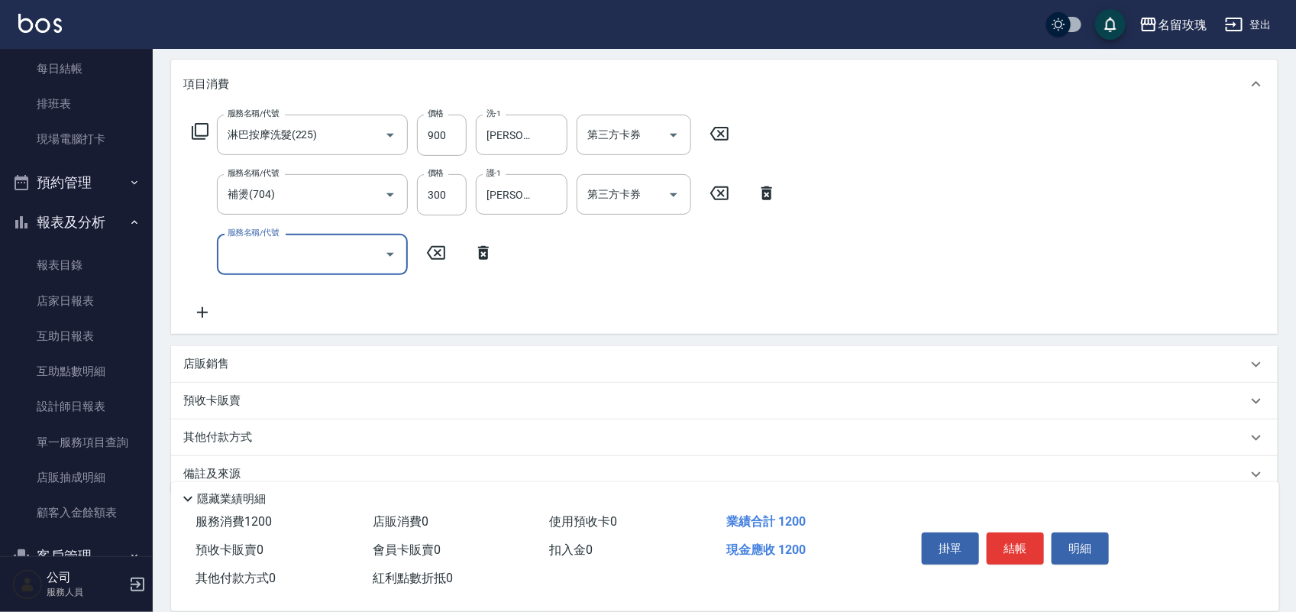
click at [260, 357] on div "店販銷售" at bounding box center [715, 364] width 1064 height 16
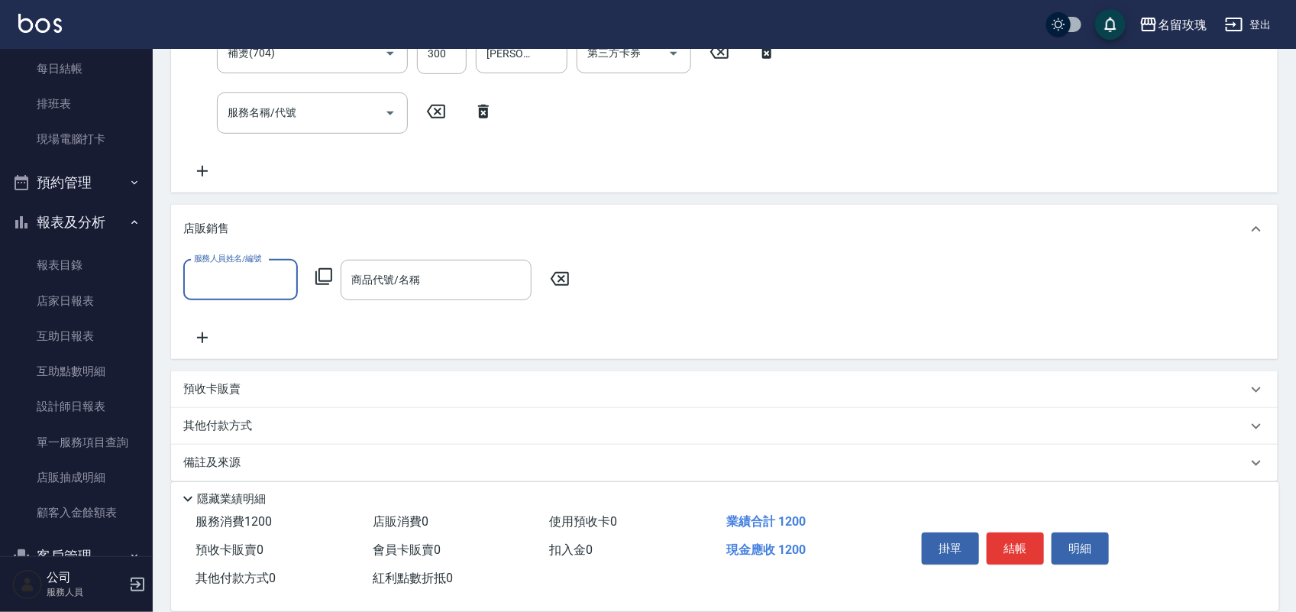
scroll to position [346, 0]
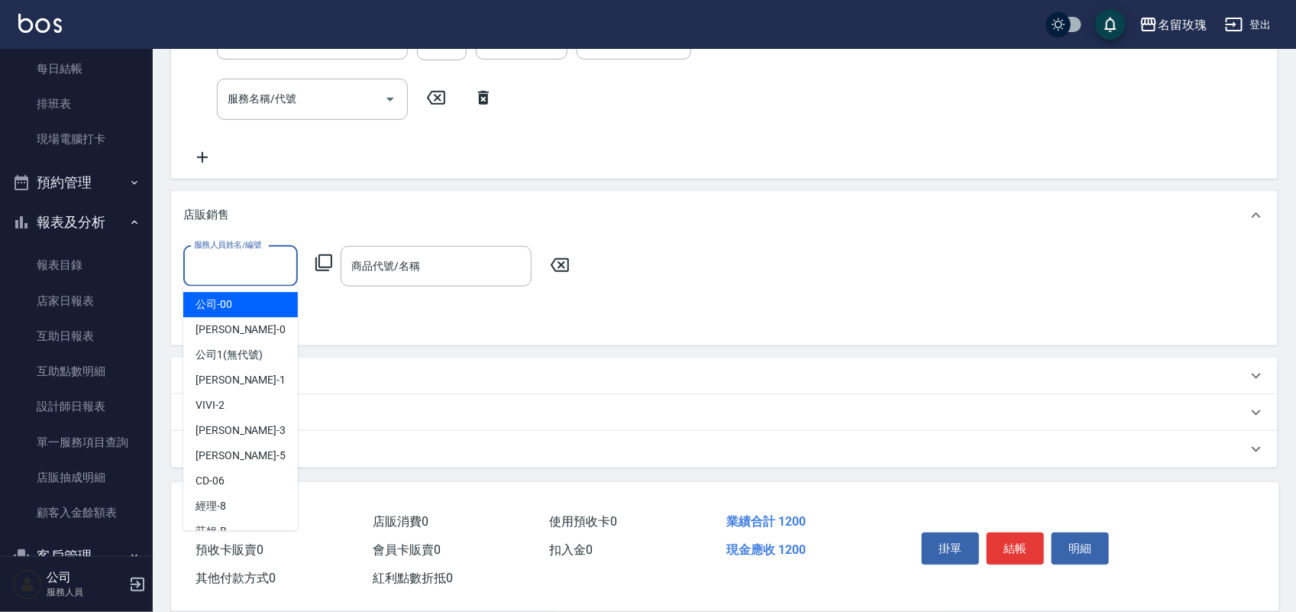
click at [245, 271] on input "服務人員姓名/編號" at bounding box center [240, 266] width 101 height 27
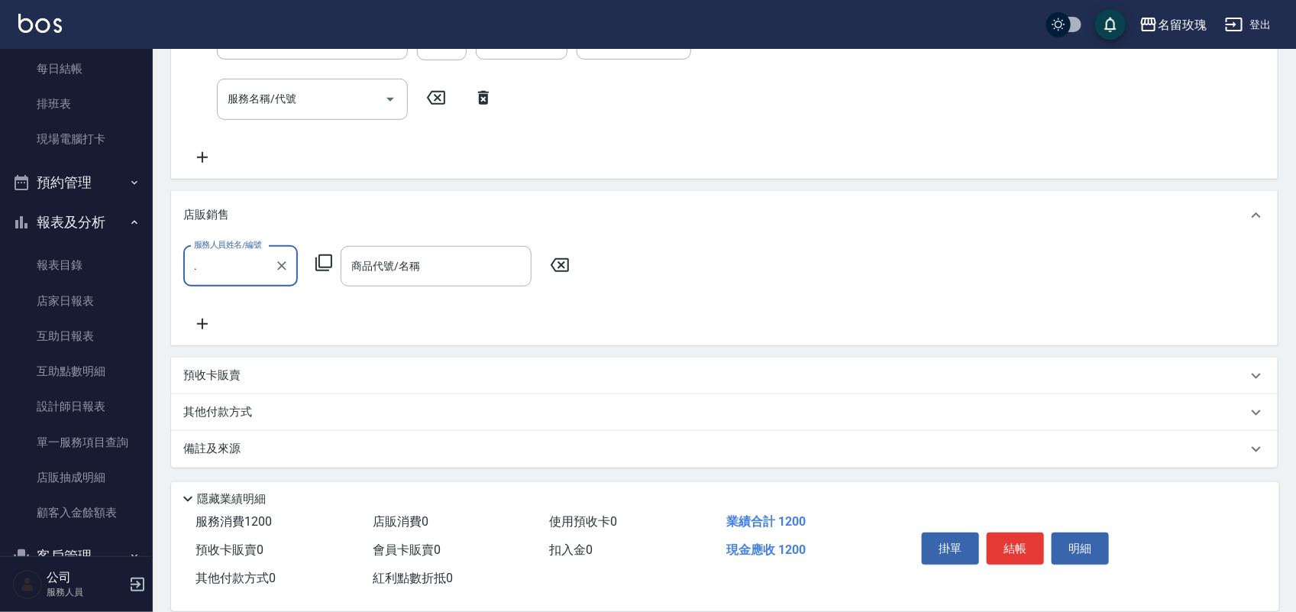
type input "."
type input "[PERSON_NAME]-19"
type input "."
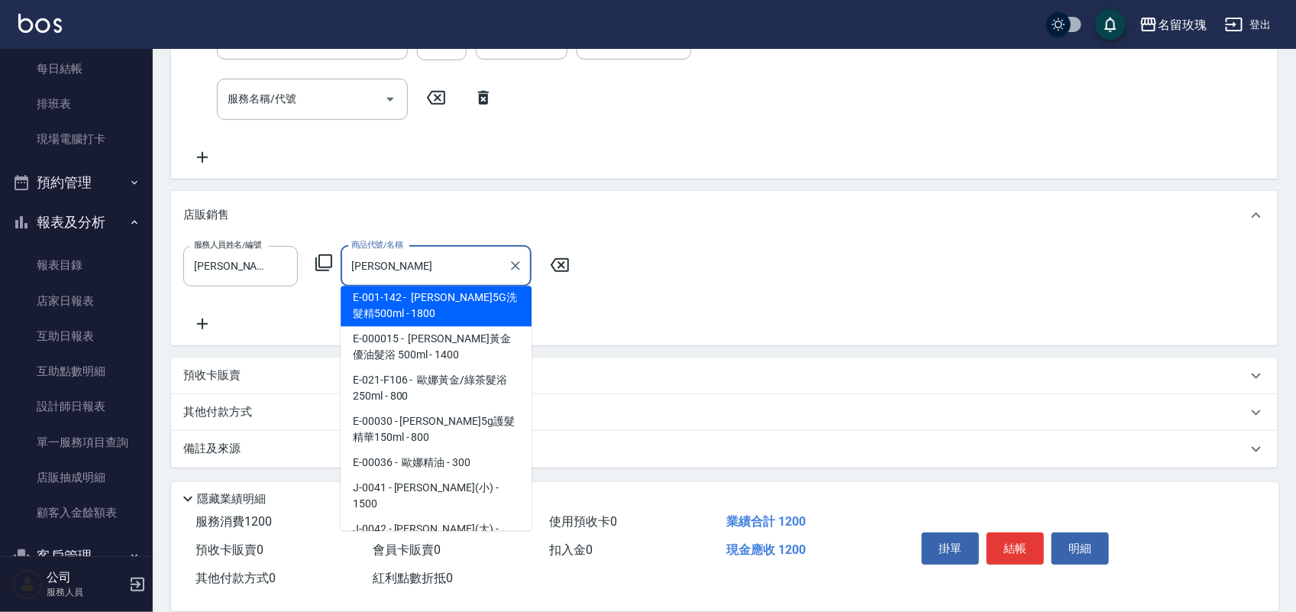
scroll to position [115, 0]
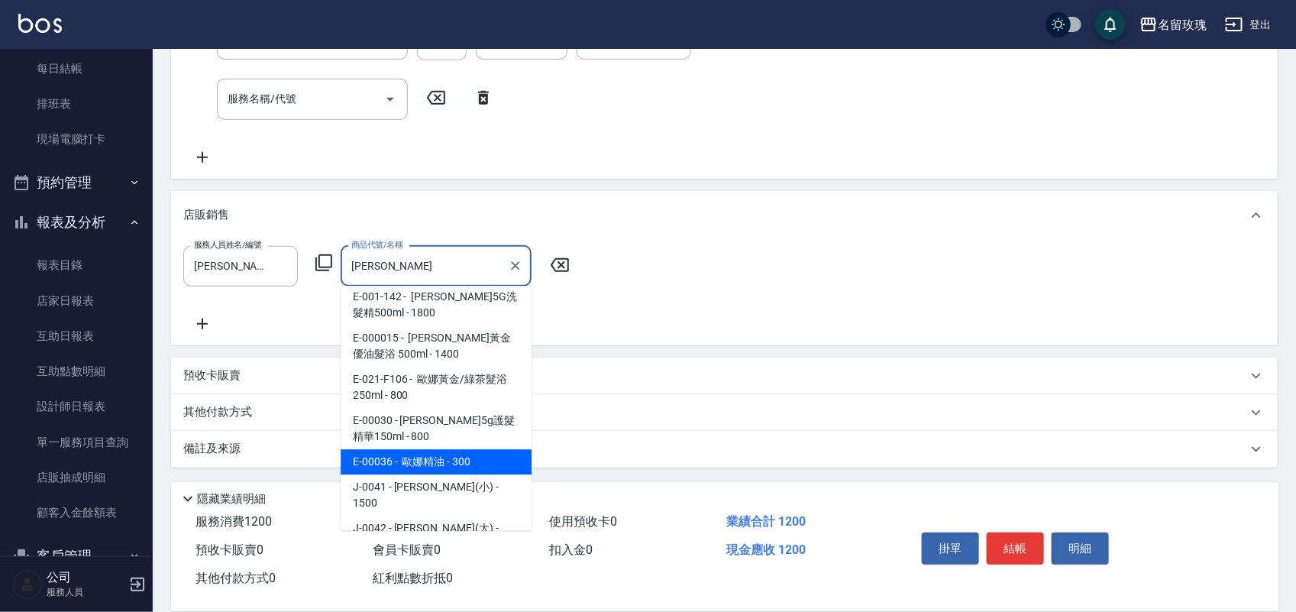
click at [498, 367] on span "E-000015 - [PERSON_NAME]黃金優油髮浴 500ml - 1400" at bounding box center [436, 346] width 191 height 41
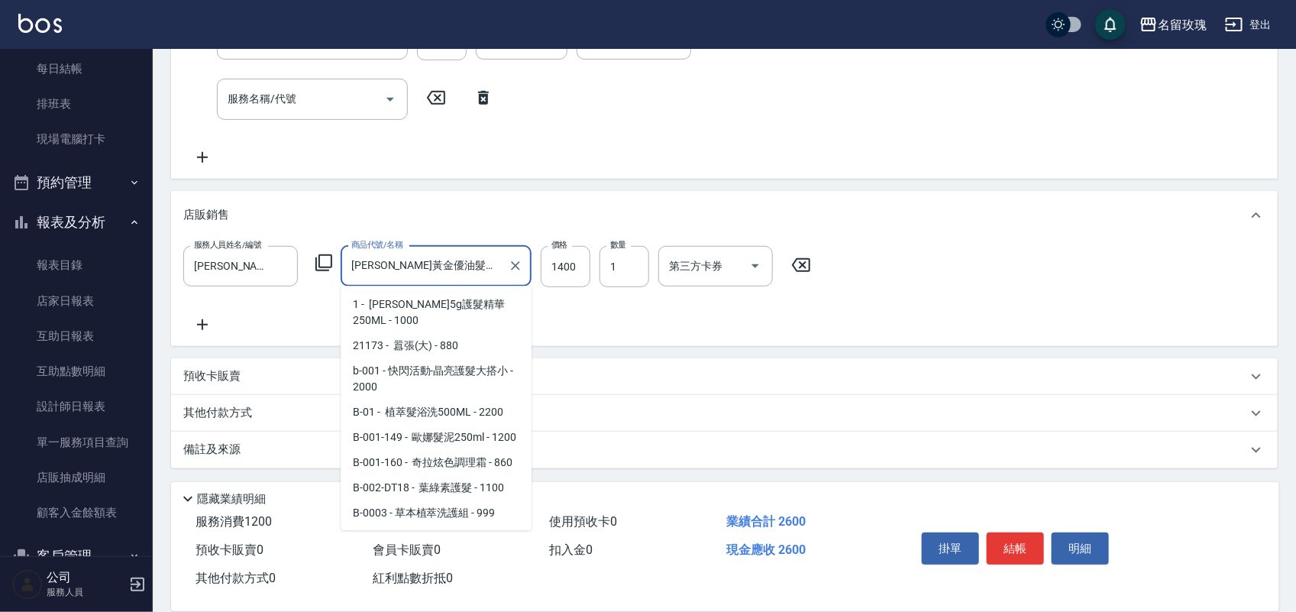
scroll to position [2136, 0]
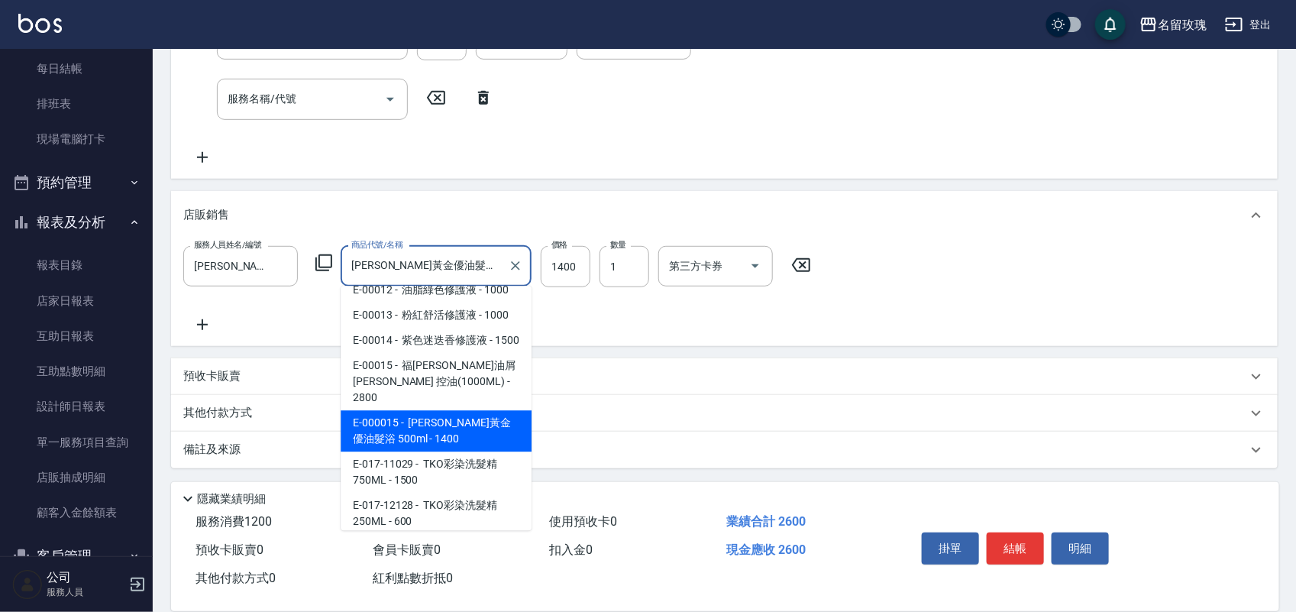
drag, startPoint x: 487, startPoint y: 264, endPoint x: 374, endPoint y: 260, distance: 113.1
click at [374, 260] on input "[PERSON_NAME]黃金優油髮浴 500ml" at bounding box center [424, 266] width 154 height 27
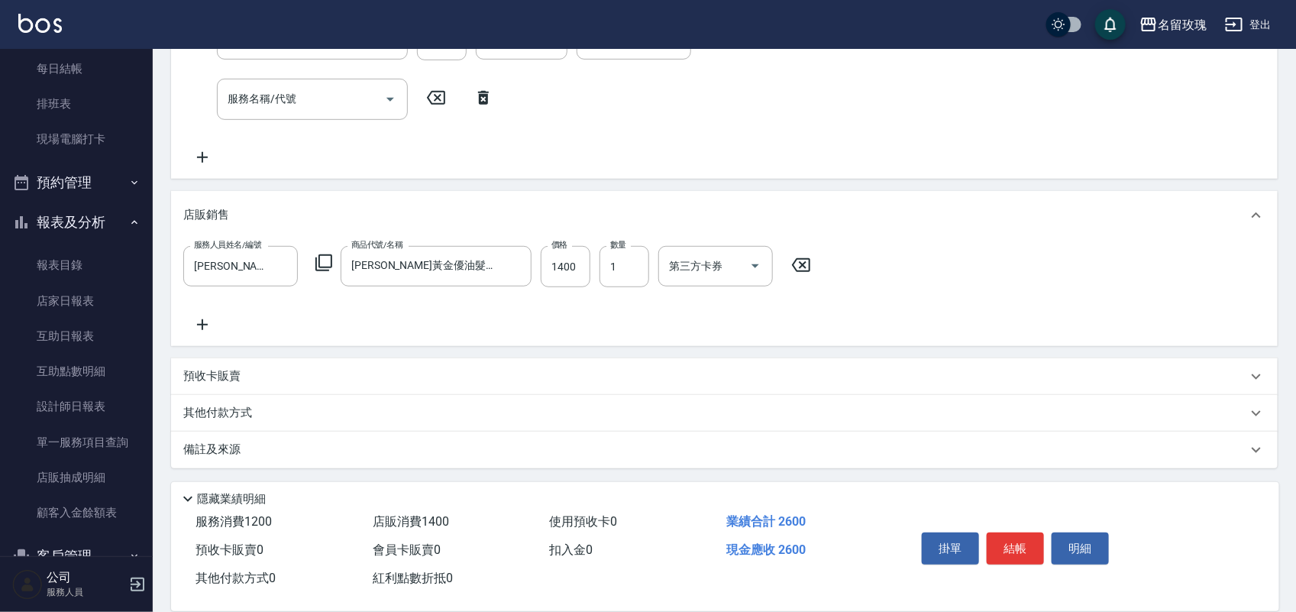
click at [412, 294] on div "服務人員姓名/編號 [PERSON_NAME]-19 服務人員姓名/編號 商品代號/名稱 [PERSON_NAME]黃金優油髮浴 500ml 商品代號/名稱 …" at bounding box center [724, 290] width 1082 height 88
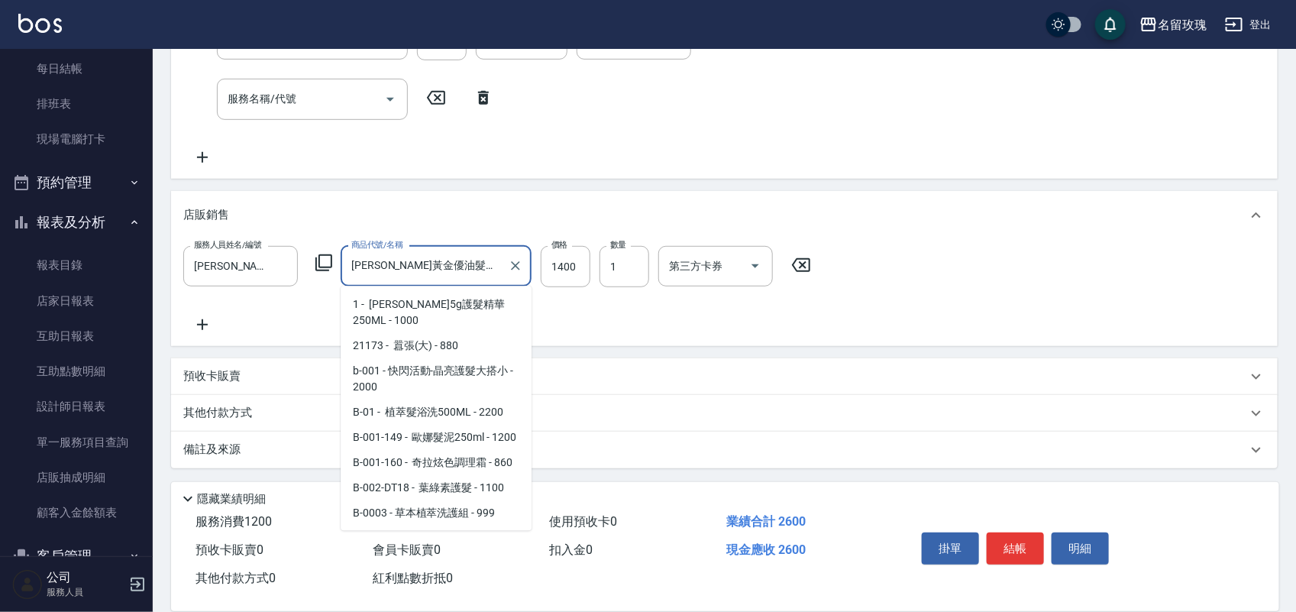
scroll to position [2136, 0]
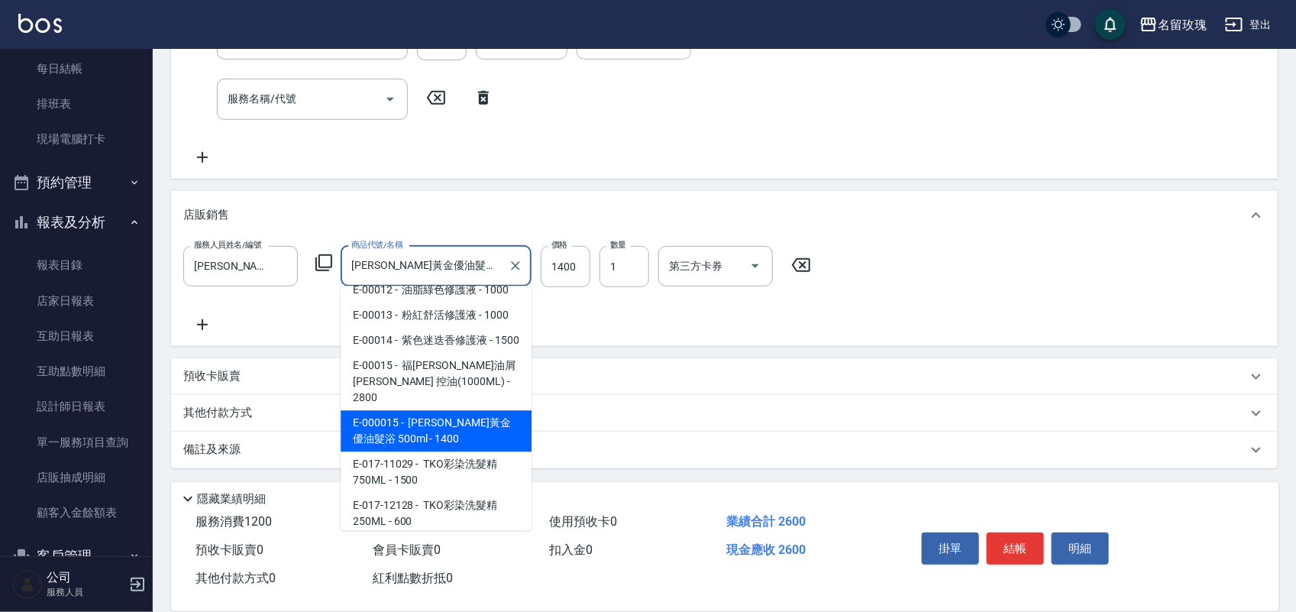
drag, startPoint x: 485, startPoint y: 261, endPoint x: 372, endPoint y: 261, distance: 113.0
click at [372, 261] on input "[PERSON_NAME]黃金優油髮浴 500ml" at bounding box center [424, 266] width 154 height 27
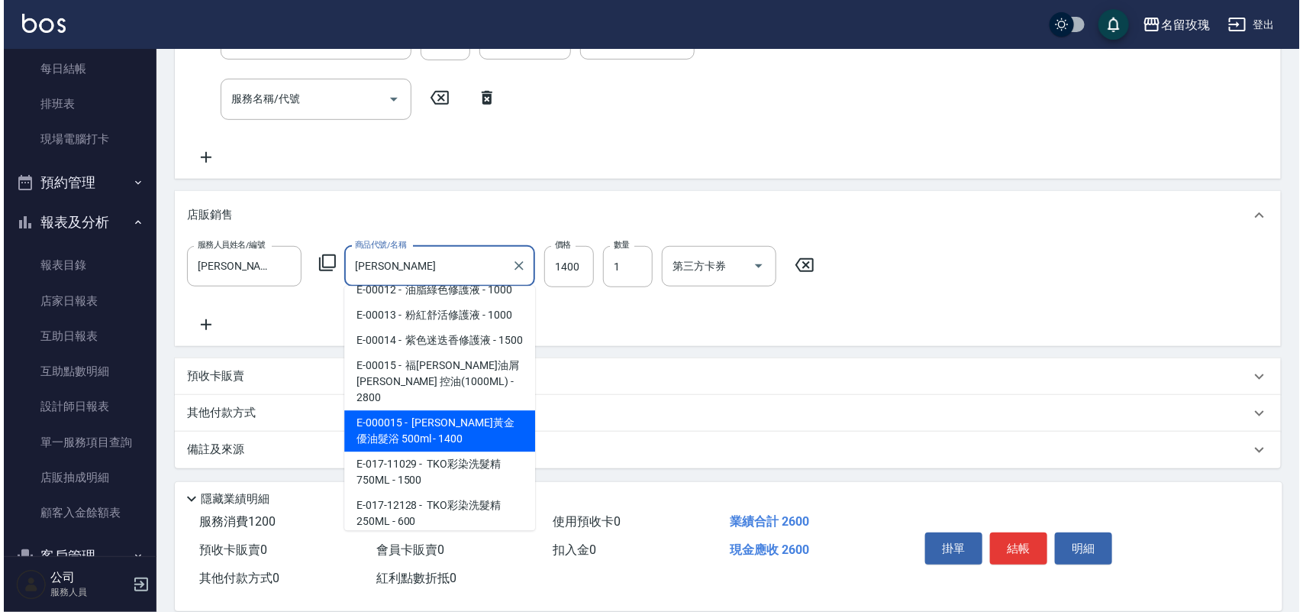
scroll to position [0, 0]
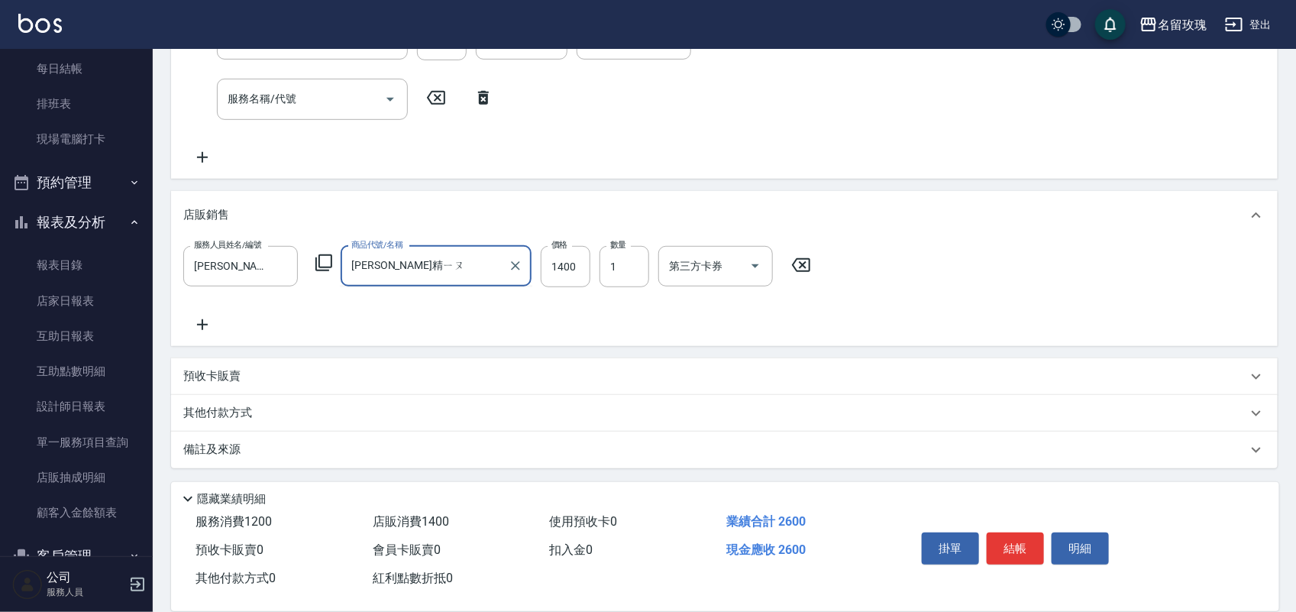
type input "[PERSON_NAME]精油"
click at [376, 300] on span "E-00036 - 歐娜精油 - 300" at bounding box center [436, 304] width 191 height 25
type input "300"
type input "[PERSON_NAME]精油"
click at [998, 533] on button "結帳" at bounding box center [1015, 548] width 57 height 32
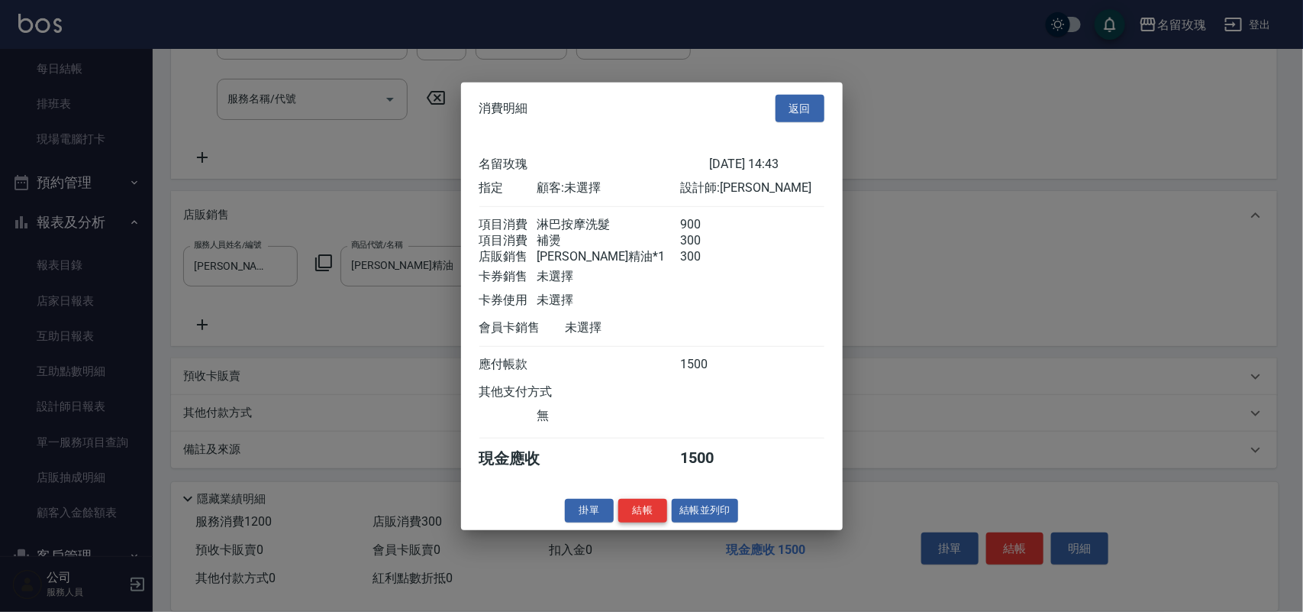
click at [636, 520] on button "結帳" at bounding box center [643, 511] width 49 height 24
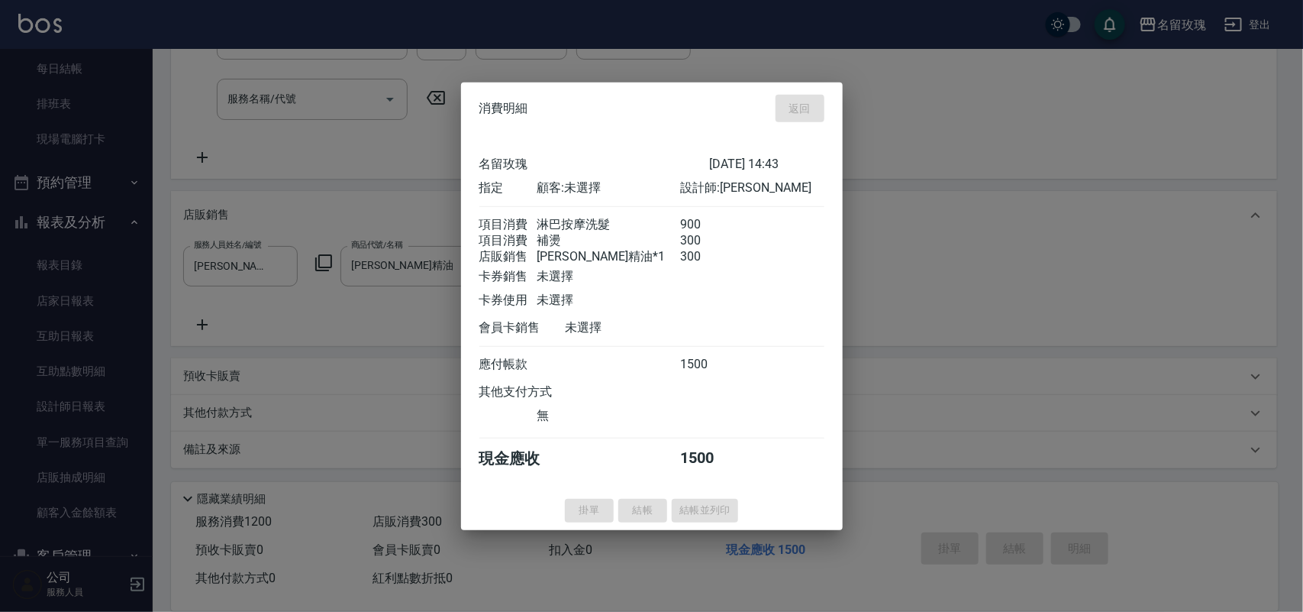
type input "[DATE] 14:46"
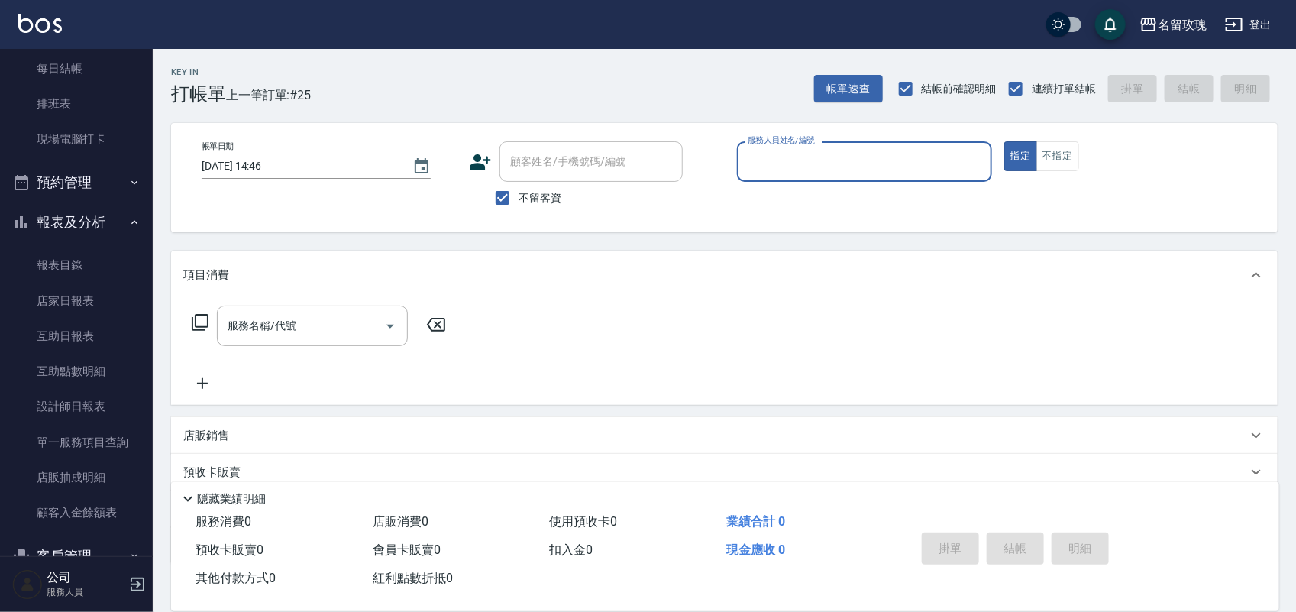
drag, startPoint x: 124, startPoint y: 223, endPoint x: 113, endPoint y: 234, distance: 15.1
click at [128, 221] on icon "button" at bounding box center [134, 222] width 12 height 12
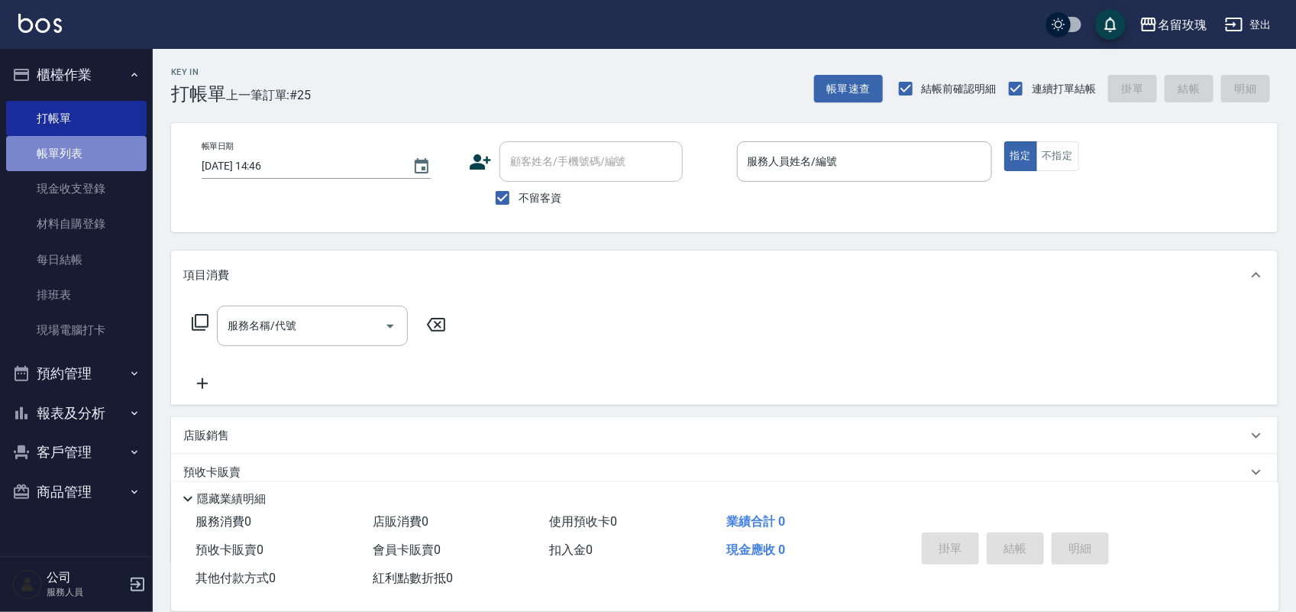
click at [75, 147] on link "帳單列表" at bounding box center [76, 153] width 141 height 35
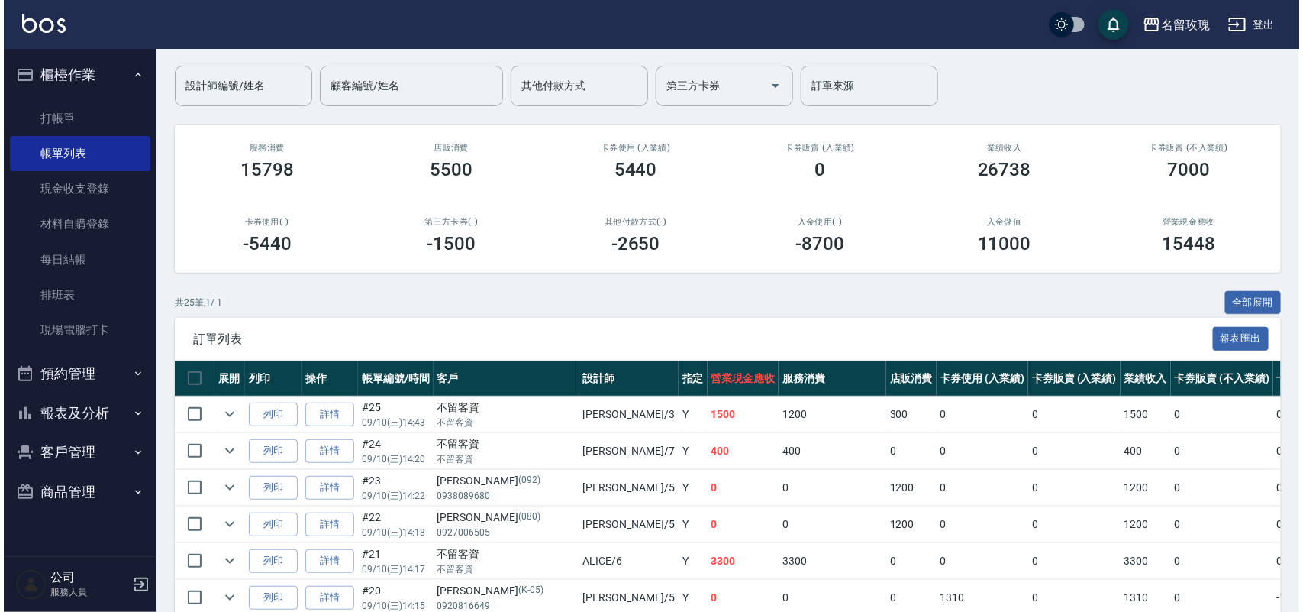
scroll to position [286, 0]
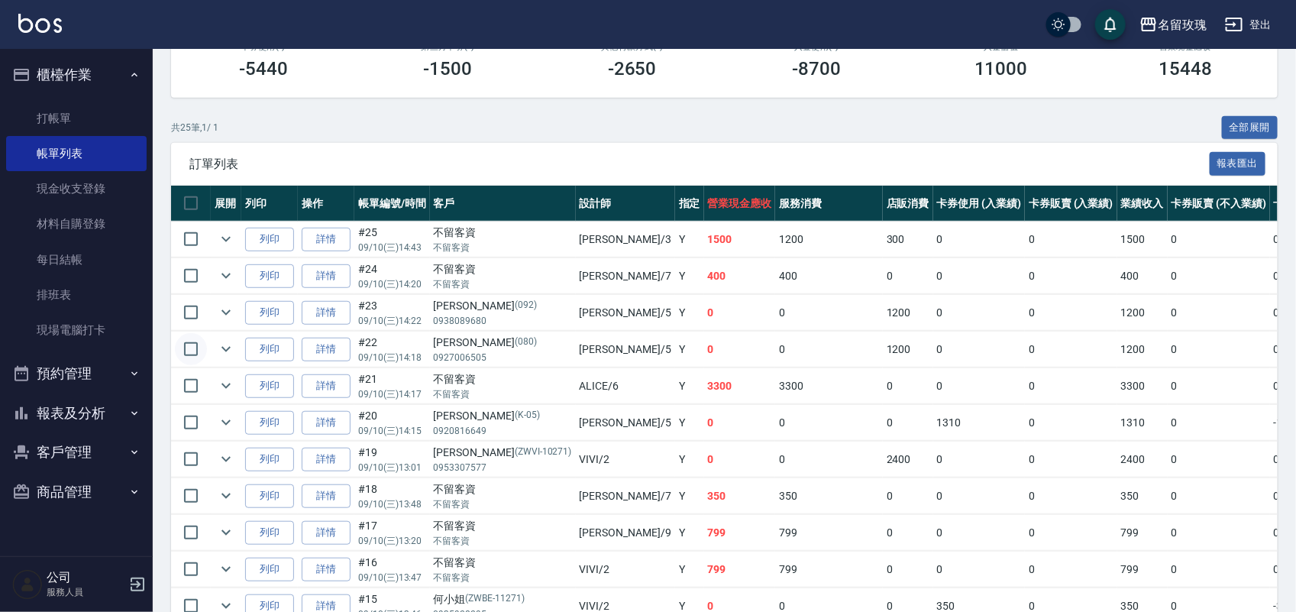
click at [192, 345] on input "checkbox" at bounding box center [191, 349] width 32 height 32
checkbox input "true"
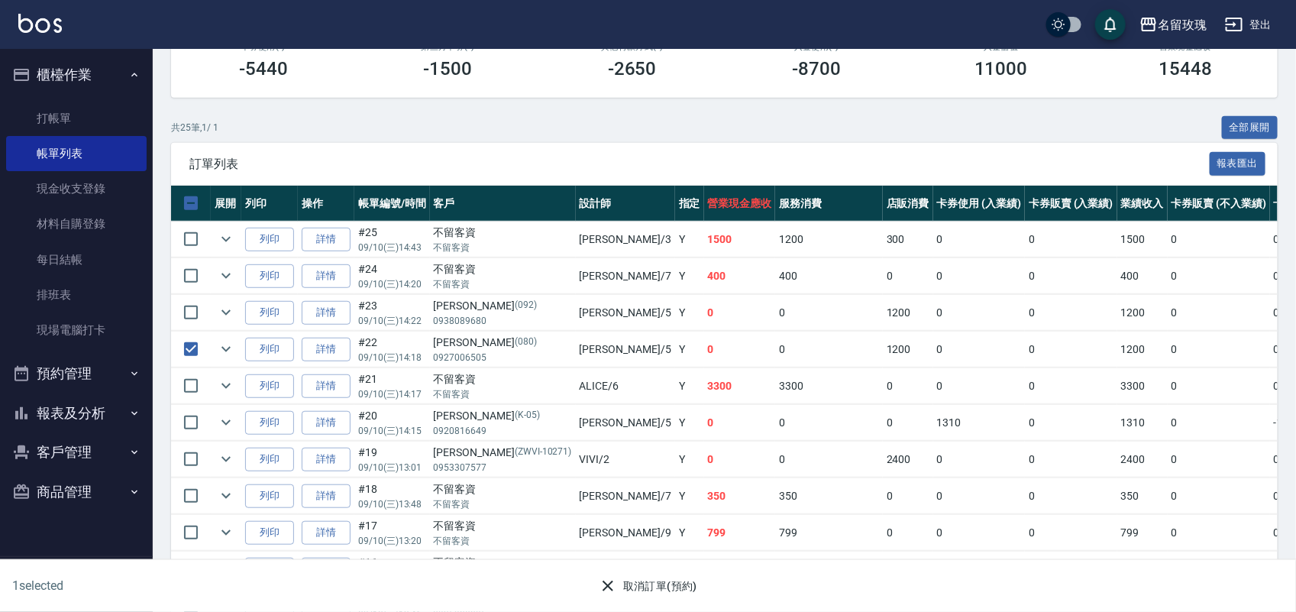
click at [666, 586] on button "取消訂單(預約)" at bounding box center [648, 586] width 111 height 28
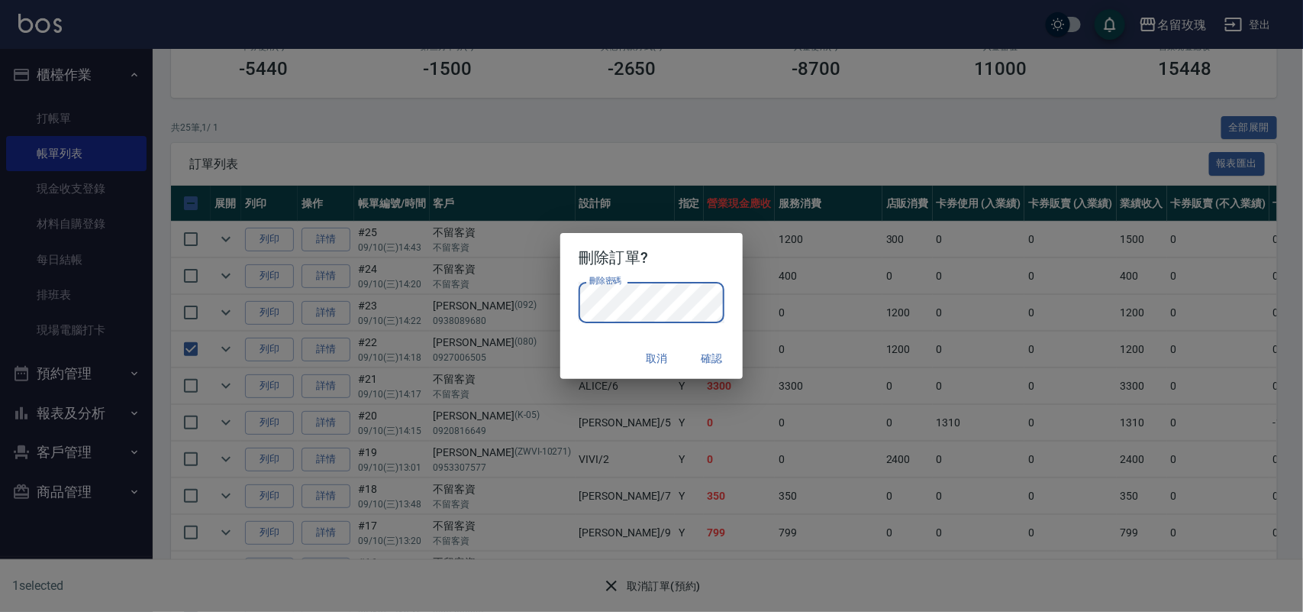
click at [582, 348] on div "取消 確認" at bounding box center [651, 358] width 182 height 40
click at [701, 353] on button "確認" at bounding box center [712, 358] width 49 height 28
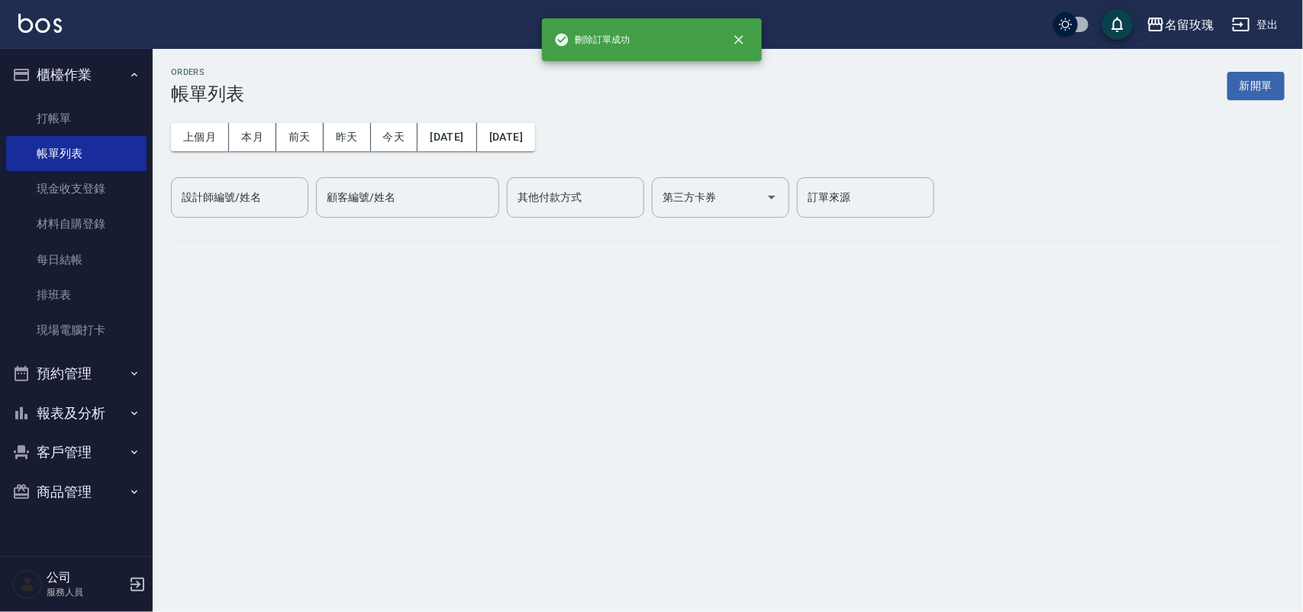
scroll to position [0, 0]
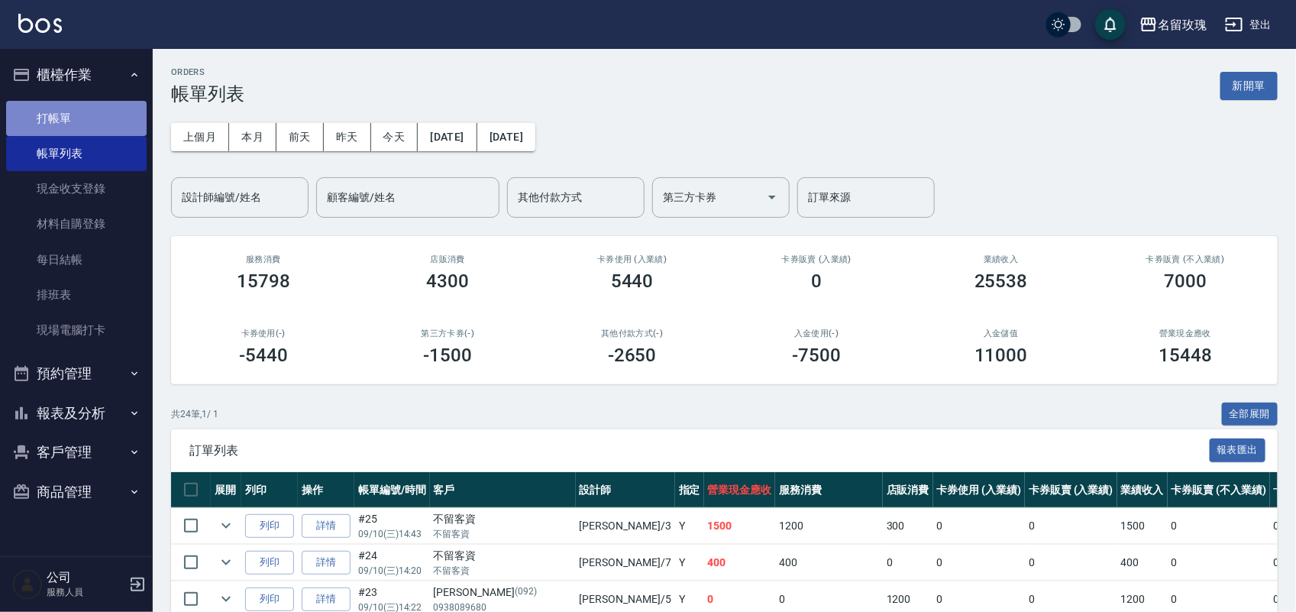
click at [58, 105] on link "打帳單" at bounding box center [76, 118] width 141 height 35
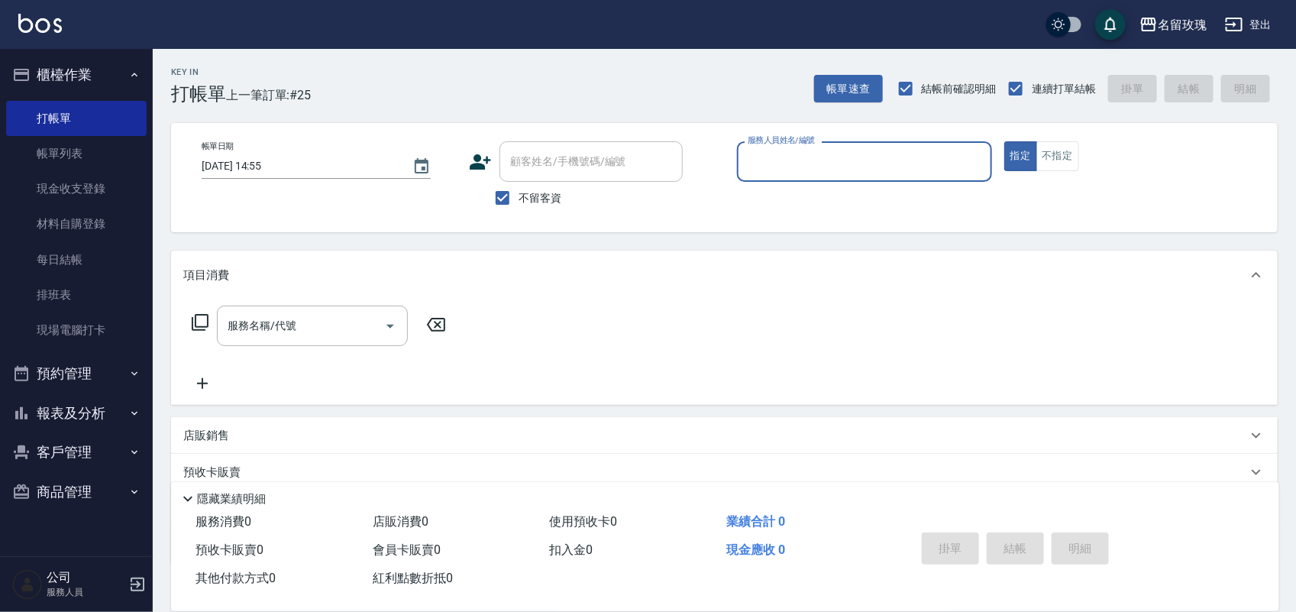
click at [522, 69] on div "Key In 打帳單 上一筆訂單:#25 帳單速查 結帳前確認明細 連續打單結帳 掛單 結帳 明細" at bounding box center [715, 77] width 1125 height 56
click at [192, 318] on icon at bounding box center [200, 322] width 17 height 17
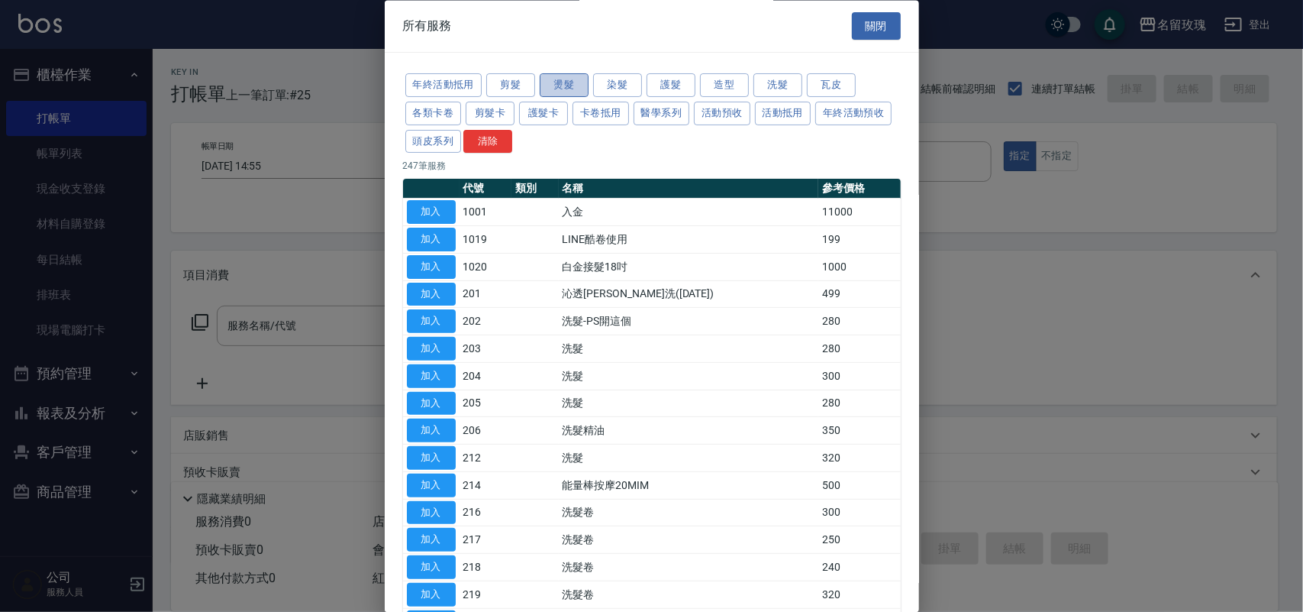
click at [566, 82] on button "燙髮" at bounding box center [564, 86] width 49 height 24
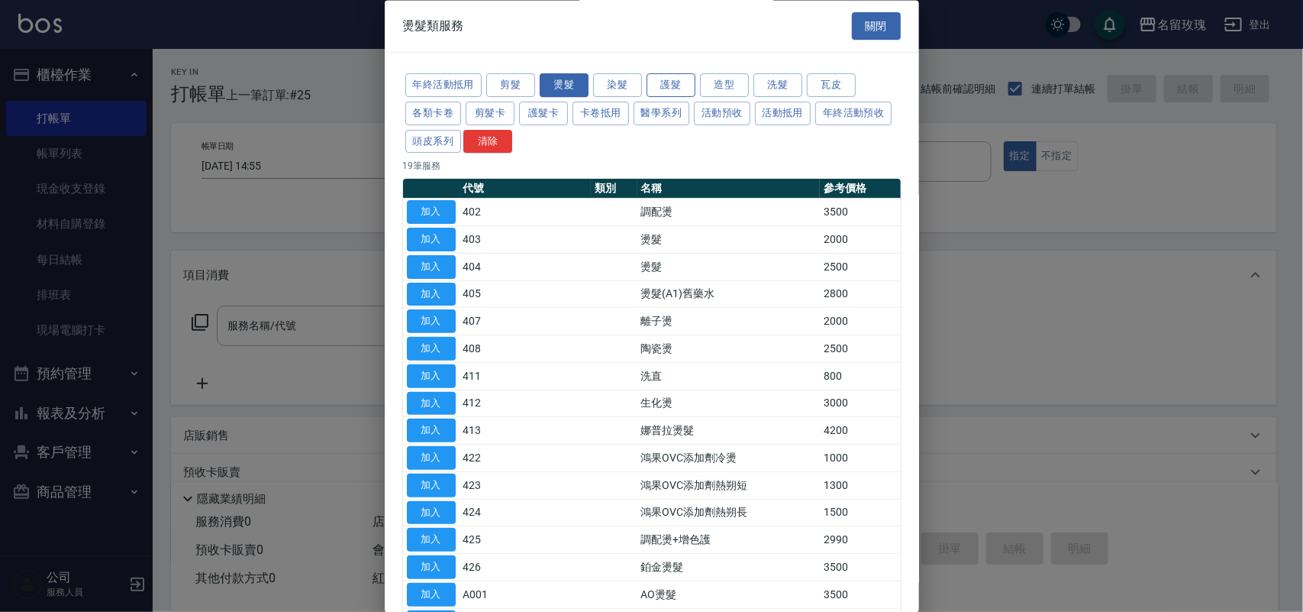
click at [678, 90] on button "護髮" at bounding box center [671, 86] width 49 height 24
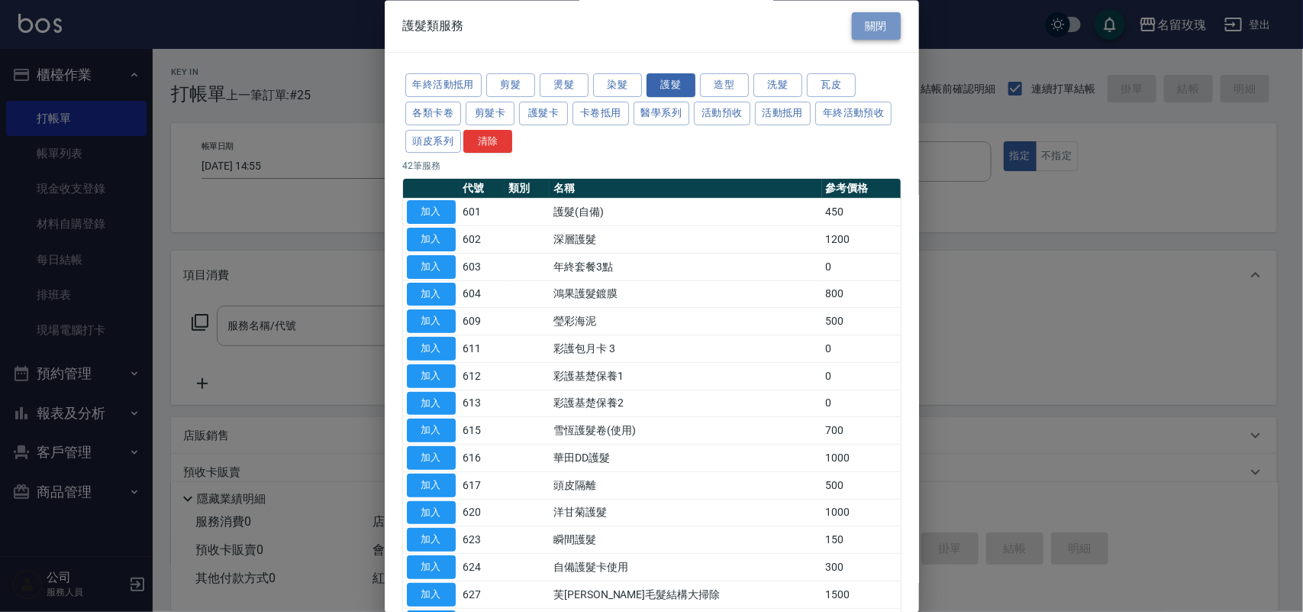
click at [873, 27] on button "關閉" at bounding box center [876, 26] width 49 height 28
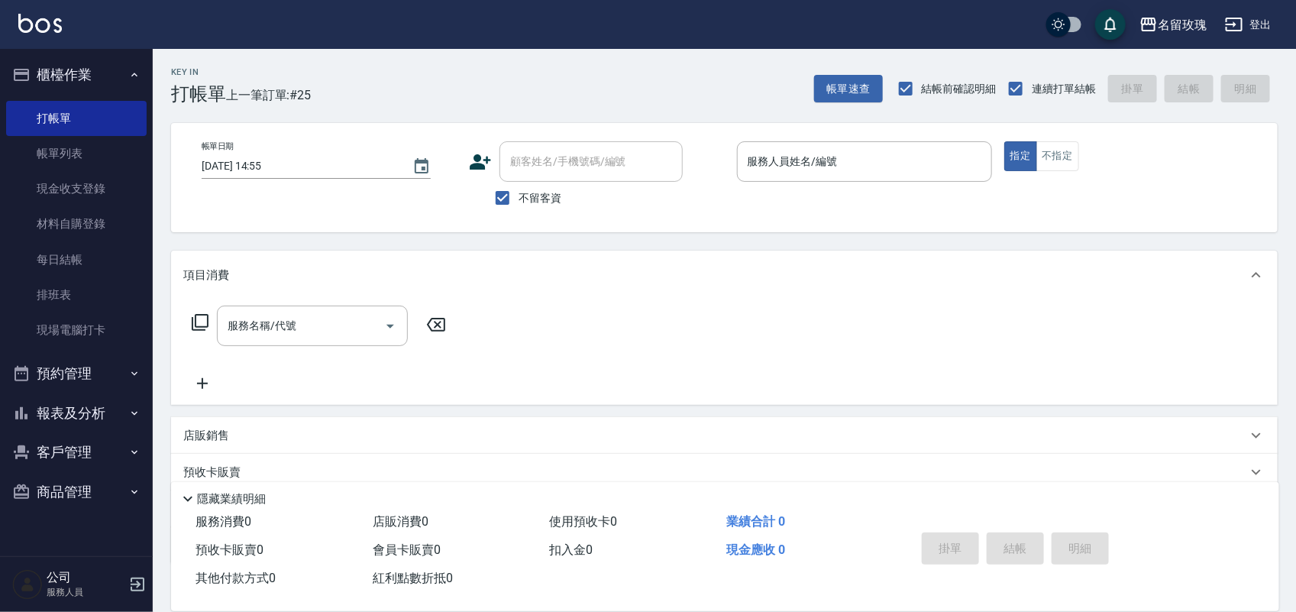
drag, startPoint x: 509, startPoint y: 192, endPoint x: 505, endPoint y: 158, distance: 33.8
click at [509, 184] on input "不留客資" at bounding box center [502, 198] width 32 height 32
checkbox input "false"
click at [505, 158] on div "顧客姓名/手機號碼/編號" at bounding box center [590, 161] width 183 height 40
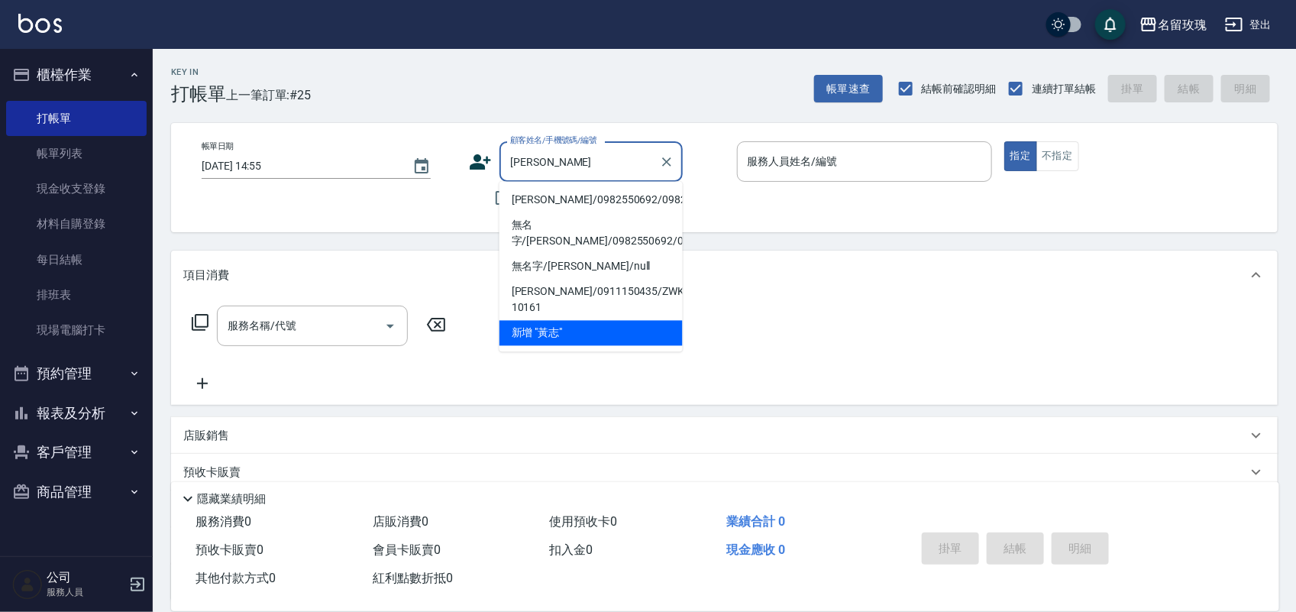
drag, startPoint x: 564, startPoint y: 195, endPoint x: 528, endPoint y: 272, distance: 85.1
click at [564, 197] on li "[PERSON_NAME]/0982550692/0982550692" at bounding box center [590, 200] width 183 height 25
type input "[PERSON_NAME]/0982550692/0982550692"
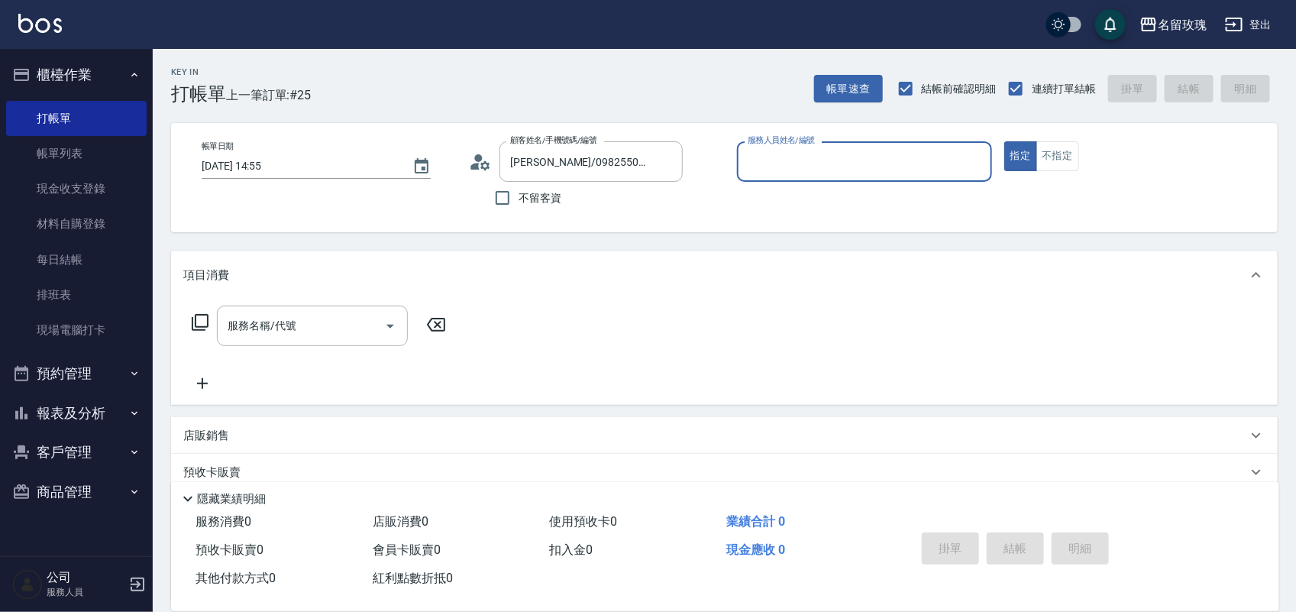
type input "[PERSON_NAME]老師-9"
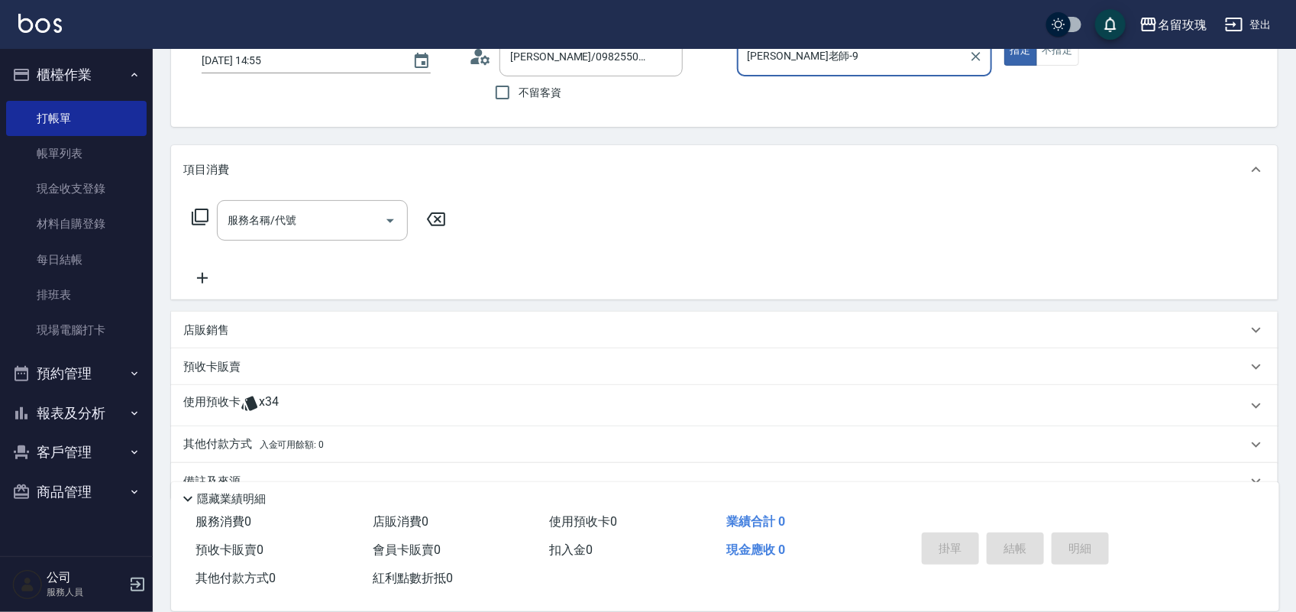
scroll to position [138, 0]
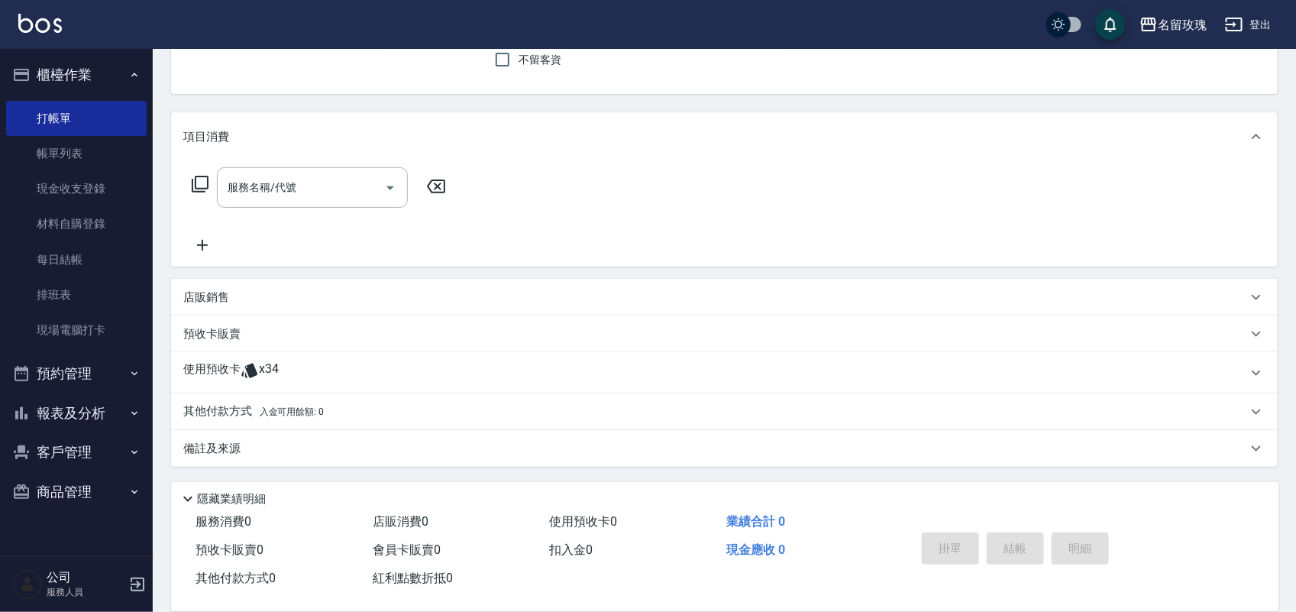
click at [289, 363] on div "使用預收卡 x34" at bounding box center [715, 372] width 1064 height 23
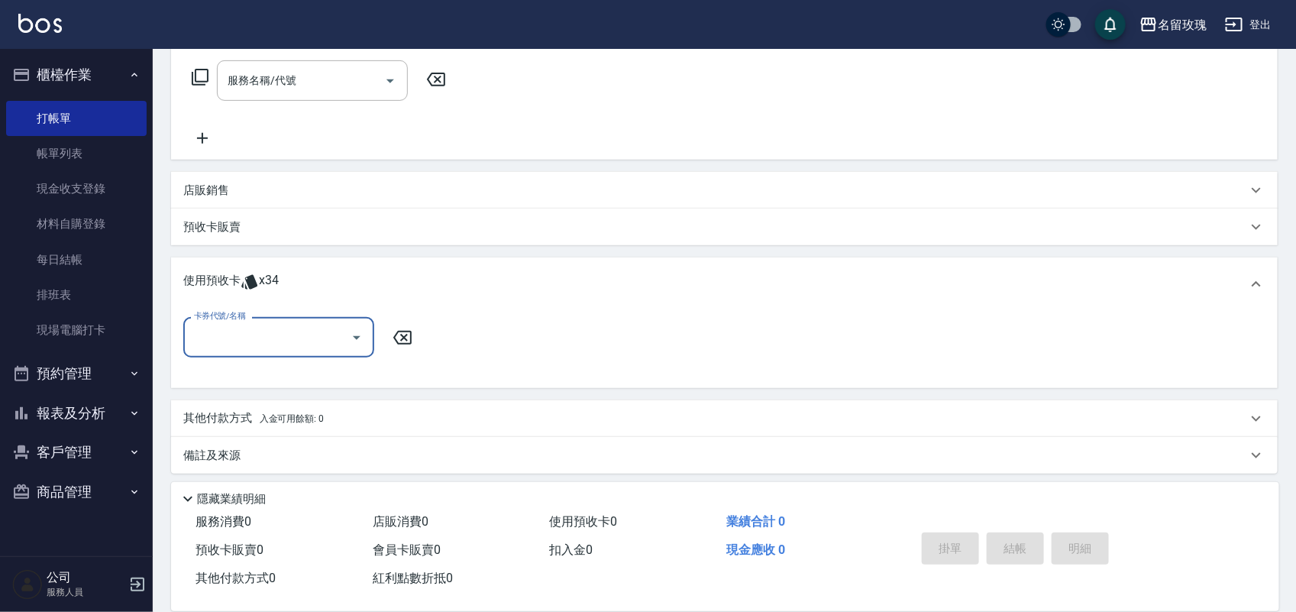
scroll to position [250, 0]
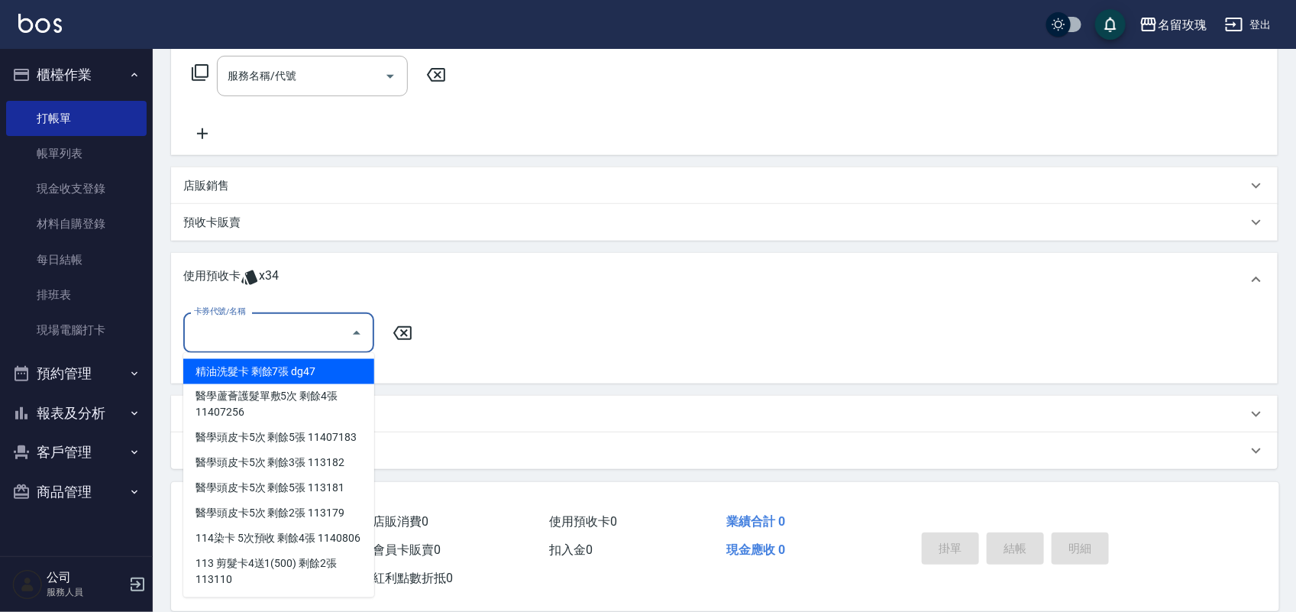
click at [291, 333] on input "卡券代號/名稱" at bounding box center [267, 332] width 154 height 27
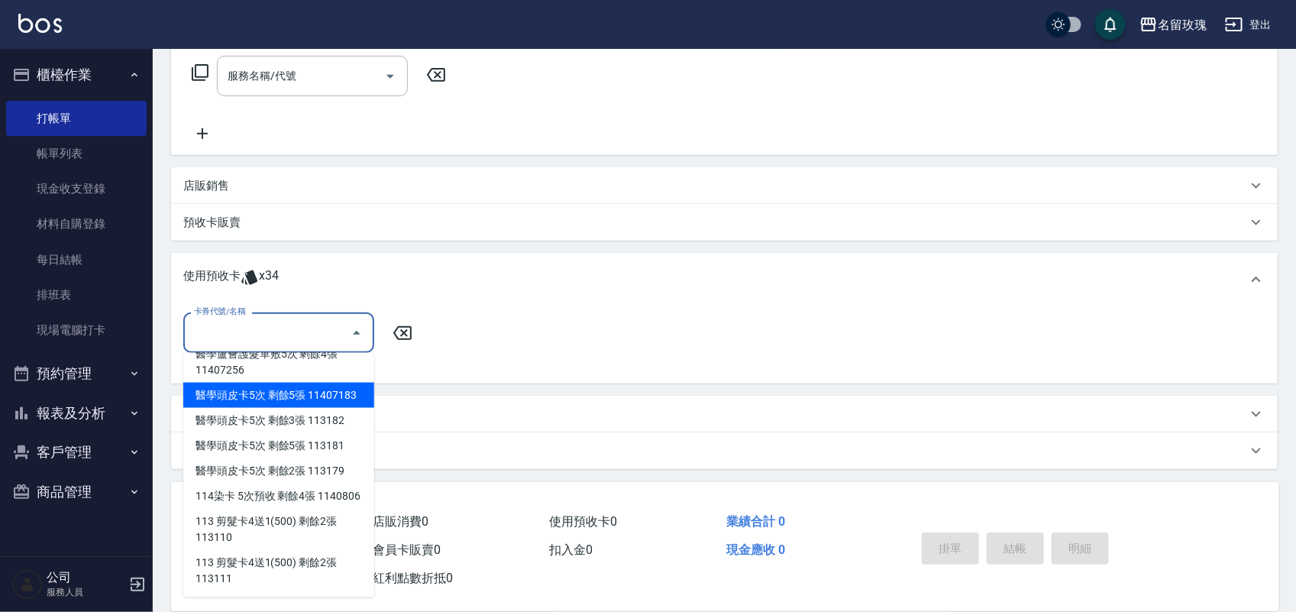
scroll to position [0, 0]
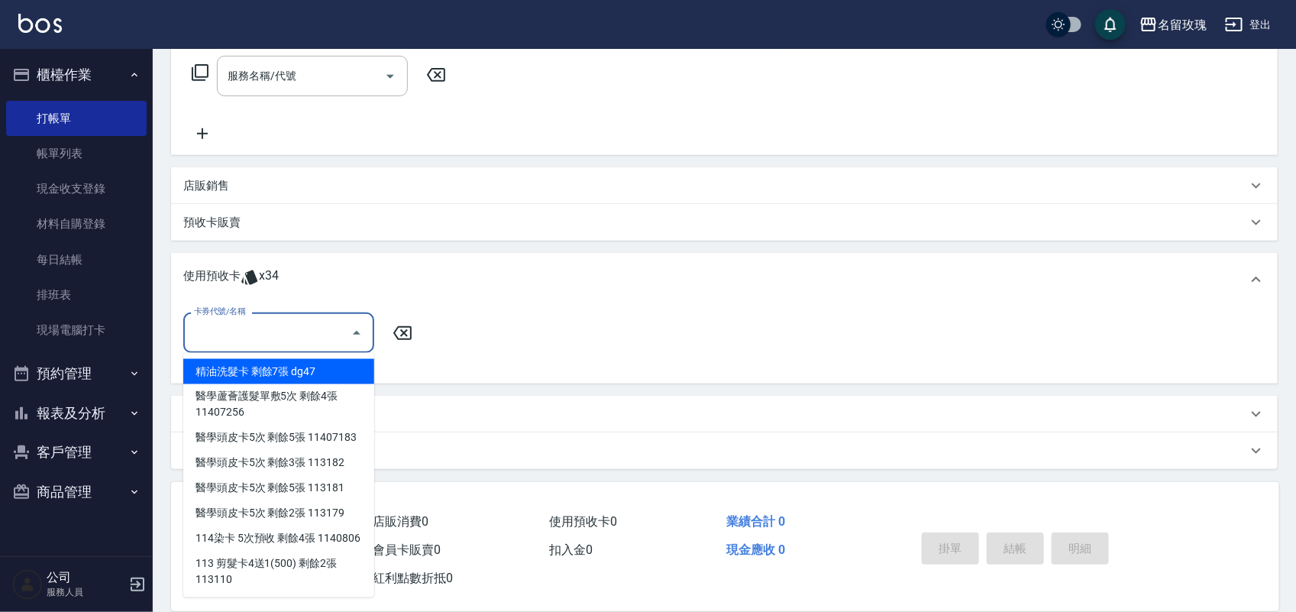
click at [168, 109] on div "Key In 打帳單 上一筆訂單:#25 帳單速查 結帳前確認明細 連續打單結帳 掛單 結帳 明細 帳單日期 [DATE] 14:55 顧客姓名/手機號碼/編…" at bounding box center [724, 207] width 1143 height 816
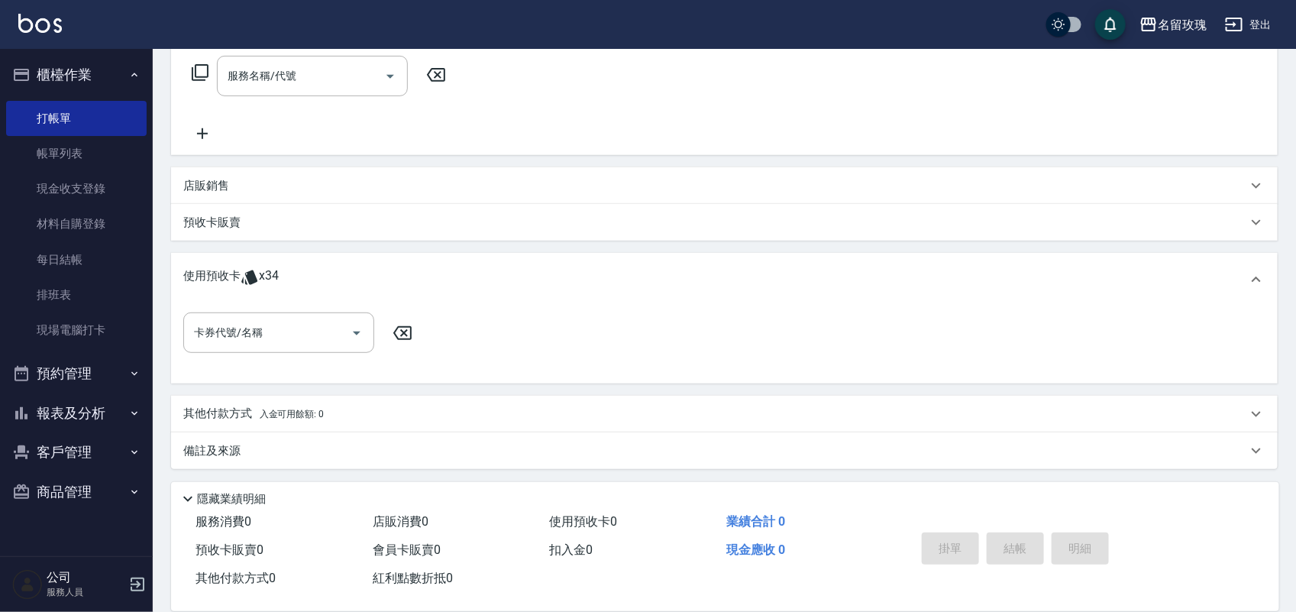
click at [71, 452] on button "客戶管理" at bounding box center [76, 452] width 141 height 40
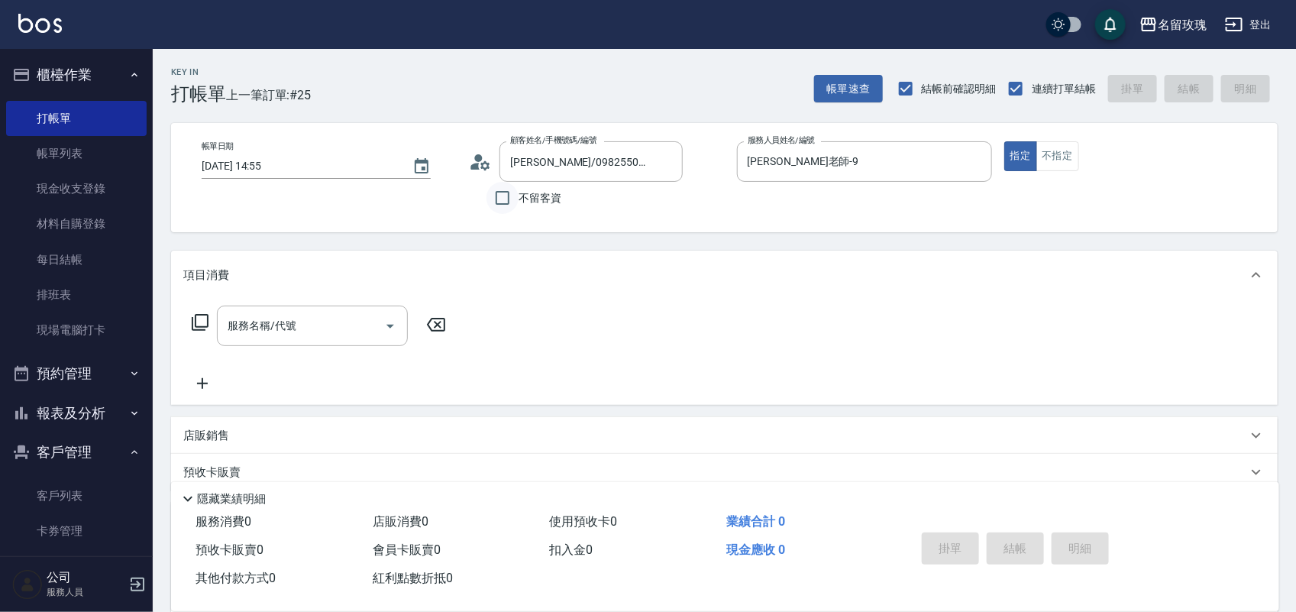
click at [515, 199] on input "不留客資" at bounding box center [502, 198] width 32 height 32
checkbox input "true"
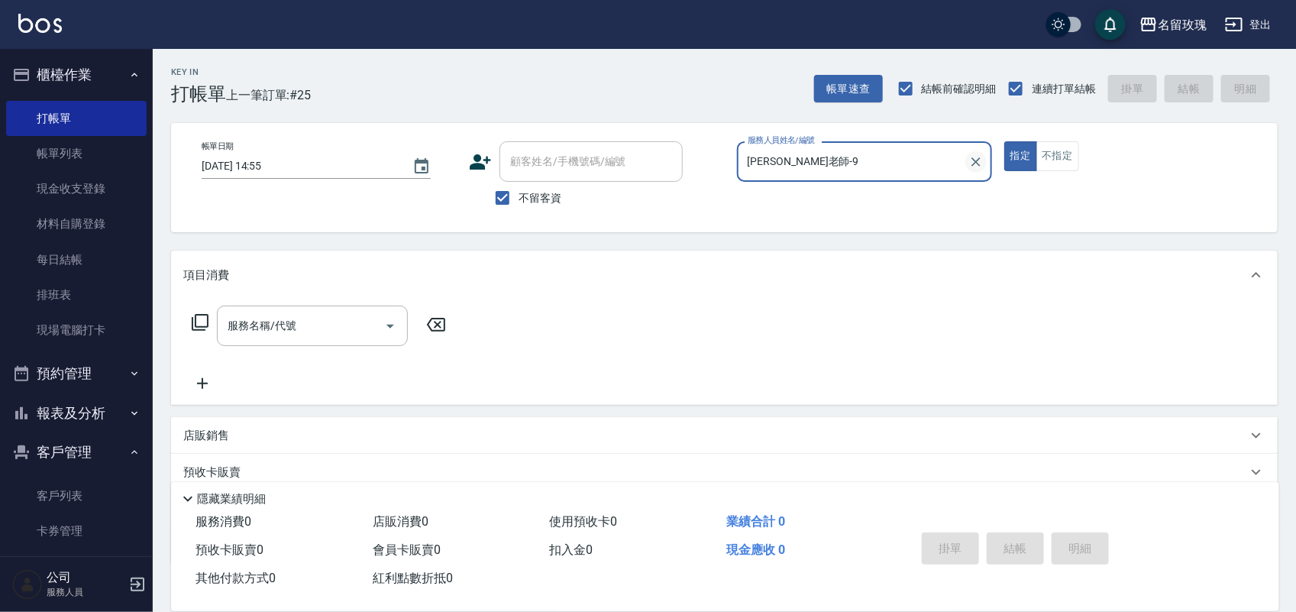
click at [976, 154] on icon "Clear" at bounding box center [975, 161] width 15 height 15
click at [760, 74] on div "Key In 打帳單 上一筆訂單:#25 帳單速查 結帳前確認明細 連續打單結帳 掛單 結帳 明細" at bounding box center [715, 77] width 1125 height 56
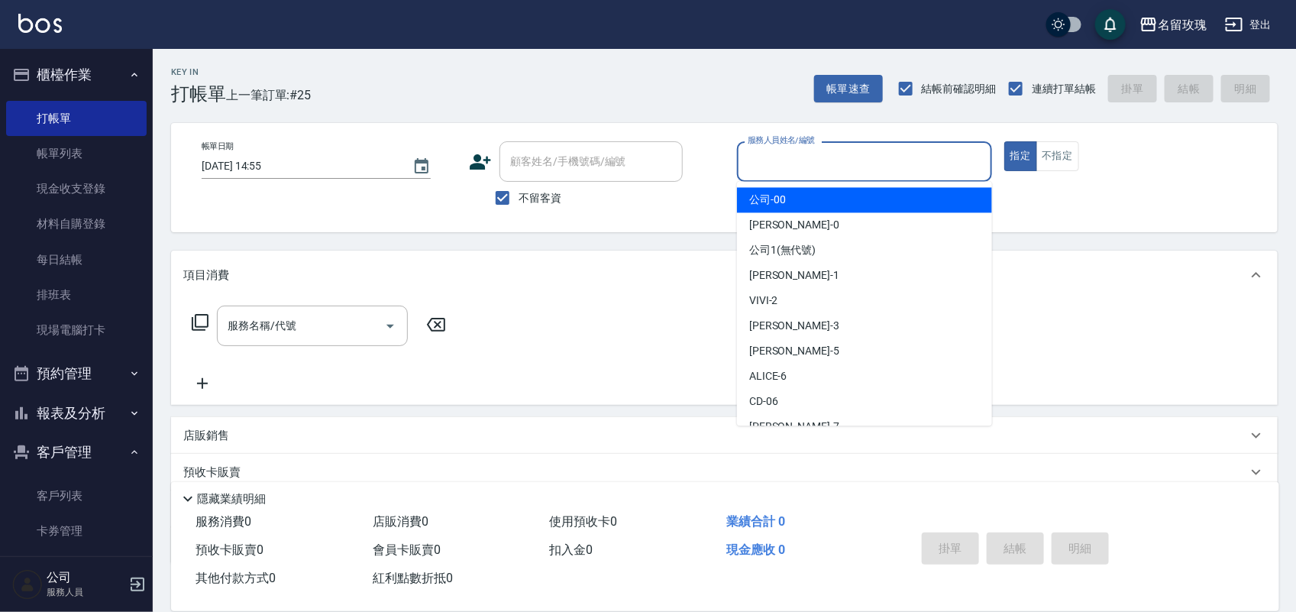
click at [754, 165] on input "服務人員姓名/編號" at bounding box center [864, 161] width 241 height 27
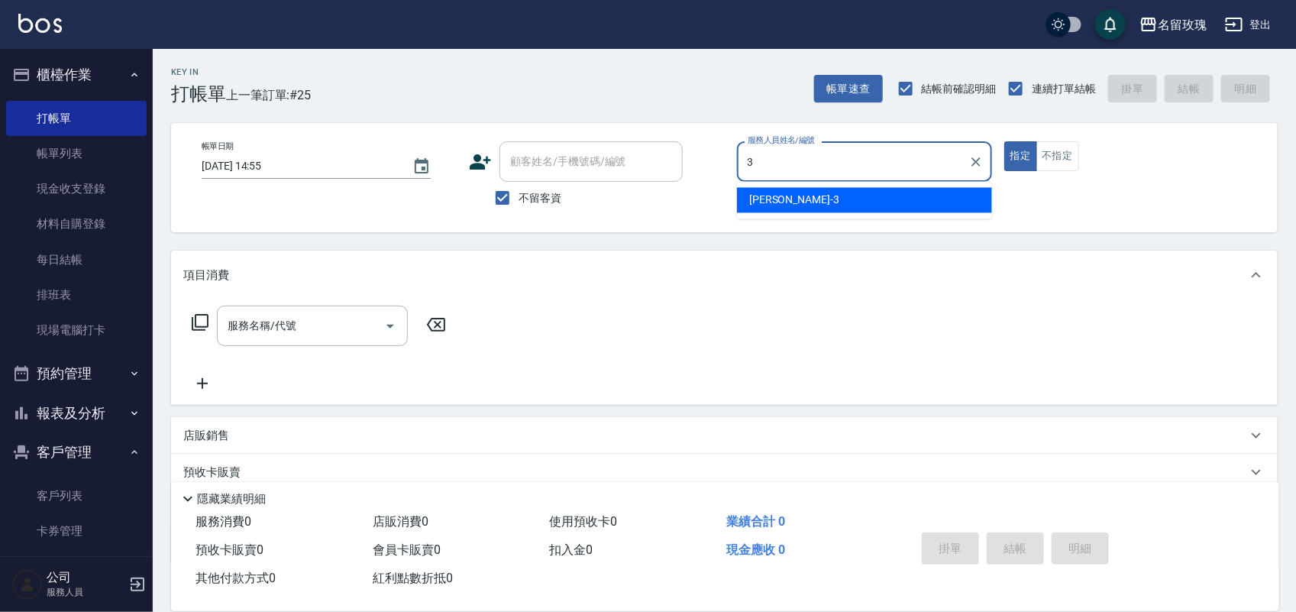
type input "[PERSON_NAME]-3"
type button "true"
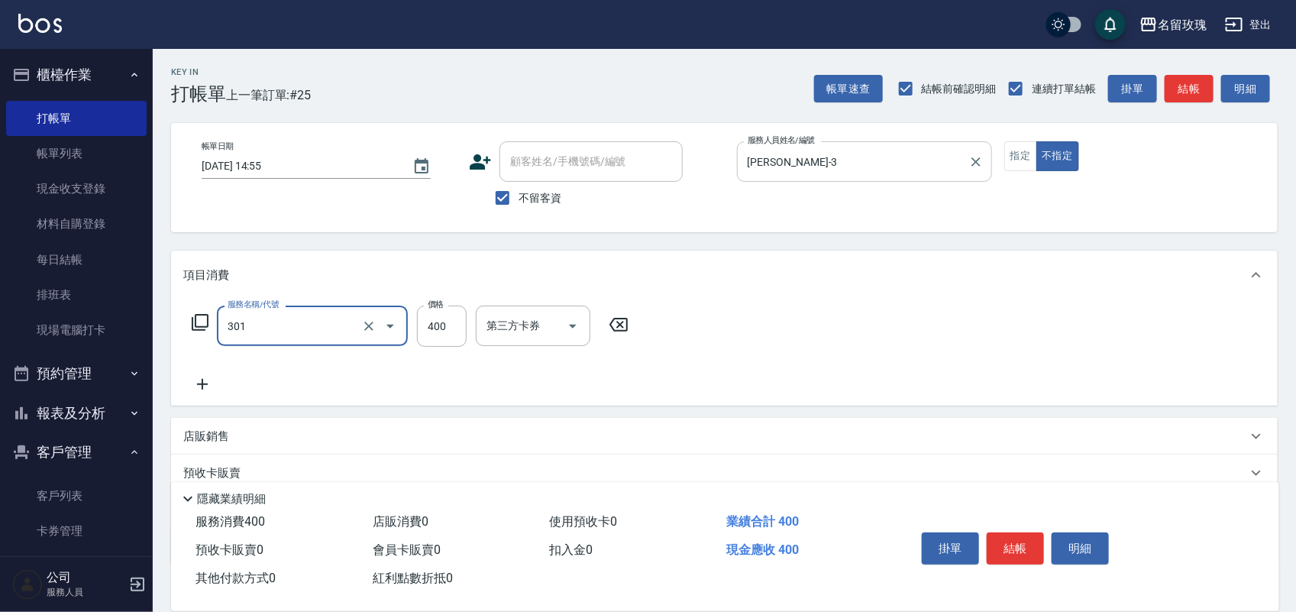
type input "剪髮(301)"
type input "350"
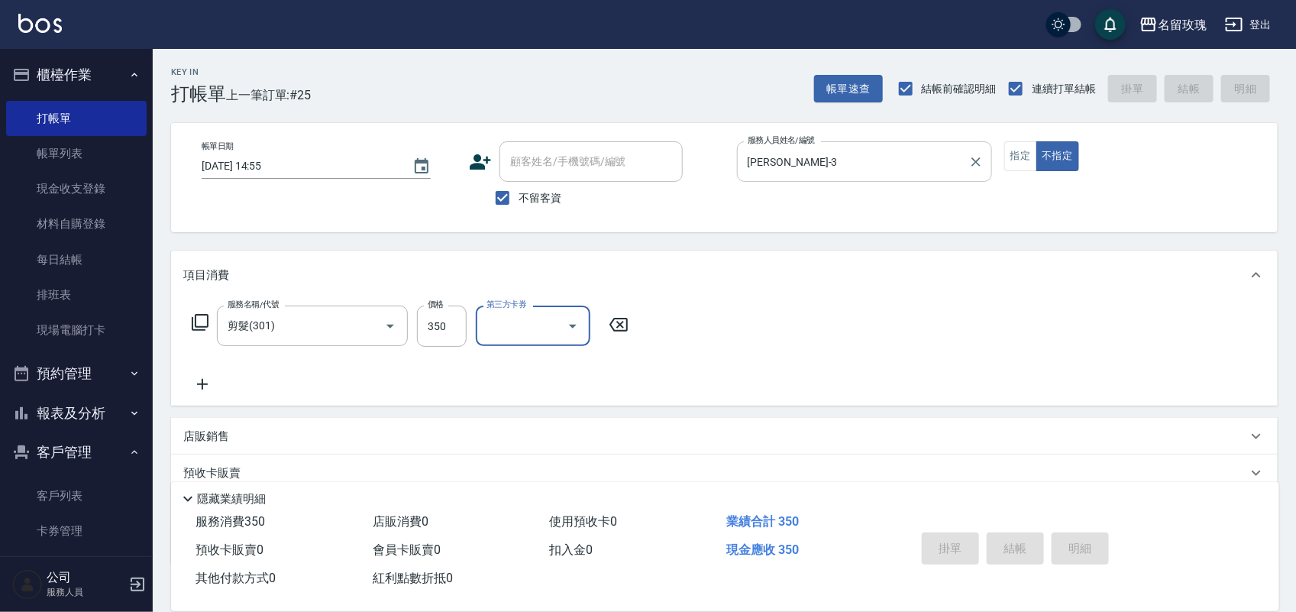
type input "[DATE] 15:18"
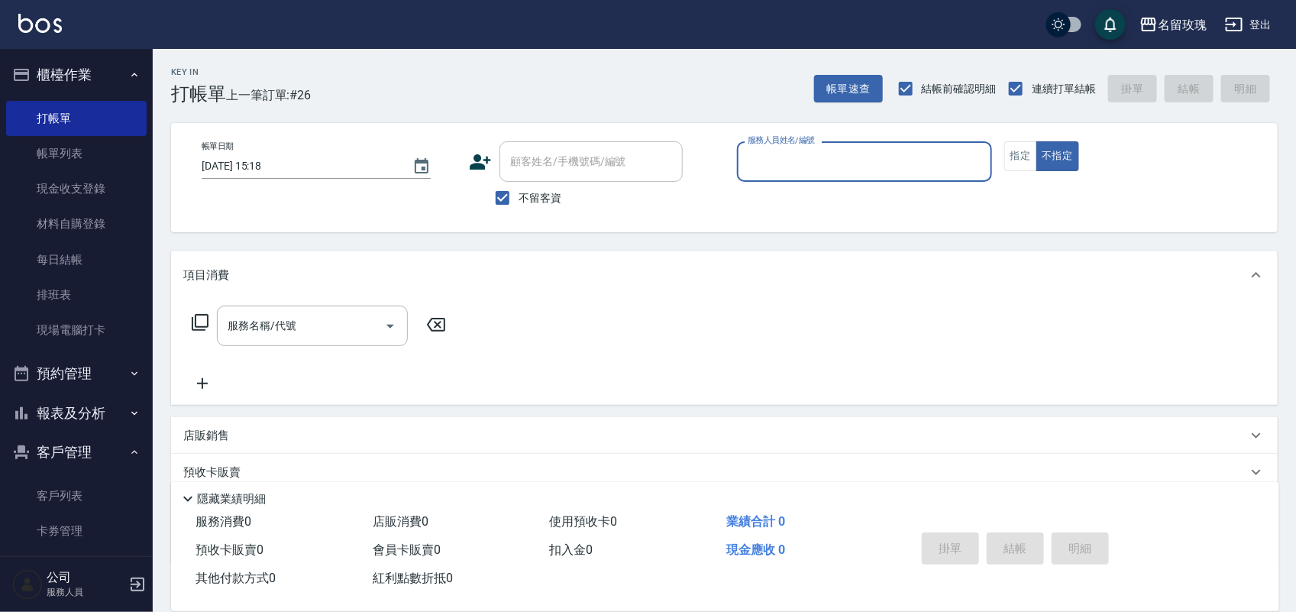
drag, startPoint x: 1239, startPoint y: 20, endPoint x: 1245, endPoint y: 15, distance: 8.3
click at [1245, 15] on button "登出" at bounding box center [1248, 25] width 59 height 28
